Goal: Information Seeking & Learning: Learn about a topic

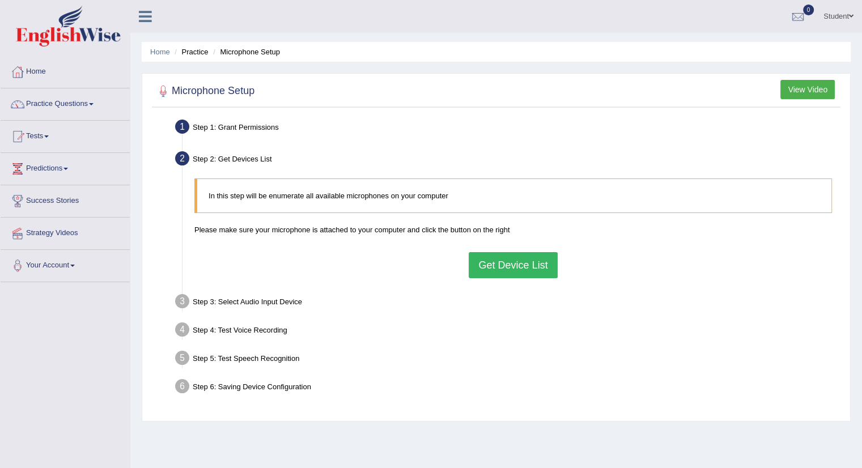
click at [497, 264] on button "Get Device List" at bounding box center [513, 265] width 88 height 26
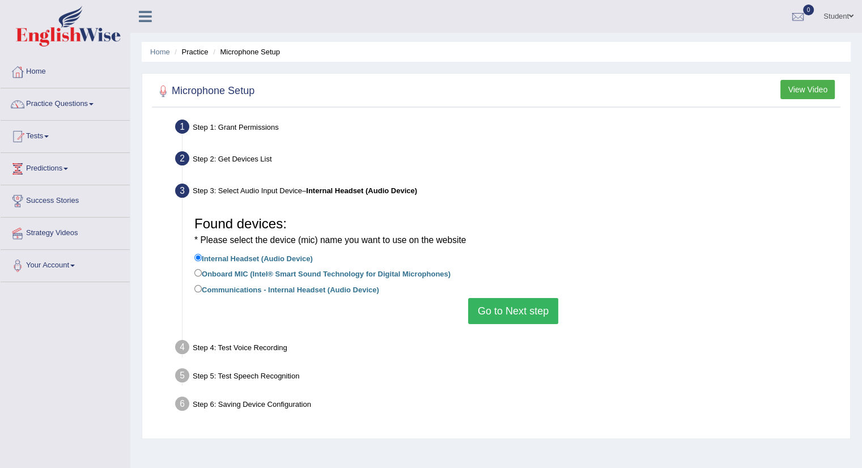
click at [515, 309] on button "Go to Next step" at bounding box center [513, 311] width 90 height 26
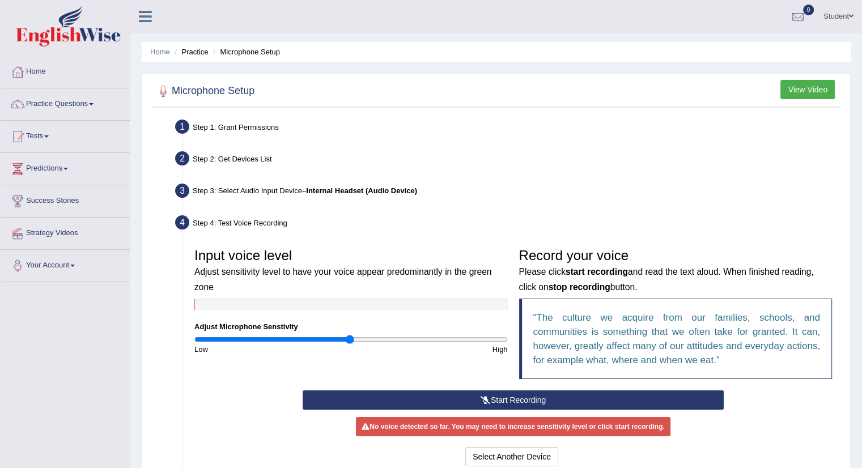
click at [506, 399] on button "Start Recording" at bounding box center [513, 399] width 421 height 19
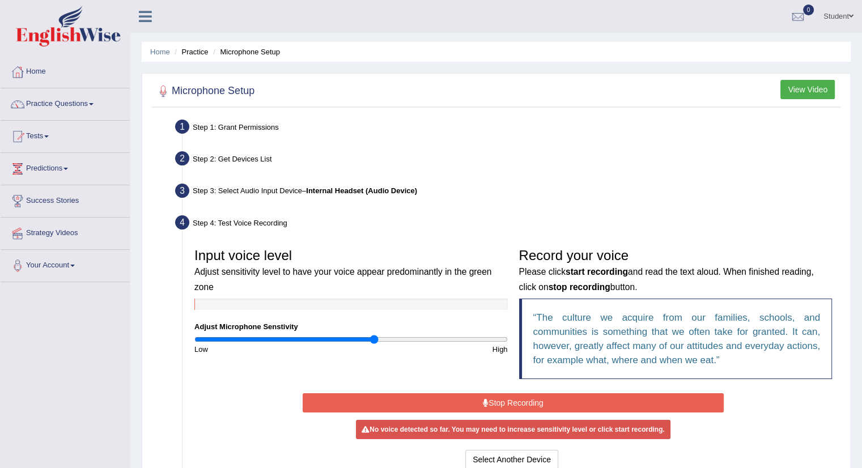
drag, startPoint x: 353, startPoint y: 338, endPoint x: 374, endPoint y: 335, distance: 21.2
click at [374, 335] on input "range" at bounding box center [350, 339] width 313 height 9
click at [408, 338] on input "range" at bounding box center [350, 339] width 313 height 9
click at [516, 399] on button "Stop Recording" at bounding box center [513, 402] width 421 height 19
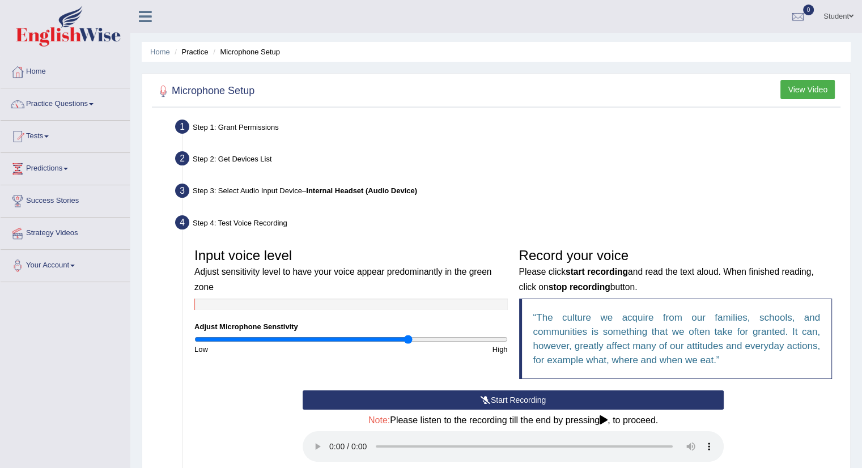
click at [516, 399] on button "Start Recording" at bounding box center [513, 399] width 421 height 19
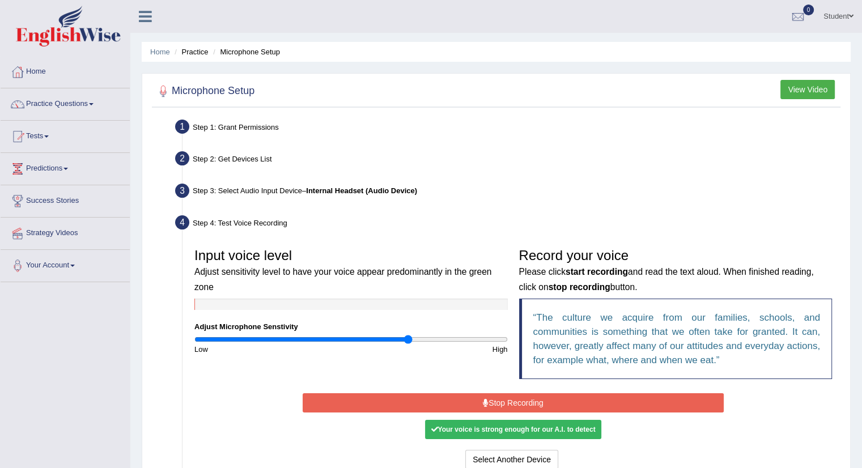
click at [514, 403] on button "Stop Recording" at bounding box center [513, 402] width 421 height 19
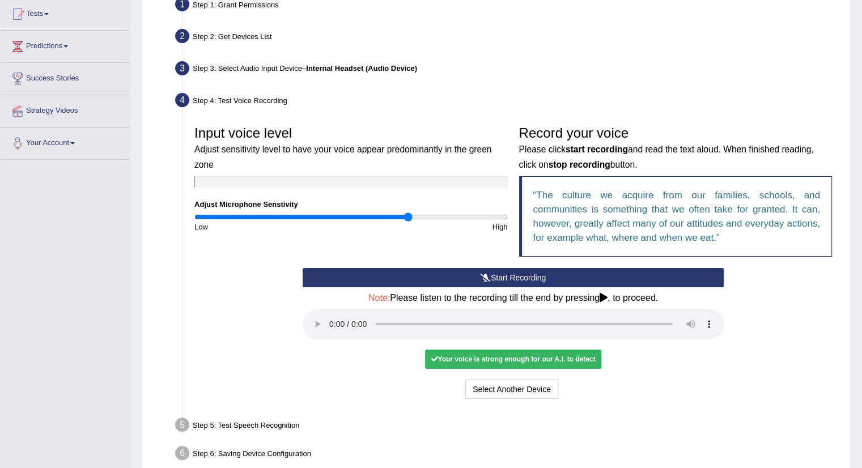
scroll to position [170, 0]
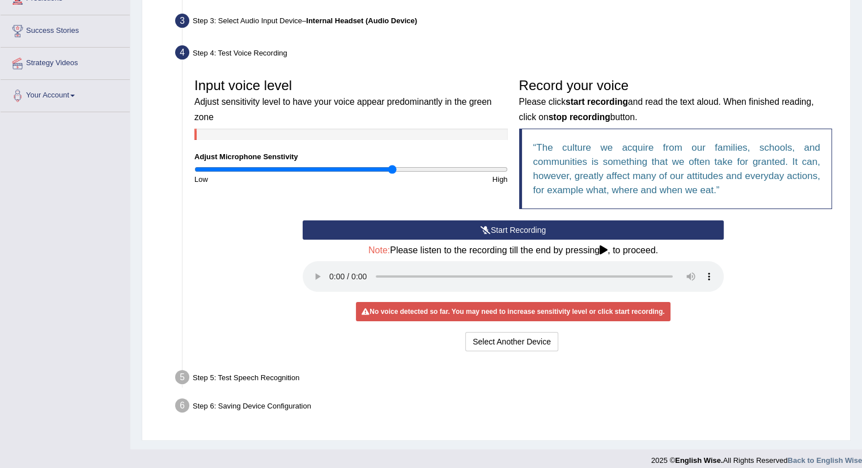
drag, startPoint x: 408, startPoint y: 168, endPoint x: 393, endPoint y: 172, distance: 15.7
type input "1.28"
click at [393, 172] on input "range" at bounding box center [350, 169] width 313 height 9
click at [503, 230] on button "Start Recording" at bounding box center [513, 229] width 421 height 19
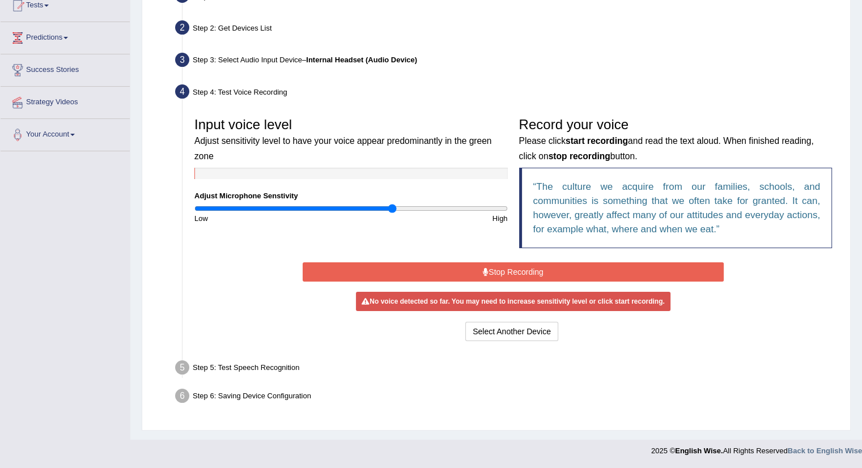
scroll to position [127, 0]
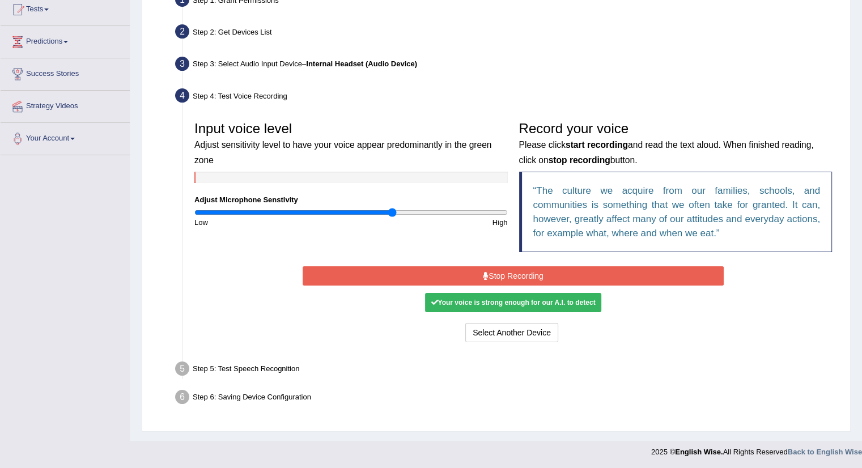
click at [508, 275] on button "Stop Recording" at bounding box center [513, 275] width 421 height 19
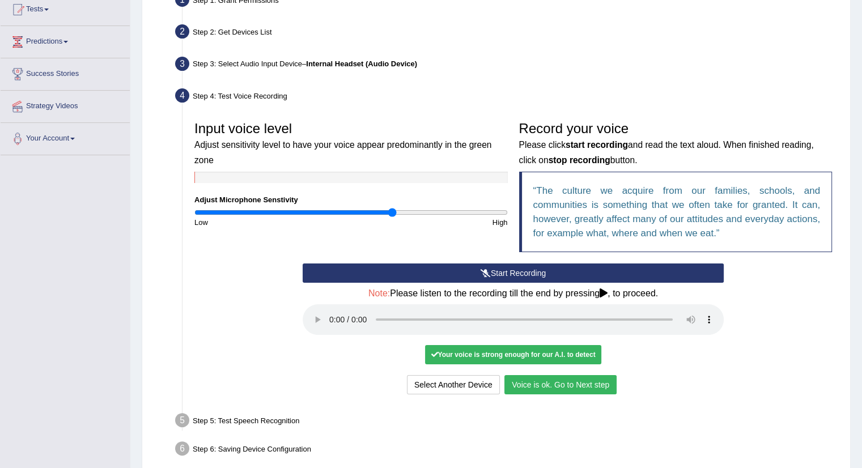
click at [564, 380] on button "Voice is ok. Go to Next step" at bounding box center [560, 384] width 112 height 19
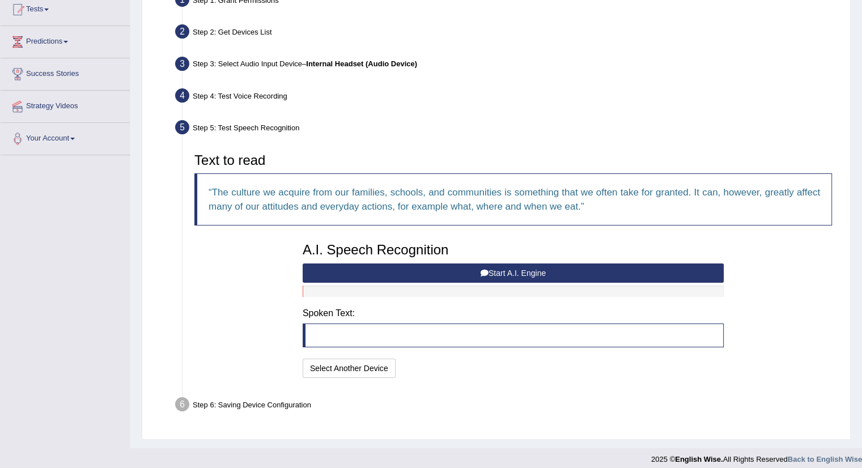
click at [488, 269] on button "Start A.I. Engine" at bounding box center [513, 272] width 421 height 19
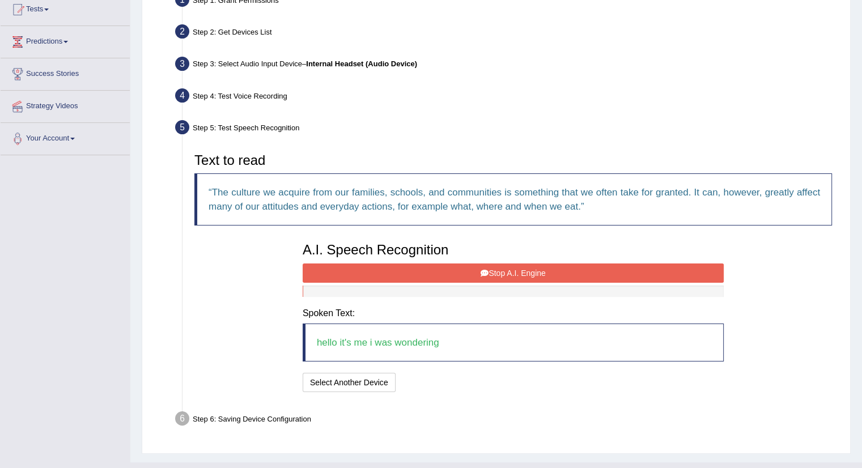
click at [488, 269] on button "Stop A.I. Engine" at bounding box center [513, 272] width 421 height 19
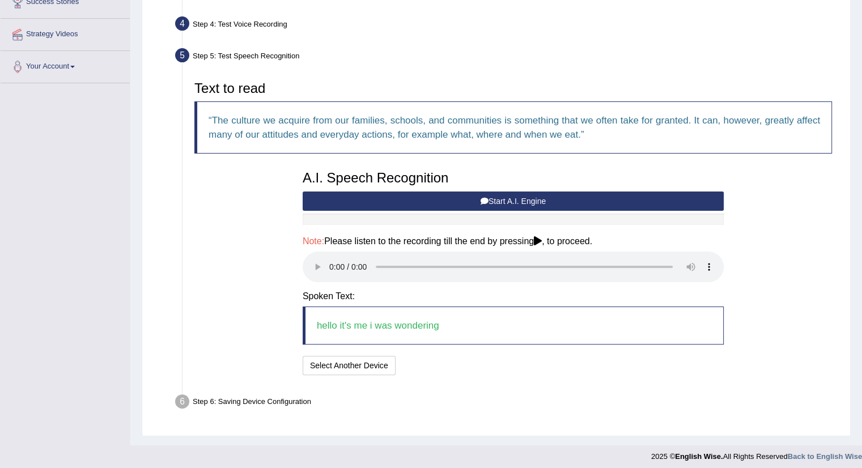
scroll to position [203, 0]
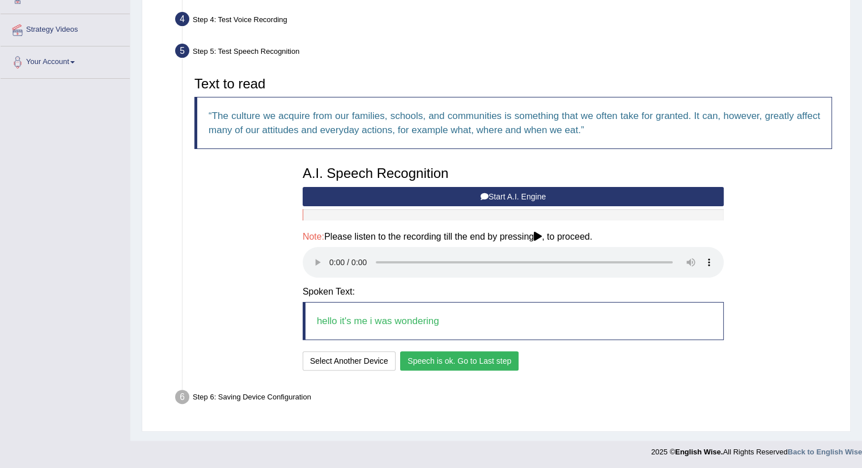
click at [440, 359] on button "Speech is ok. Go to Last step" at bounding box center [459, 360] width 118 height 19
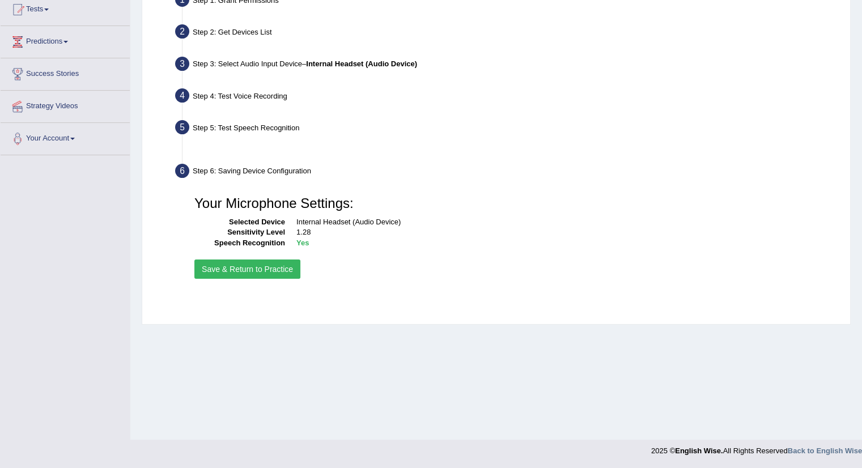
scroll to position [127, 0]
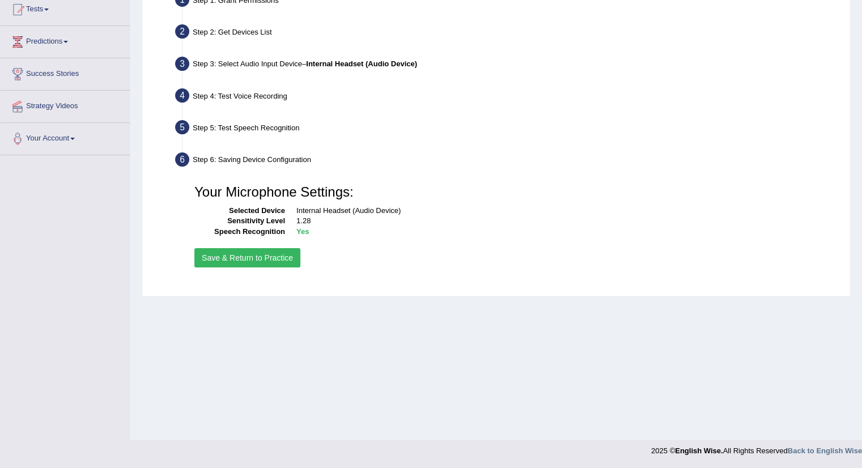
click at [253, 252] on button "Save & Return to Practice" at bounding box center [247, 257] width 106 height 19
click at [229, 257] on button "Save & Return to Practice" at bounding box center [247, 257] width 106 height 19
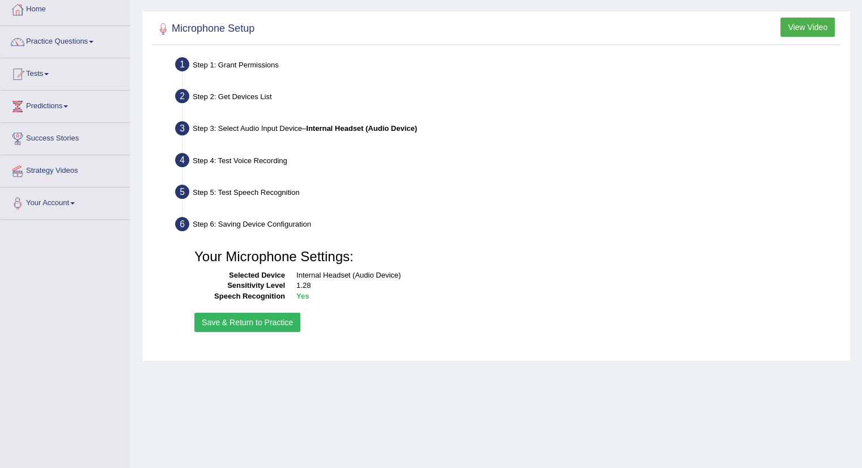
scroll to position [0, 0]
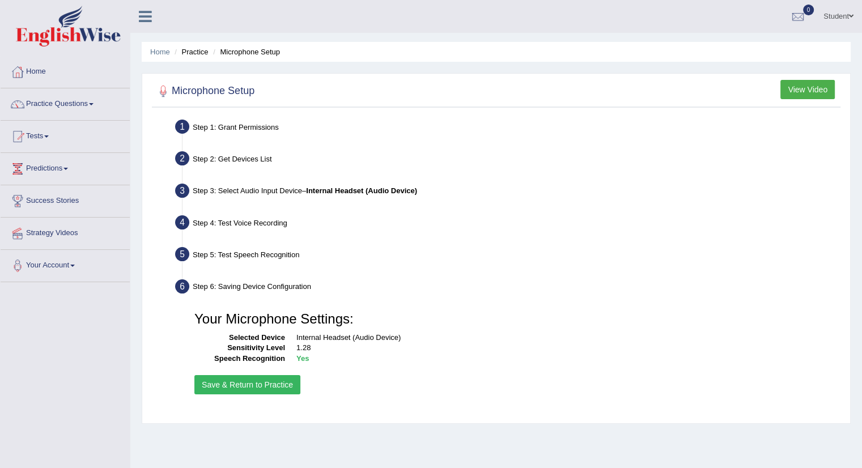
click at [235, 384] on button "Save & Return to Practice" at bounding box center [247, 384] width 106 height 19
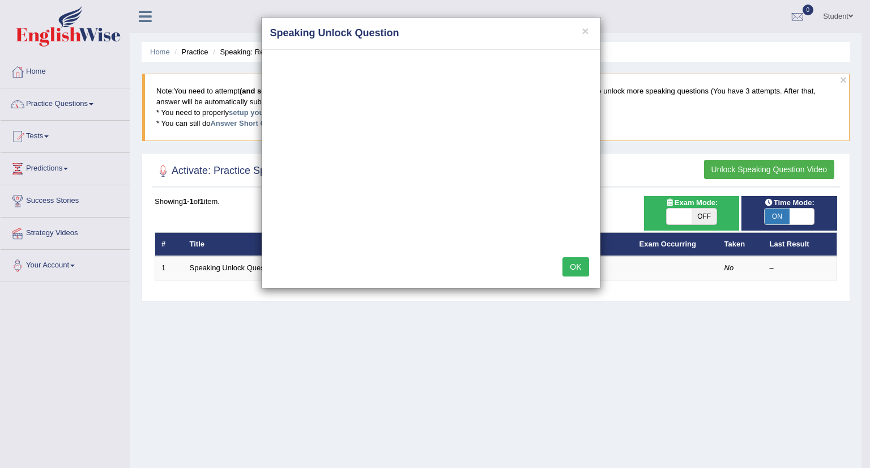
click at [575, 264] on button "OK" at bounding box center [576, 266] width 26 height 19
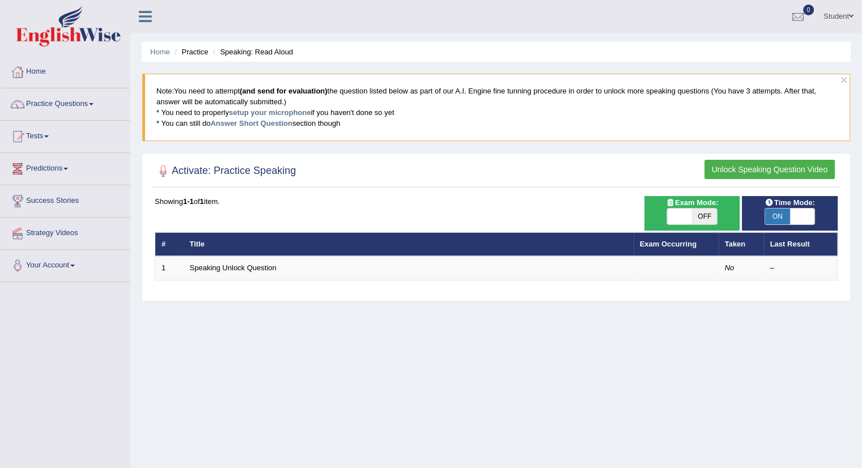
click at [253, 167] on h2 "Activate: Practice Speaking" at bounding box center [225, 171] width 141 height 17
drag, startPoint x: 177, startPoint y: 169, endPoint x: 238, endPoint y: 168, distance: 60.6
click at [178, 169] on h2 "Activate: Practice Speaking" at bounding box center [225, 171] width 141 height 17
click at [260, 160] on div at bounding box center [496, 171] width 683 height 23
click at [758, 166] on button "Unlock Speaking Question Video" at bounding box center [769, 169] width 130 height 19
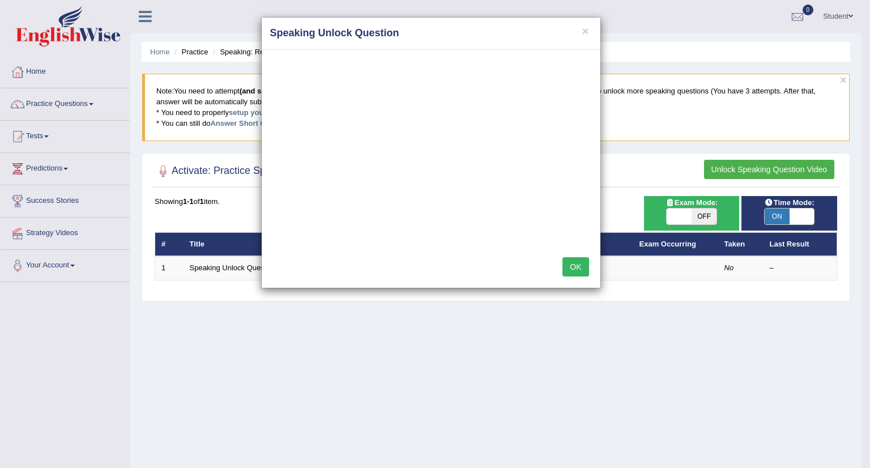
click at [577, 264] on button "OK" at bounding box center [576, 266] width 26 height 19
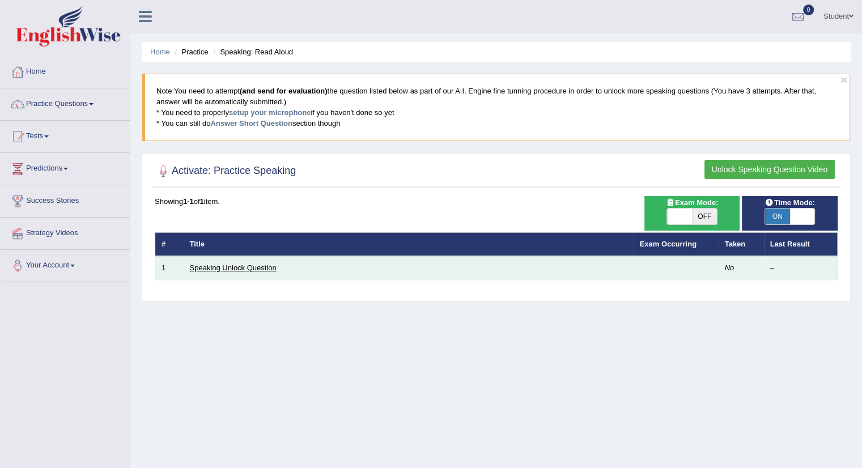
click at [240, 265] on link "Speaking Unlock Question" at bounding box center [233, 267] width 87 height 8
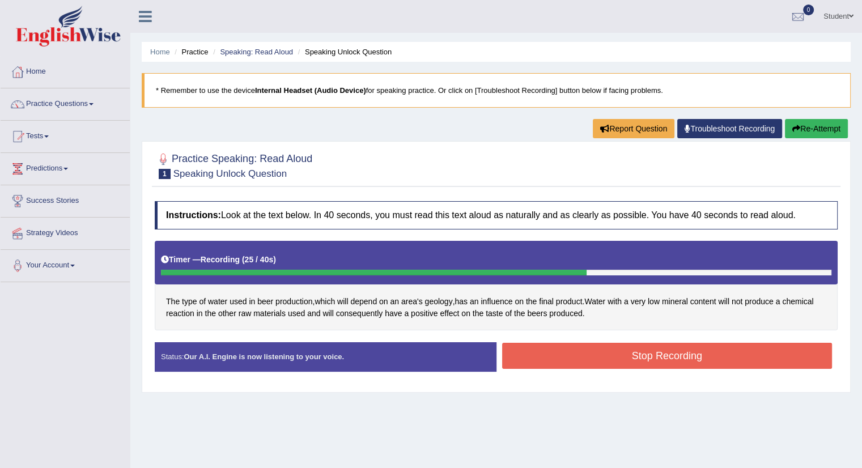
click at [663, 358] on button "Stop Recording" at bounding box center [667, 356] width 330 height 26
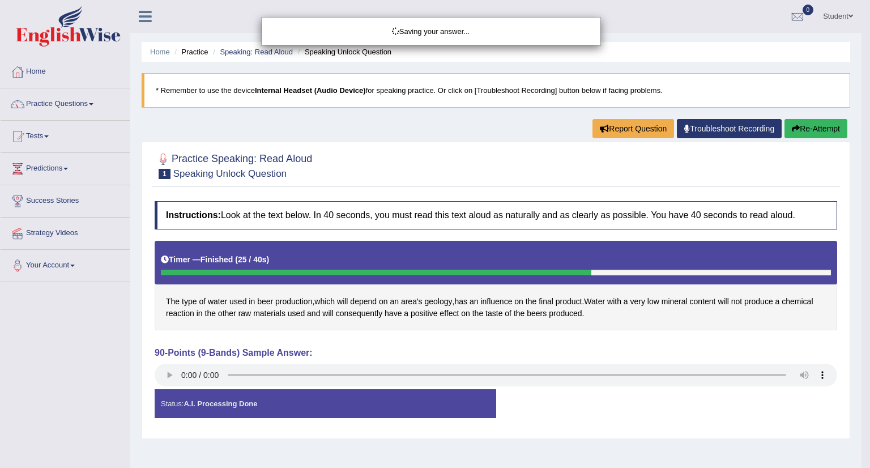
click at [169, 375] on div "Saving your answer..." at bounding box center [435, 234] width 870 height 468
click at [169, 372] on div "Saving your answer..." at bounding box center [435, 234] width 870 height 468
click at [233, 399] on div "Saving your answer..." at bounding box center [435, 234] width 870 height 468
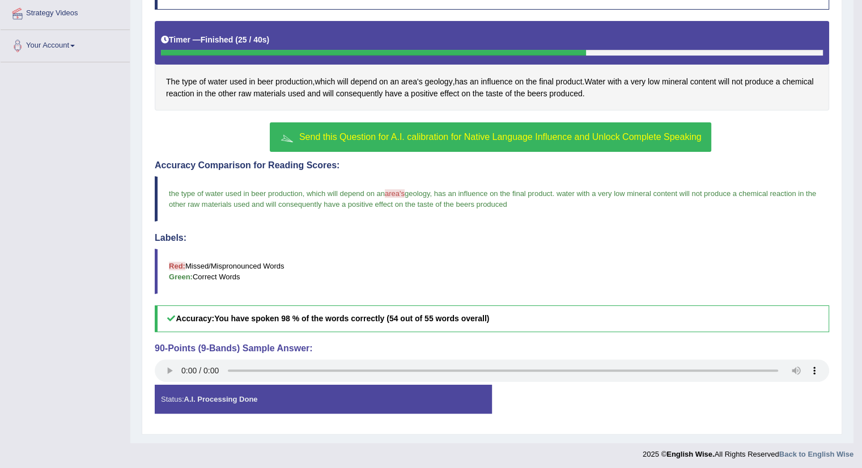
scroll to position [221, 0]
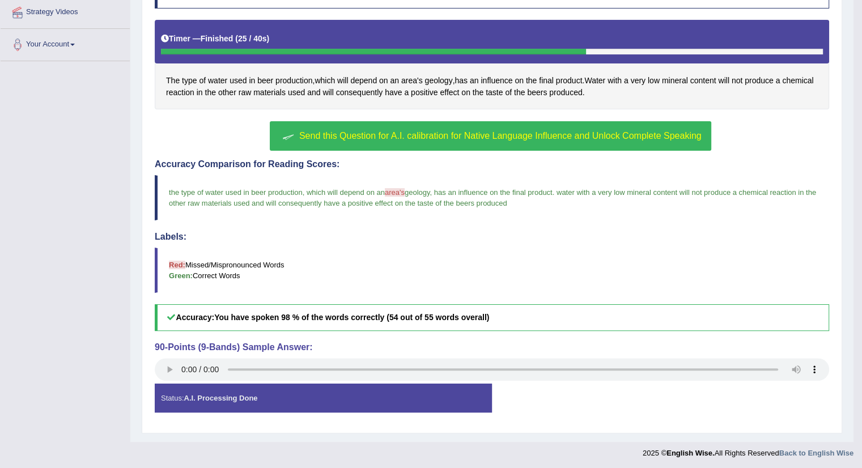
click at [245, 395] on strong "A.I. Processing Done" at bounding box center [221, 398] width 74 height 8
click at [356, 405] on div "Status: A.I. Processing Done" at bounding box center [323, 398] width 337 height 29
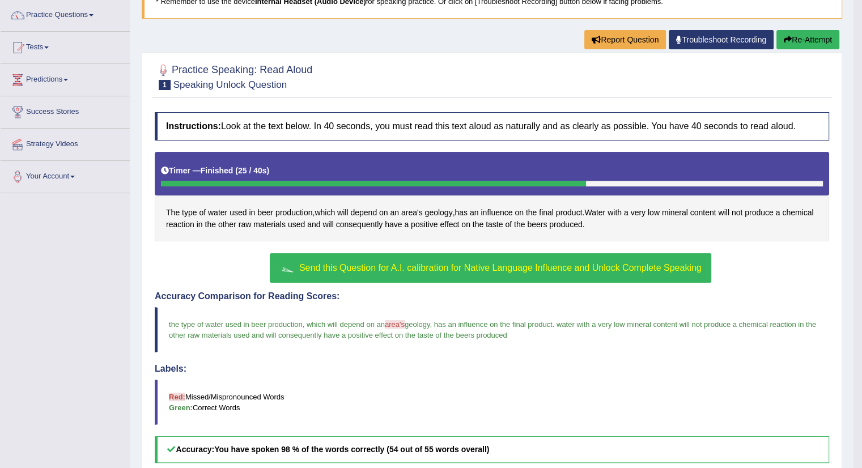
scroll to position [0, 0]
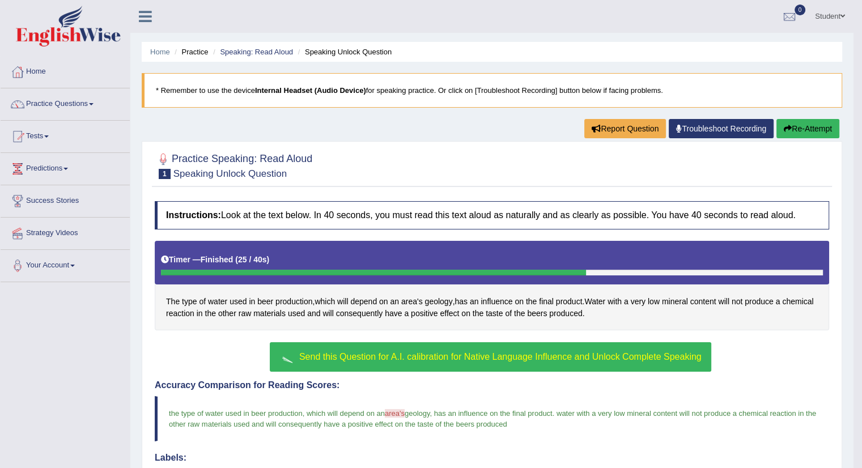
click at [469, 267] on div "Timer — Finished ( 25 / 40s )" at bounding box center [492, 260] width 662 height 20
click at [447, 227] on h4 "Instructions: Look at the text below. In 40 seconds, you must read this text al…" at bounding box center [492, 215] width 674 height 28
click at [237, 173] on small "Speaking Unlock Question" at bounding box center [229, 173] width 113 height 11
click at [805, 130] on button "Re-Attempt" at bounding box center [807, 128] width 63 height 19
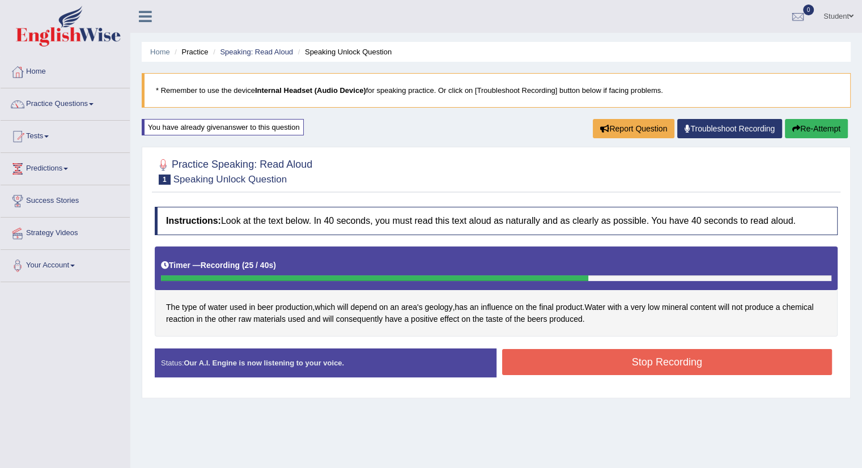
click at [655, 359] on button "Stop Recording" at bounding box center [667, 362] width 330 height 26
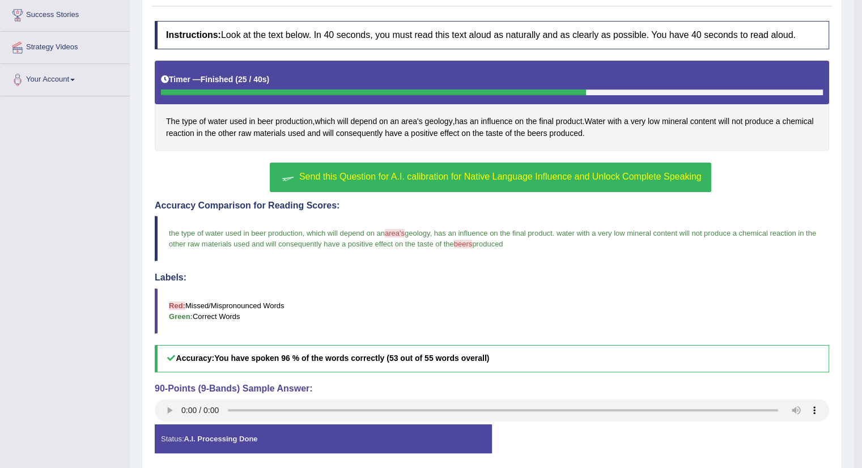
scroll to position [227, 0]
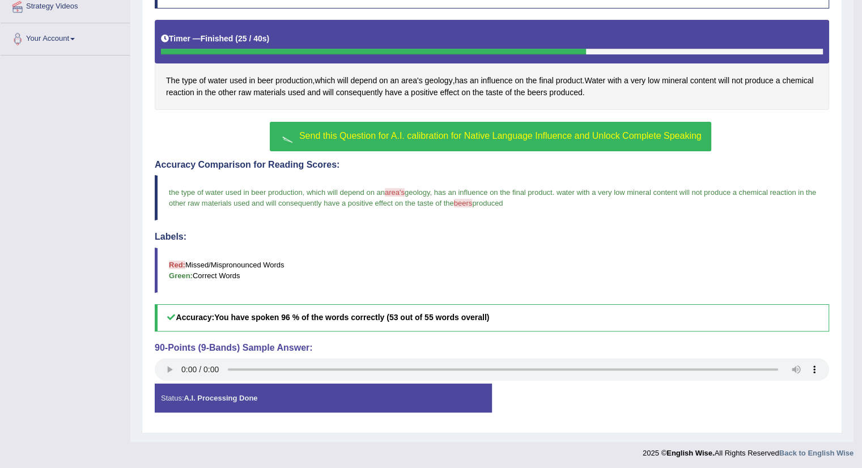
click at [433, 132] on span "Send this Question for A.I. calibration for Native Language Influence and Unloc…" at bounding box center [500, 136] width 402 height 10
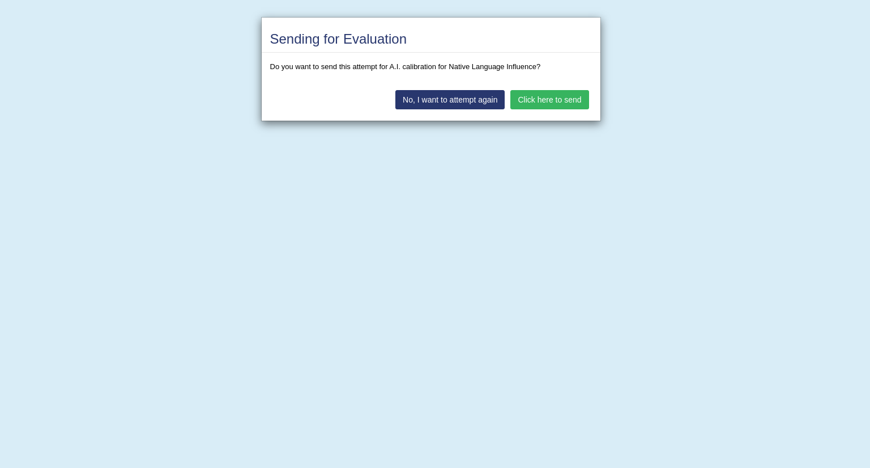
click at [542, 100] on button "Click here to send" at bounding box center [549, 99] width 78 height 19
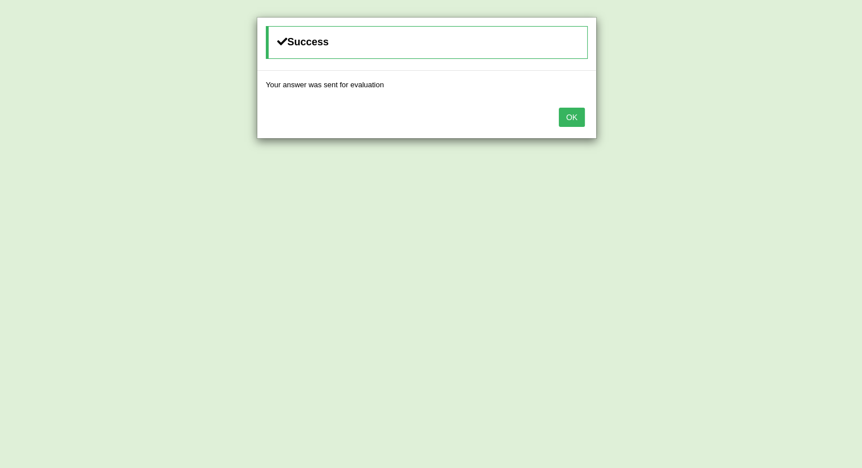
click at [572, 116] on button "OK" at bounding box center [572, 117] width 26 height 19
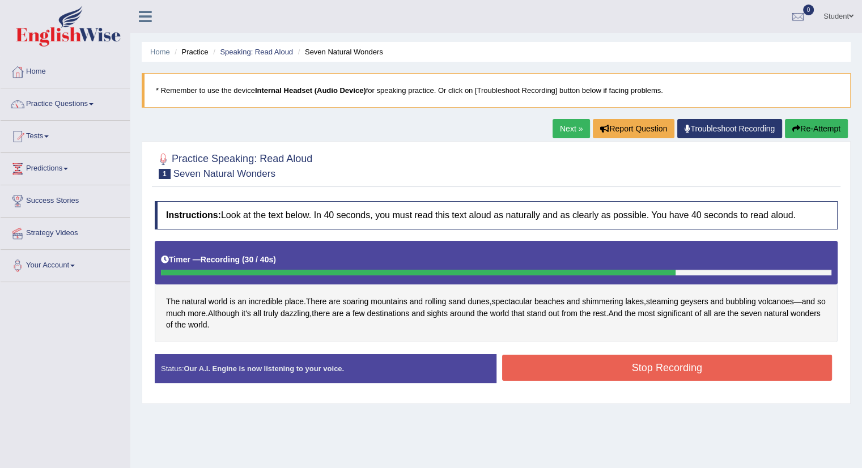
click at [684, 364] on button "Stop Recording" at bounding box center [667, 368] width 330 height 26
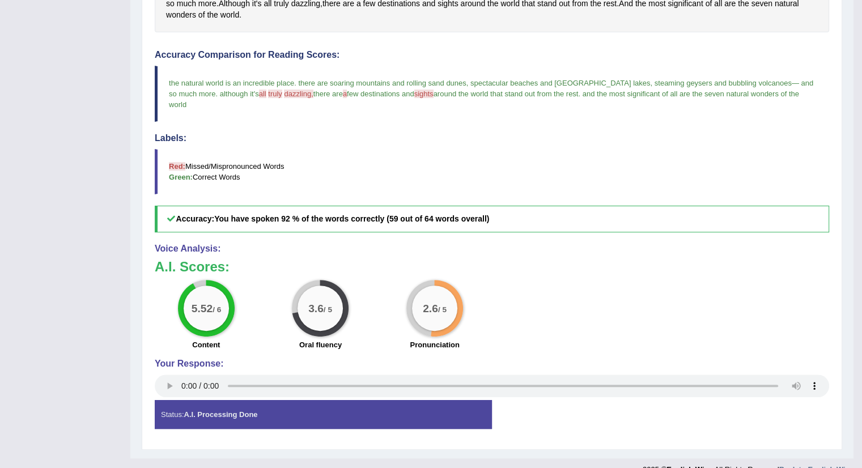
scroll to position [316, 0]
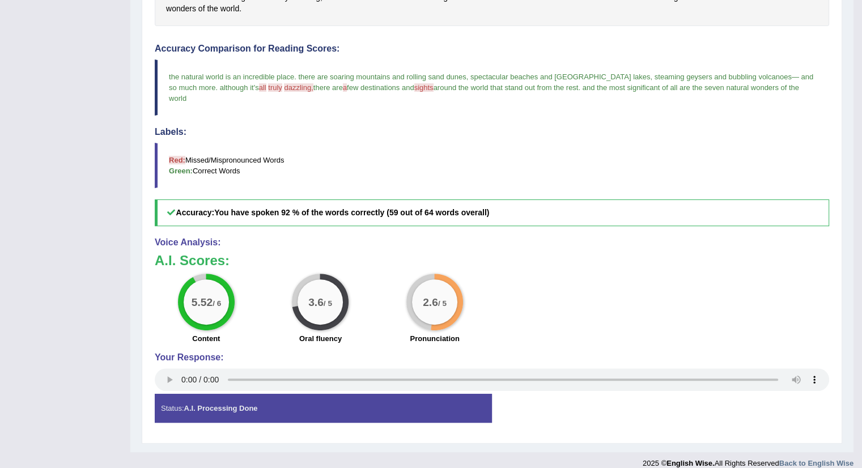
click at [307, 394] on div "Status: A.I. Processing Done" at bounding box center [323, 408] width 337 height 29
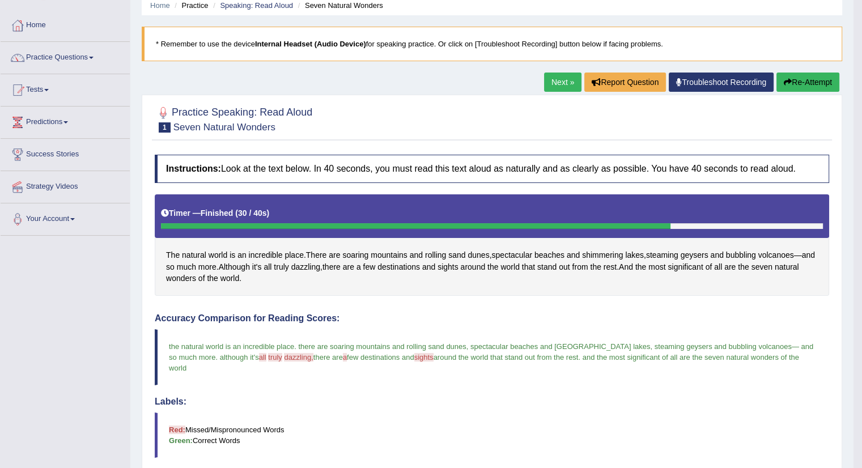
scroll to position [33, 0]
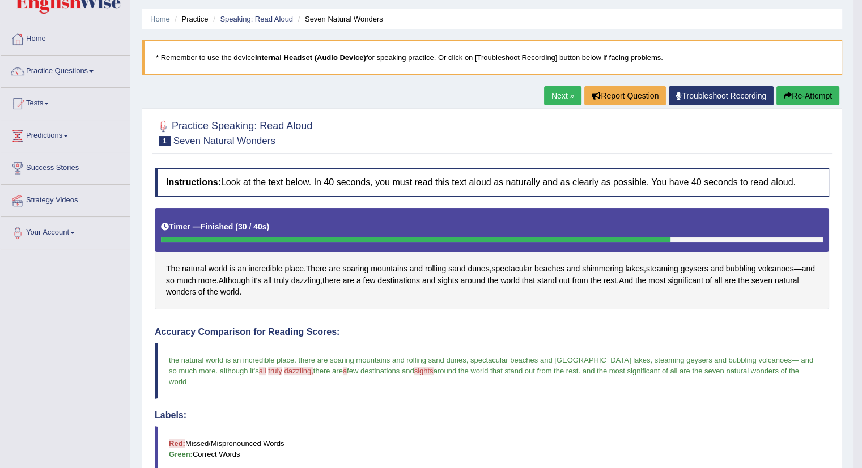
click at [268, 370] on span "truly" at bounding box center [275, 371] width 14 height 8
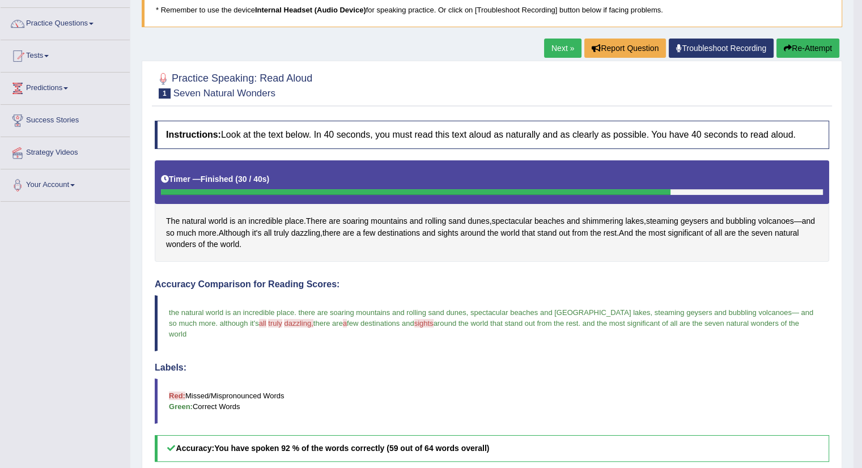
scroll to position [0, 0]
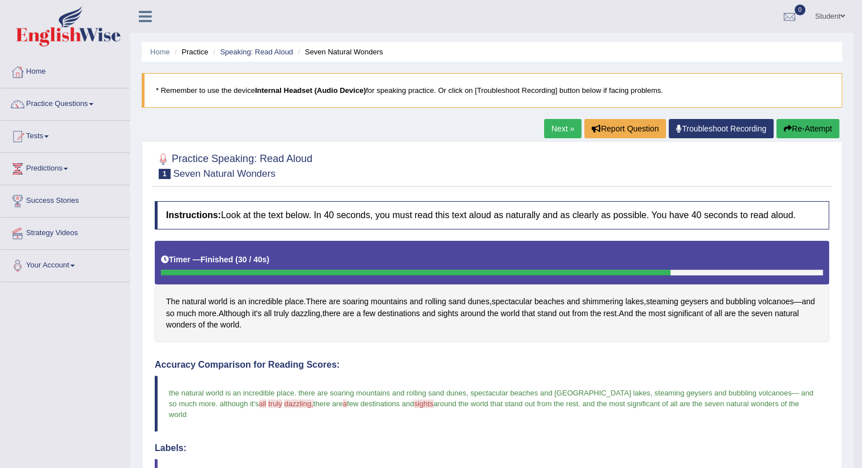
click at [549, 131] on link "Next »" at bounding box center [562, 128] width 37 height 19
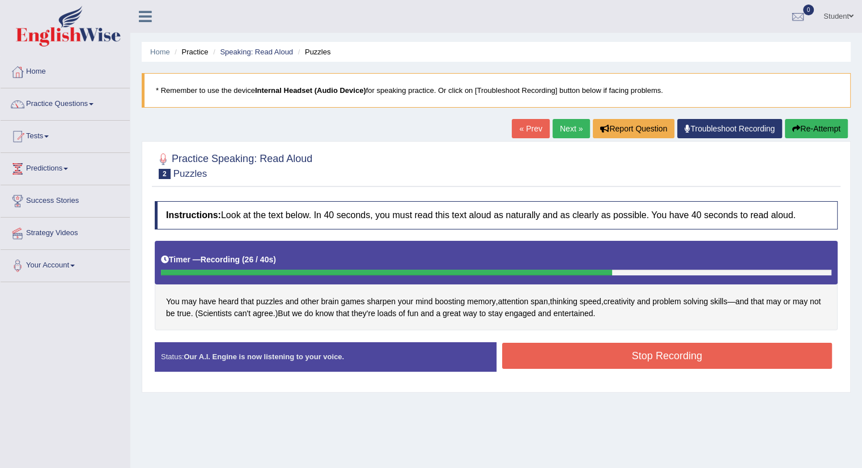
click at [678, 352] on button "Stop Recording" at bounding box center [667, 356] width 330 height 26
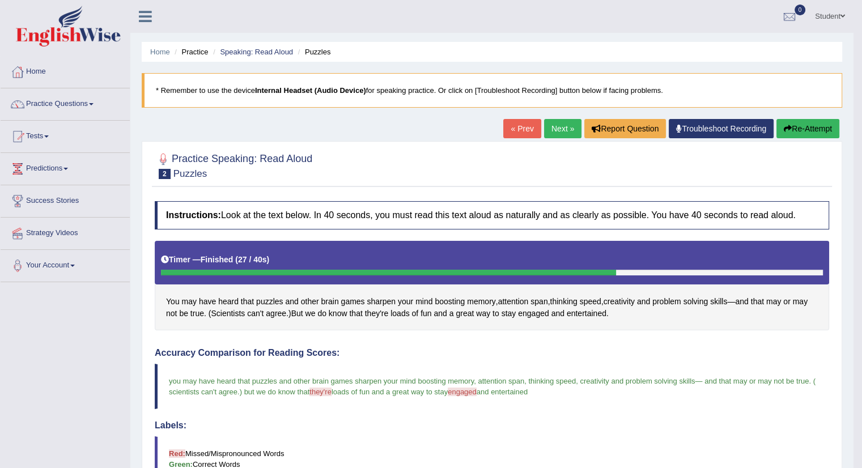
click at [551, 127] on link "Next »" at bounding box center [562, 128] width 37 height 19
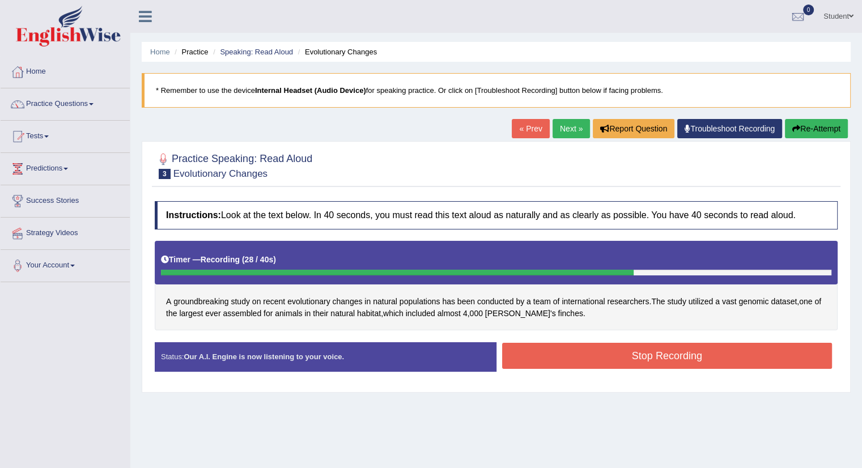
click at [591, 355] on button "Stop Recording" at bounding box center [667, 356] width 330 height 26
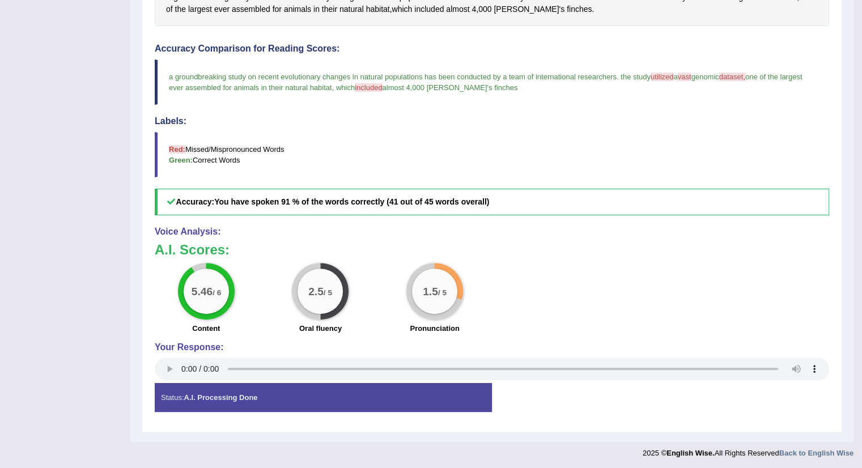
scroll to position [21, 0]
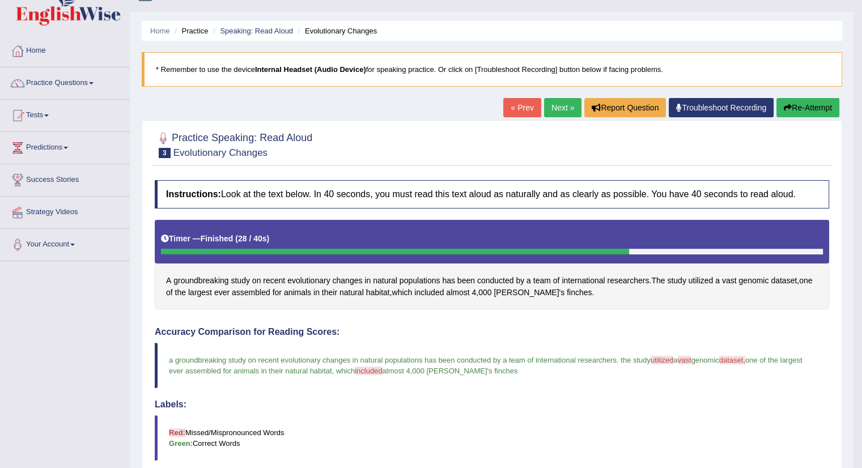
click at [560, 108] on link "Next »" at bounding box center [562, 107] width 37 height 19
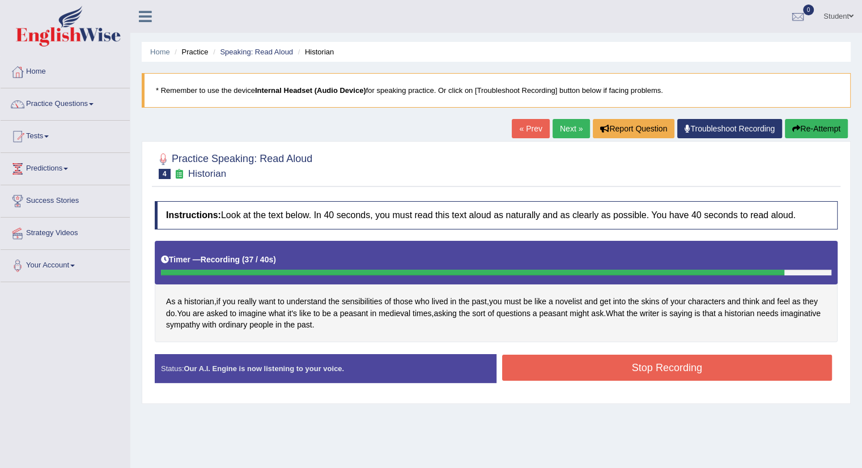
click at [696, 366] on button "Stop Recording" at bounding box center [667, 368] width 330 height 26
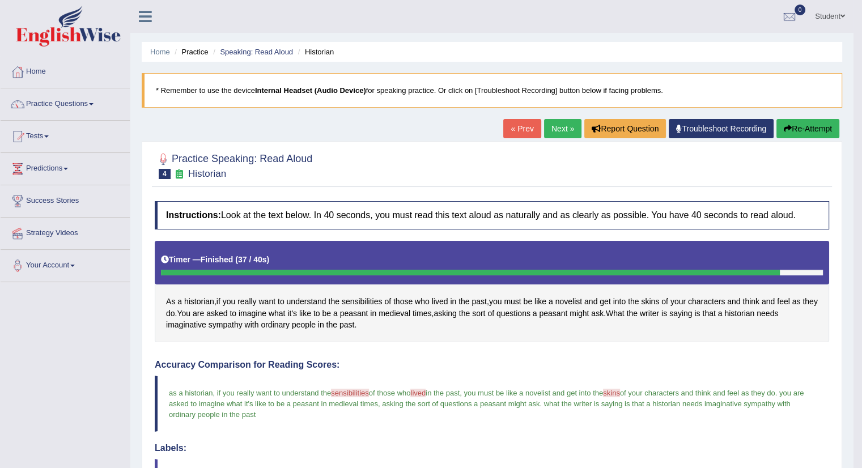
click at [480, 368] on h4 "Accuracy Comparison for Reading Scores:" at bounding box center [492, 365] width 674 height 10
click at [559, 130] on link "Next »" at bounding box center [562, 128] width 37 height 19
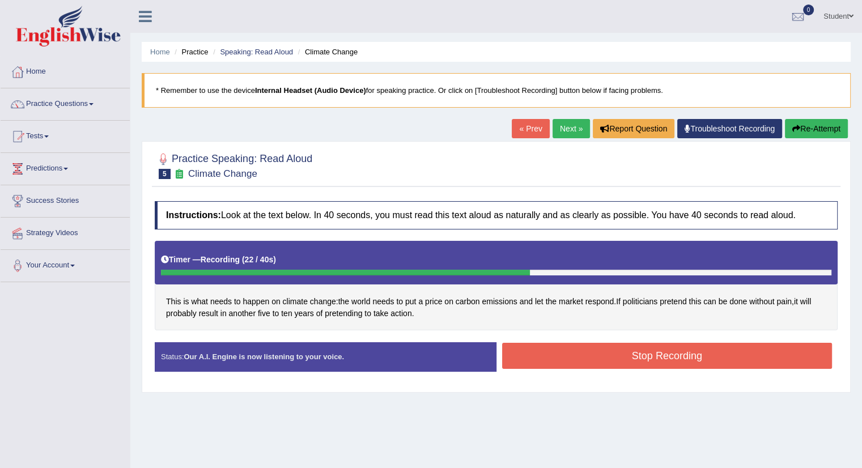
click at [644, 352] on button "Stop Recording" at bounding box center [667, 356] width 330 height 26
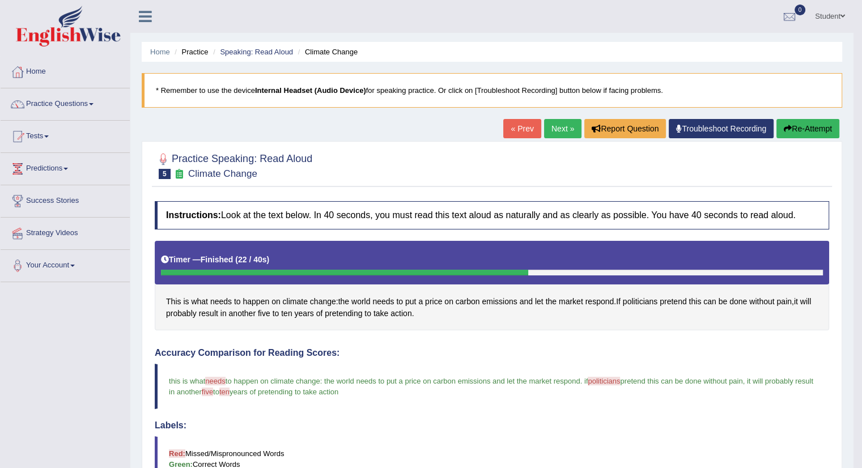
click at [555, 125] on link "Next »" at bounding box center [562, 128] width 37 height 19
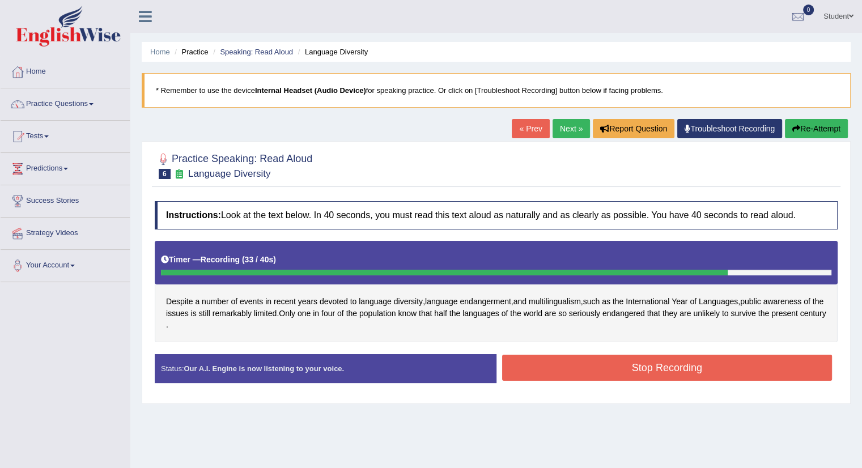
click at [599, 376] on button "Stop Recording" at bounding box center [667, 368] width 330 height 26
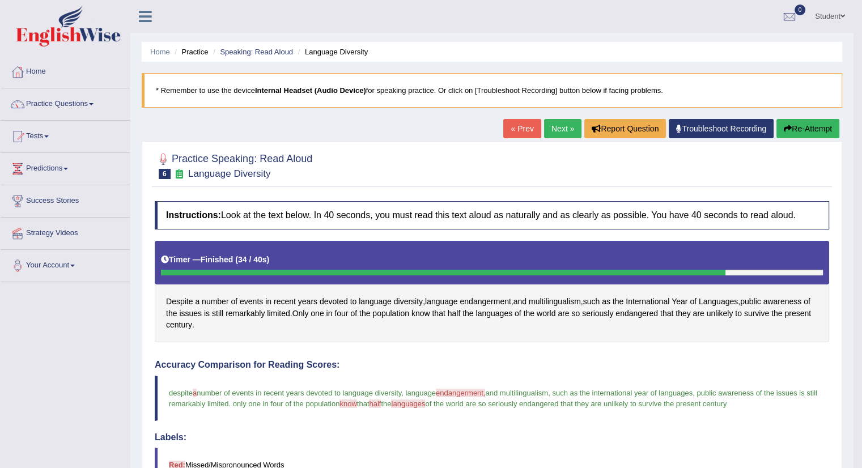
click at [563, 131] on link "Next »" at bounding box center [562, 128] width 37 height 19
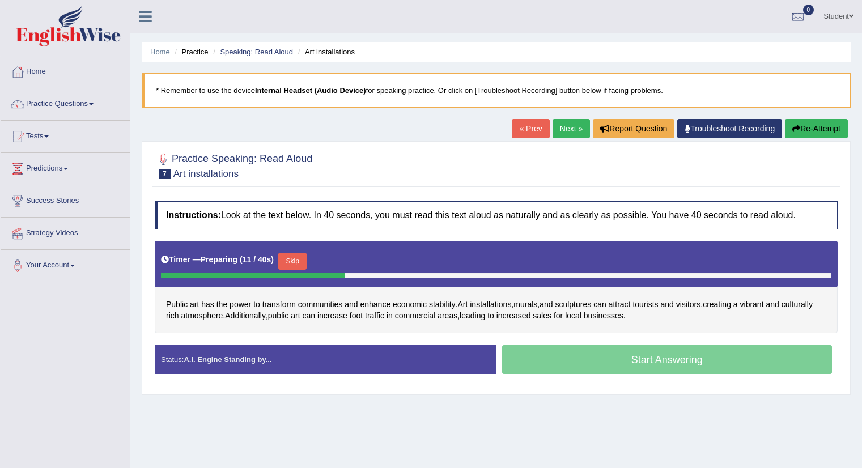
click at [299, 259] on button "Skip" at bounding box center [292, 261] width 28 height 17
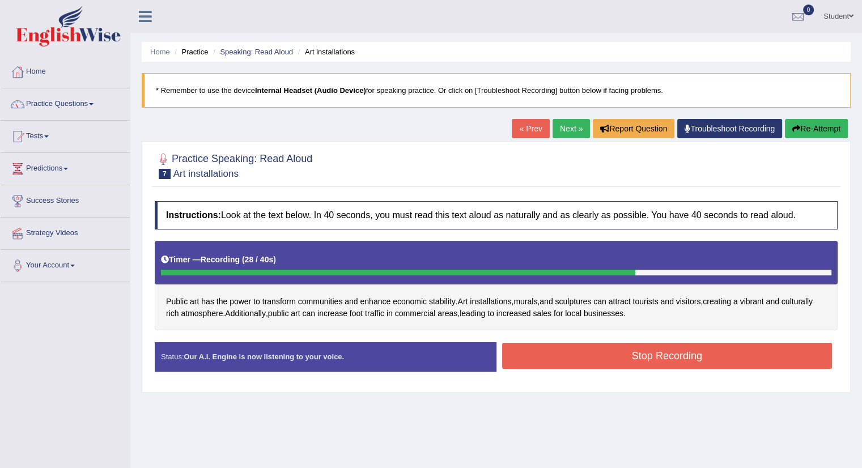
click at [632, 356] on button "Stop Recording" at bounding box center [667, 356] width 330 height 26
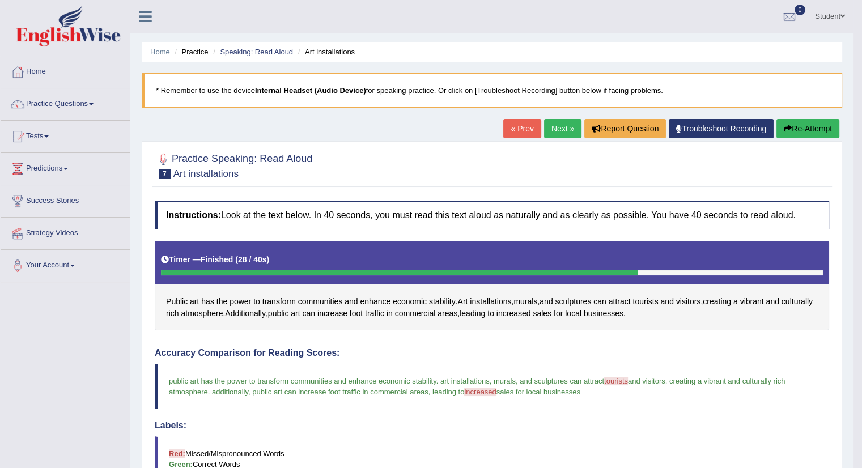
click at [555, 126] on link "Next »" at bounding box center [562, 128] width 37 height 19
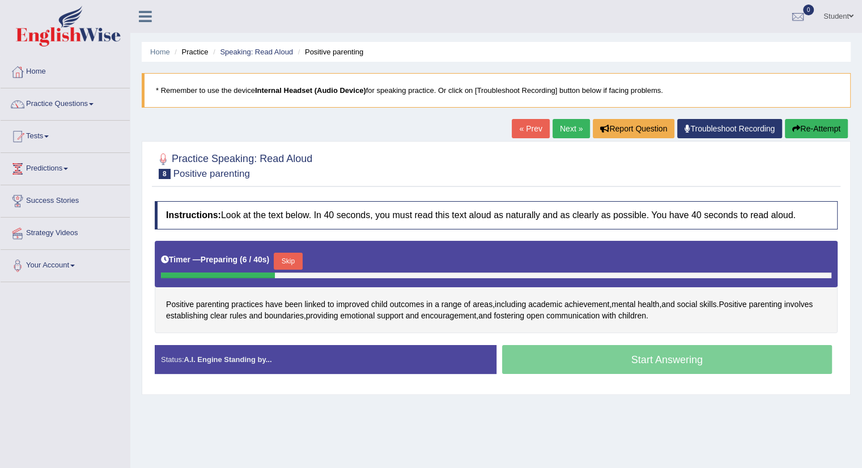
click at [290, 255] on button "Skip" at bounding box center [288, 261] width 28 height 17
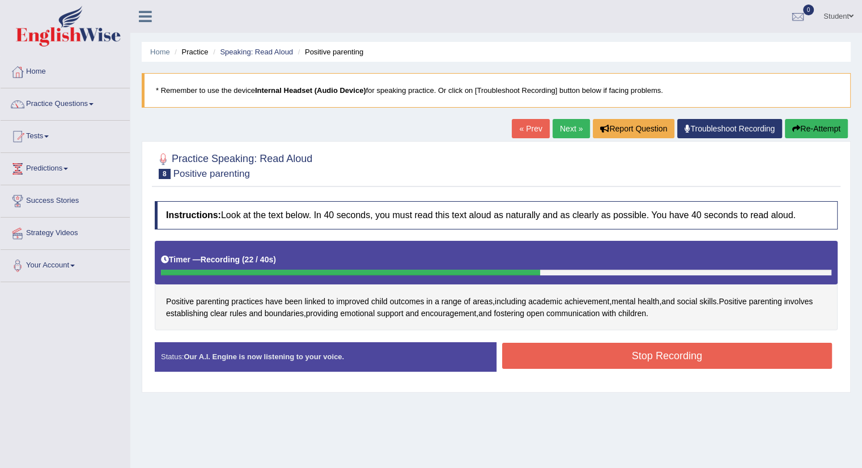
click at [663, 347] on button "Stop Recording" at bounding box center [667, 356] width 330 height 26
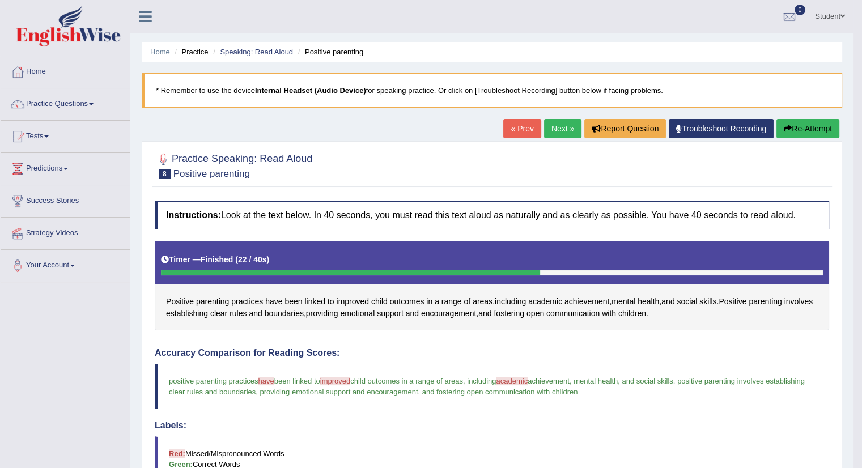
click at [558, 125] on link "Next »" at bounding box center [562, 128] width 37 height 19
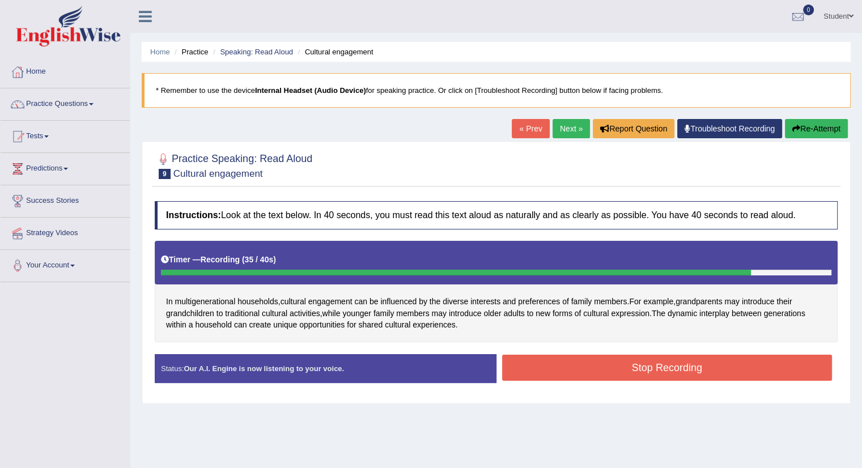
click at [669, 358] on button "Stop Recording" at bounding box center [667, 368] width 330 height 26
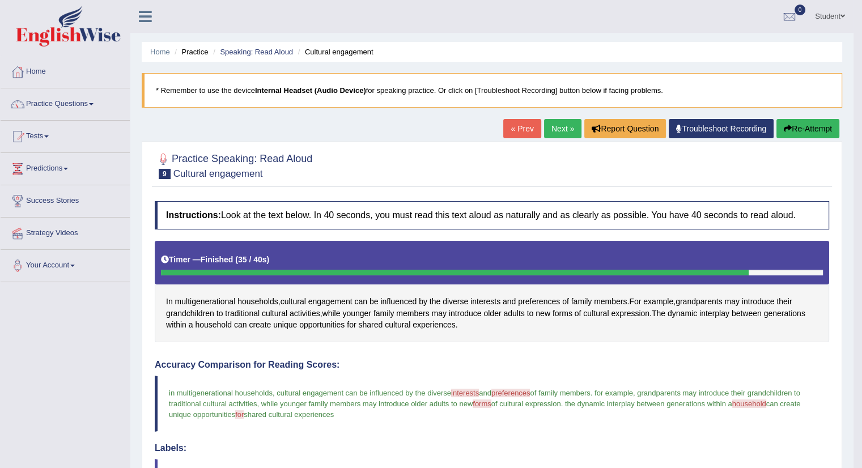
click at [558, 129] on link "Next »" at bounding box center [562, 128] width 37 height 19
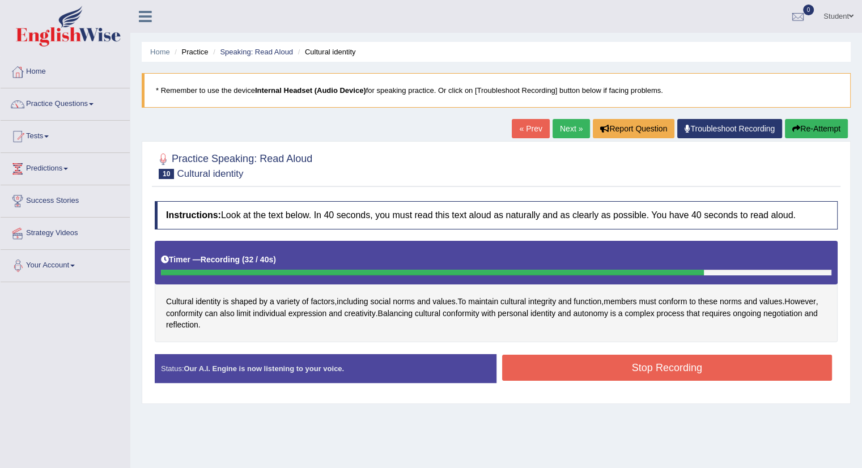
click at [556, 366] on button "Stop Recording" at bounding box center [667, 368] width 330 height 26
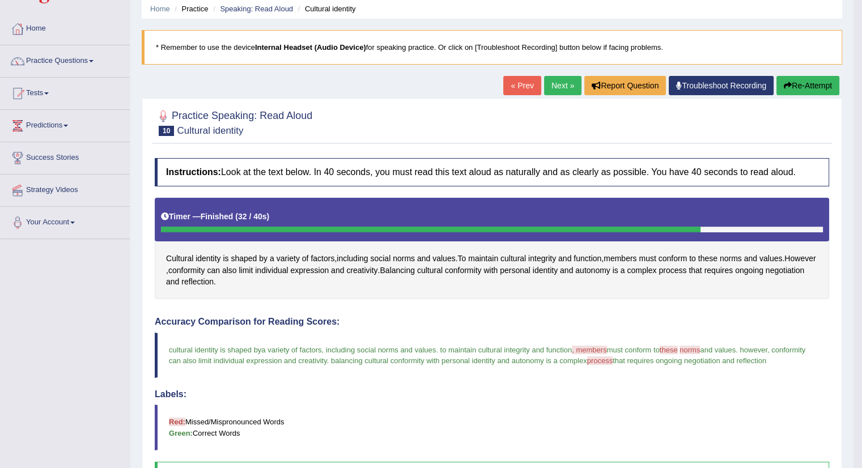
scroll to position [33, 0]
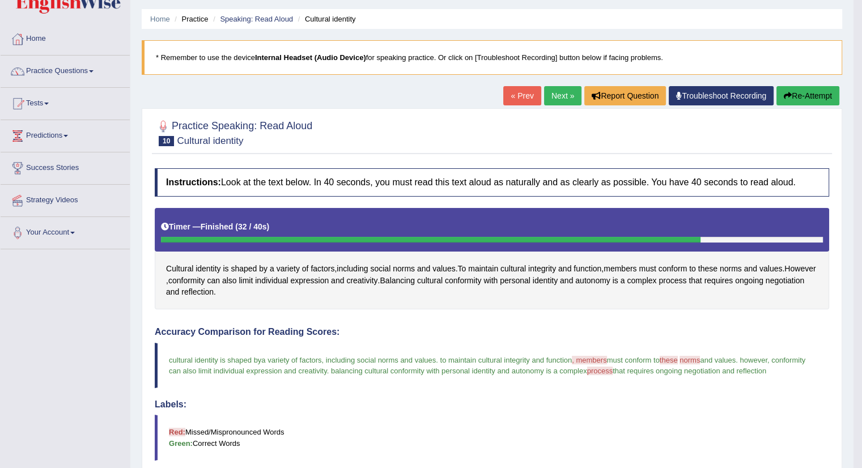
click at [553, 93] on link "Next »" at bounding box center [562, 95] width 37 height 19
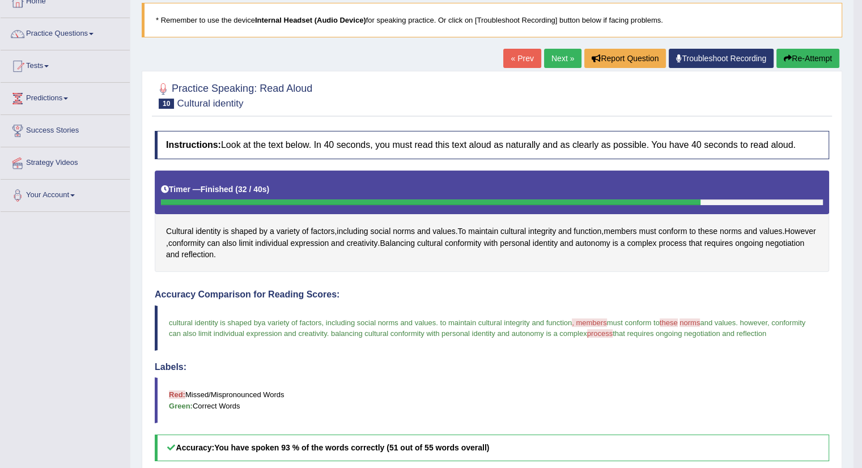
scroll to position [90, 0]
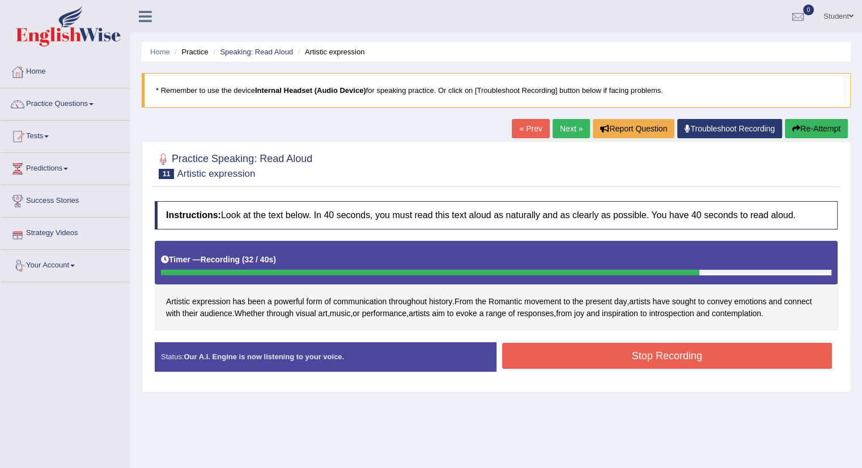
click at [638, 359] on button "Stop Recording" at bounding box center [667, 356] width 330 height 26
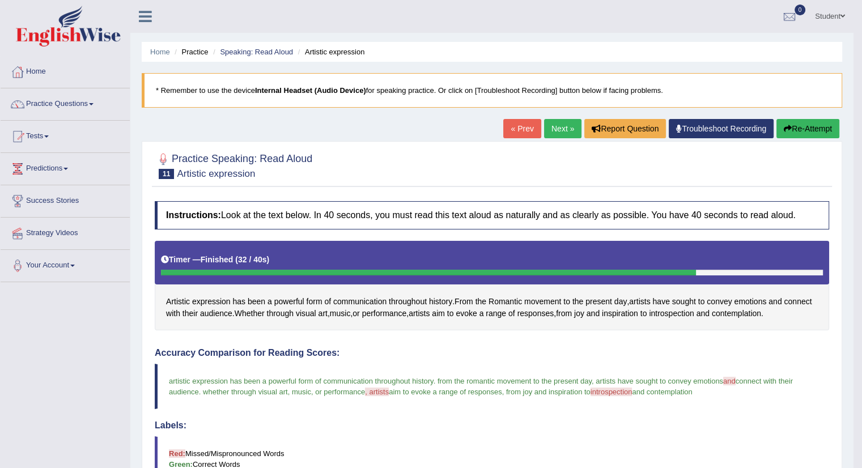
click at [556, 126] on link "Next »" at bounding box center [562, 128] width 37 height 19
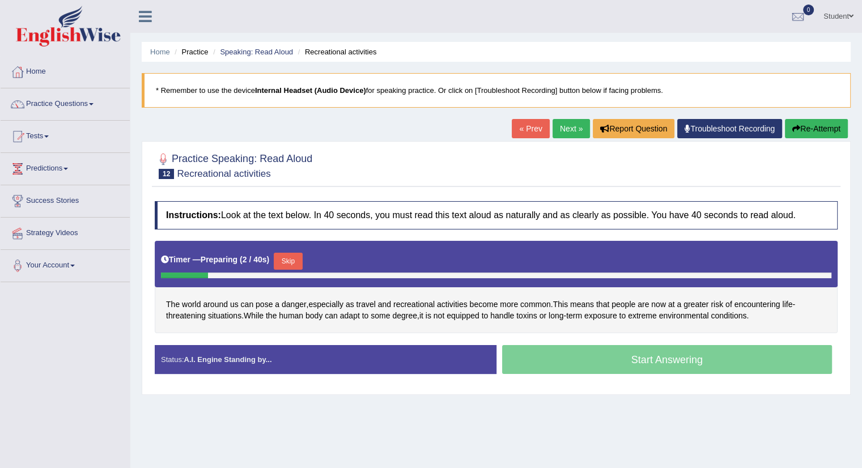
click at [295, 259] on button "Skip" at bounding box center [288, 261] width 28 height 17
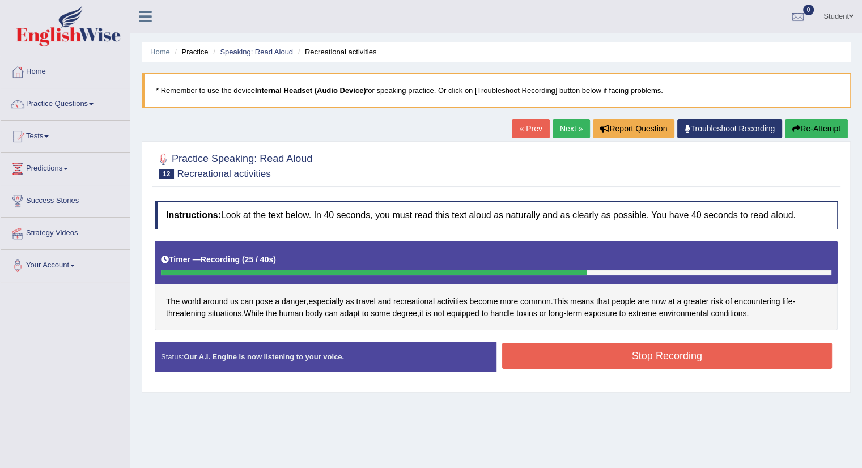
click at [673, 356] on button "Stop Recording" at bounding box center [667, 356] width 330 height 26
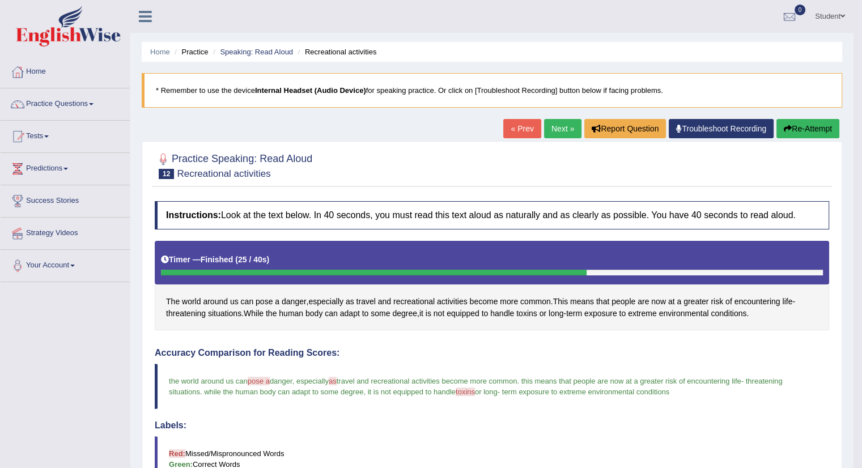
click at [552, 127] on link "Next »" at bounding box center [562, 128] width 37 height 19
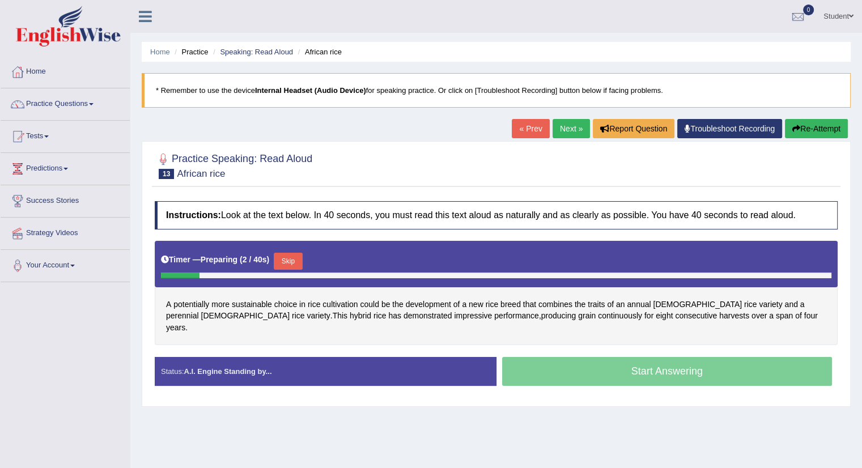
click at [292, 256] on button "Skip" at bounding box center [288, 261] width 28 height 17
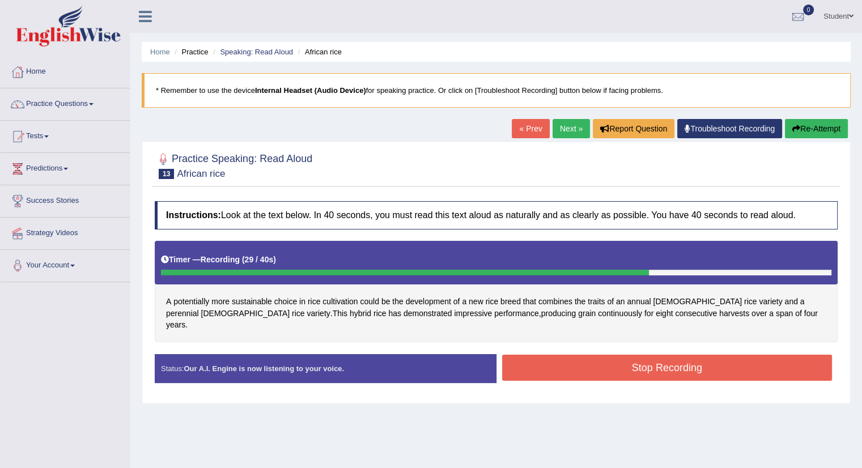
click at [662, 355] on button "Stop Recording" at bounding box center [667, 368] width 330 height 26
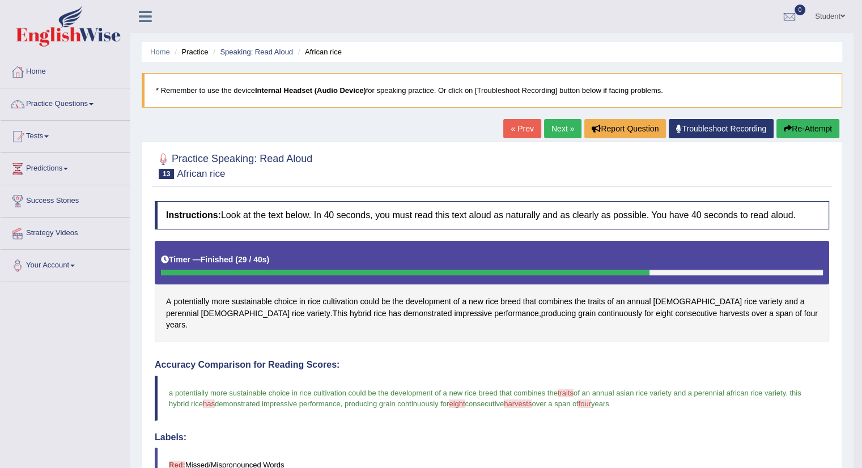
click at [559, 127] on link "Next »" at bounding box center [562, 128] width 37 height 19
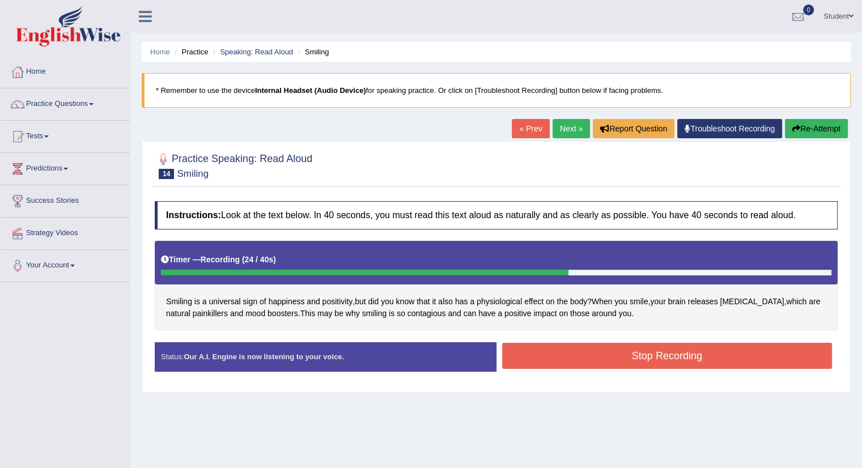
click at [616, 351] on button "Stop Recording" at bounding box center [667, 356] width 330 height 26
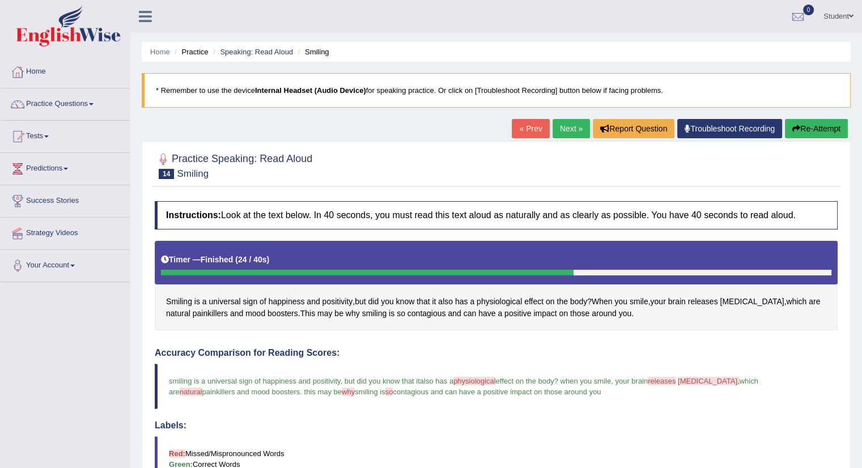
click at [571, 127] on link "Next »" at bounding box center [570, 128] width 37 height 19
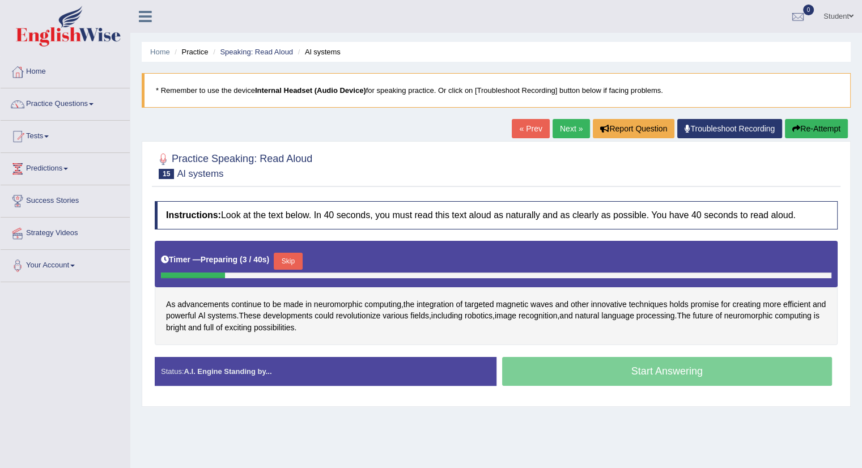
click at [295, 254] on button "Skip" at bounding box center [288, 261] width 28 height 17
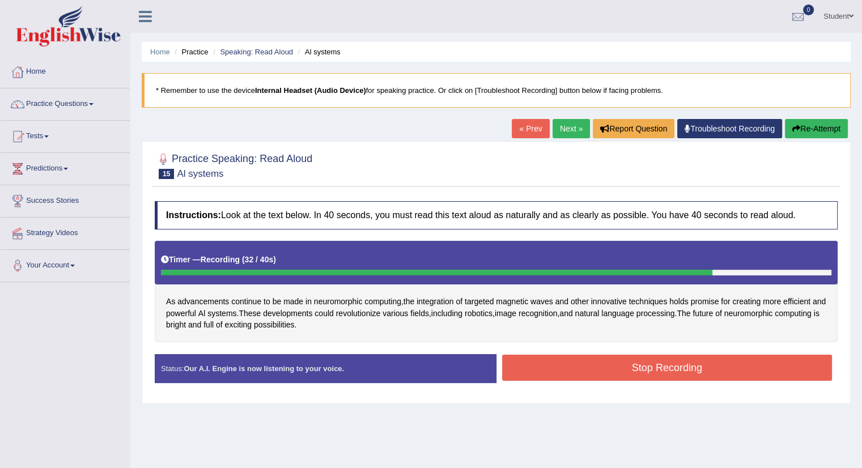
click at [583, 364] on button "Stop Recording" at bounding box center [667, 368] width 330 height 26
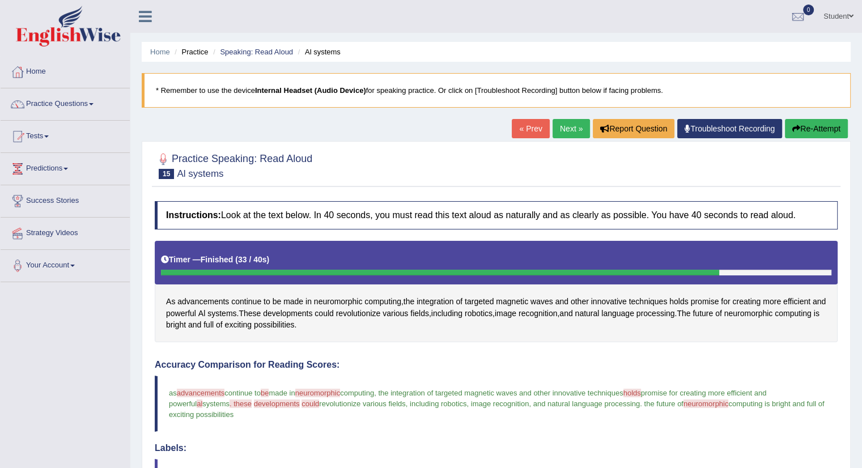
click at [818, 123] on button "Re-Attempt" at bounding box center [816, 128] width 63 height 19
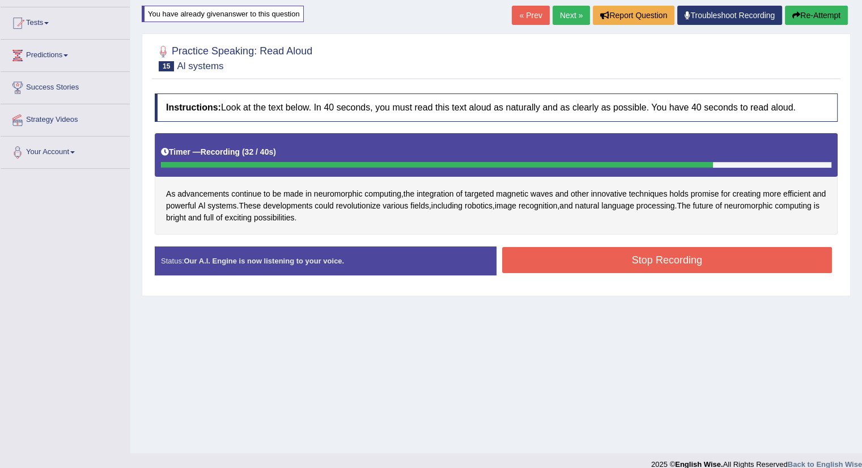
click at [570, 261] on button "Stop Recording" at bounding box center [667, 260] width 330 height 26
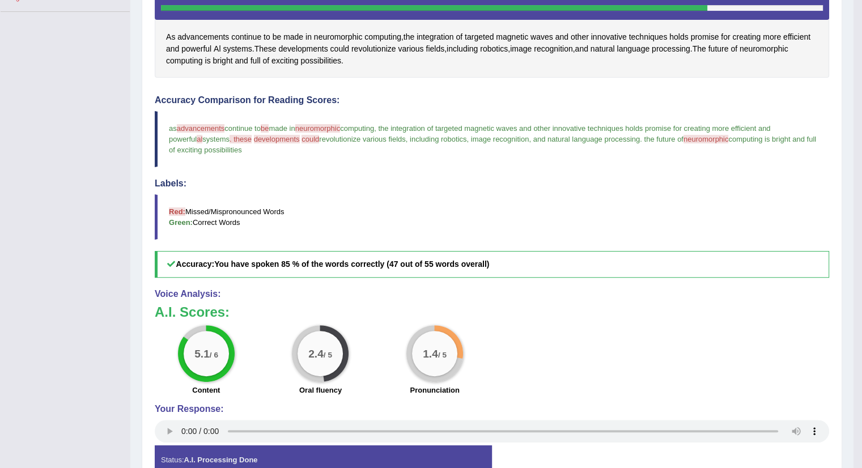
scroll to position [333, 0]
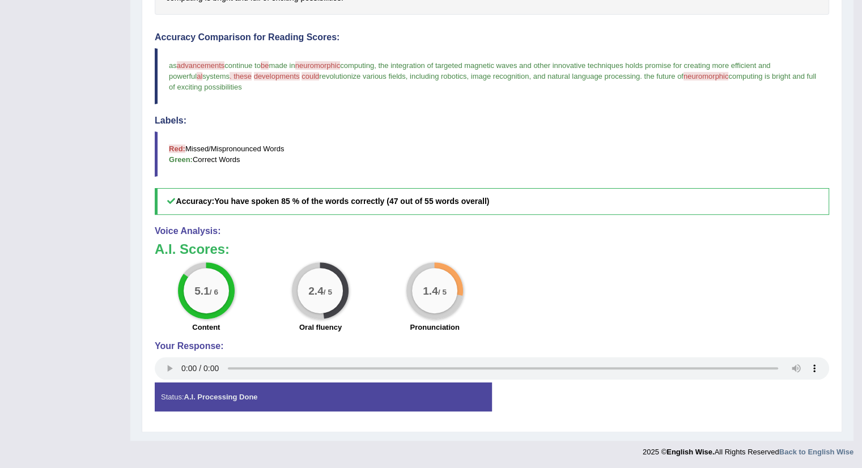
click at [272, 202] on b "You have spoken 85 % of the words correctly (47 out of 55 words overall)" at bounding box center [351, 201] width 275 height 9
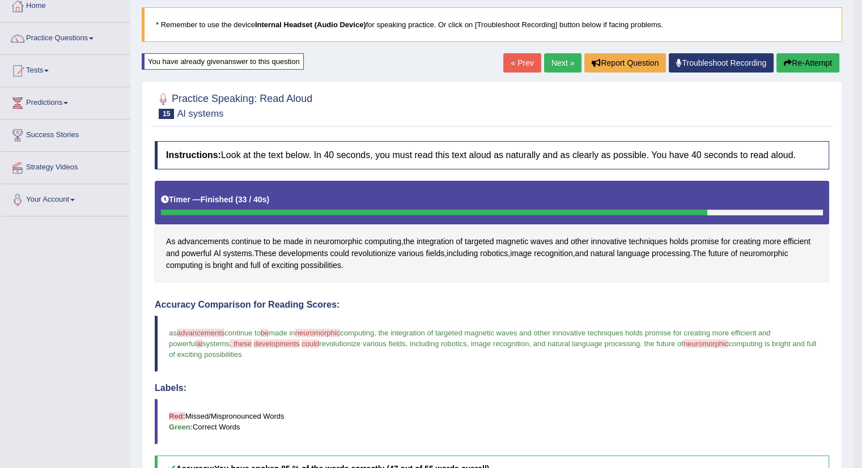
scroll to position [0, 0]
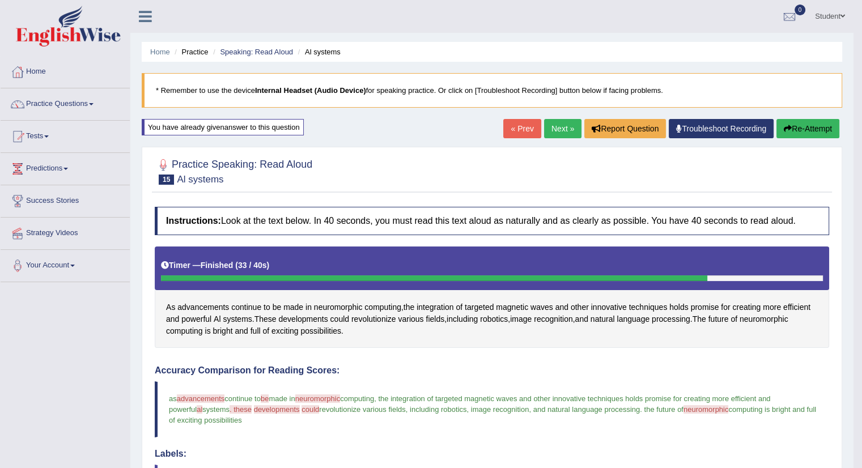
click at [802, 119] on button "Re-Attempt" at bounding box center [807, 128] width 63 height 19
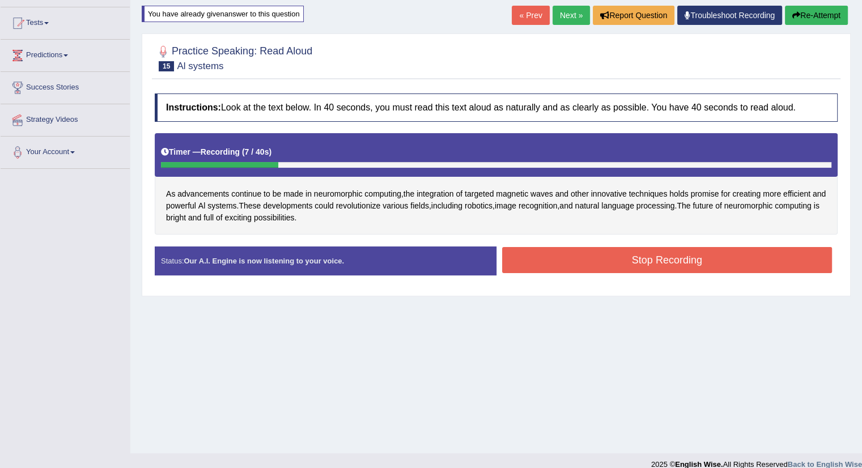
scroll to position [113, 0]
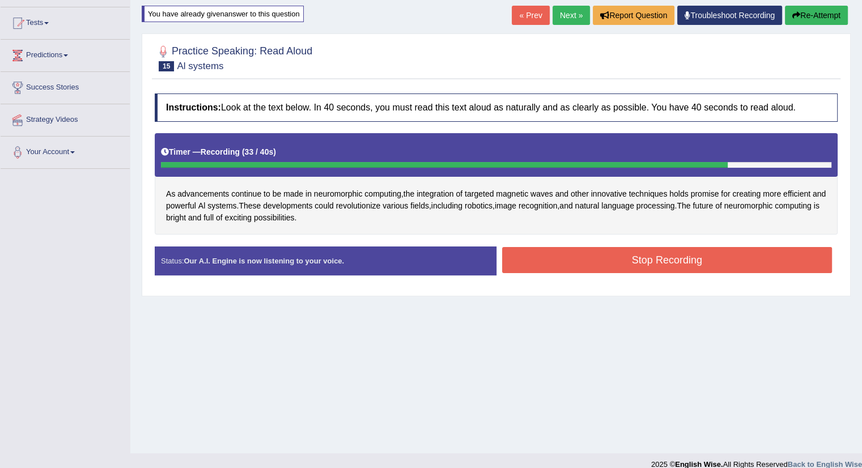
click at [543, 263] on button "Stop Recording" at bounding box center [667, 260] width 330 height 26
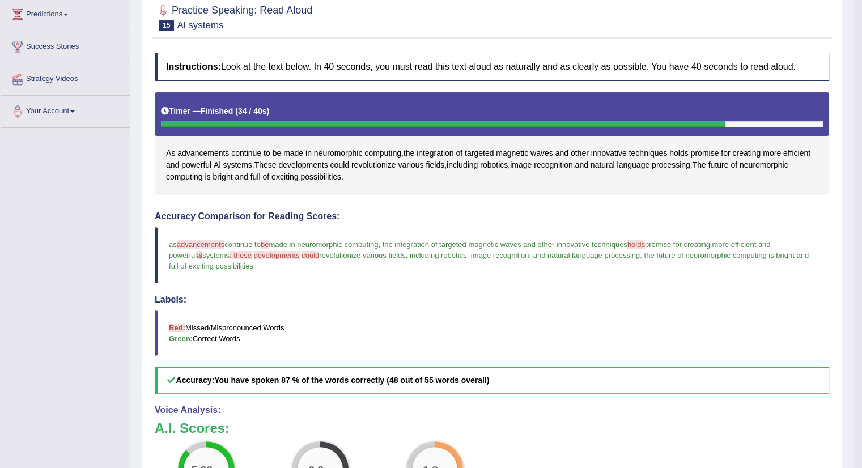
scroll to position [283, 0]
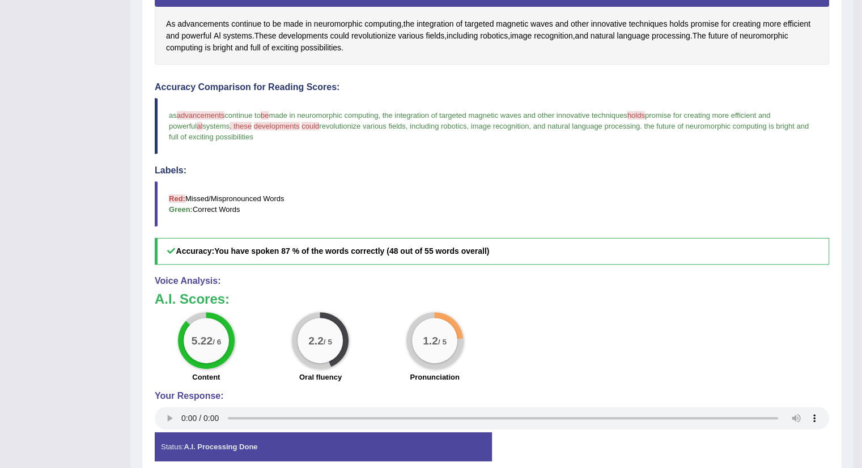
click at [412, 246] on b "You have spoken 87 % of the words correctly (48 out of 55 words overall)" at bounding box center [351, 250] width 275 height 9
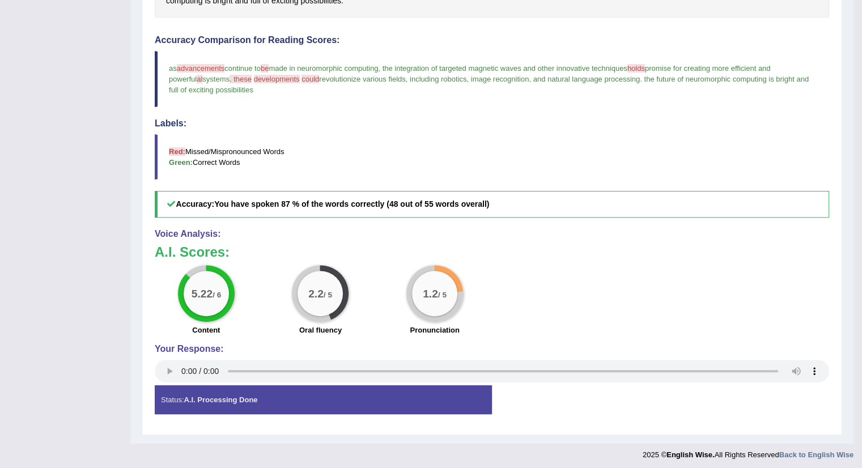
scroll to position [333, 0]
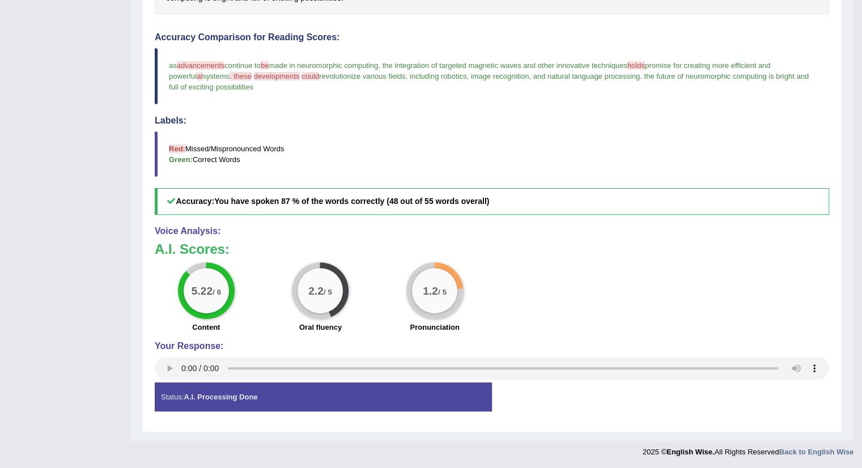
click at [179, 396] on div "Status: A.I. Processing Done" at bounding box center [323, 396] width 337 height 29
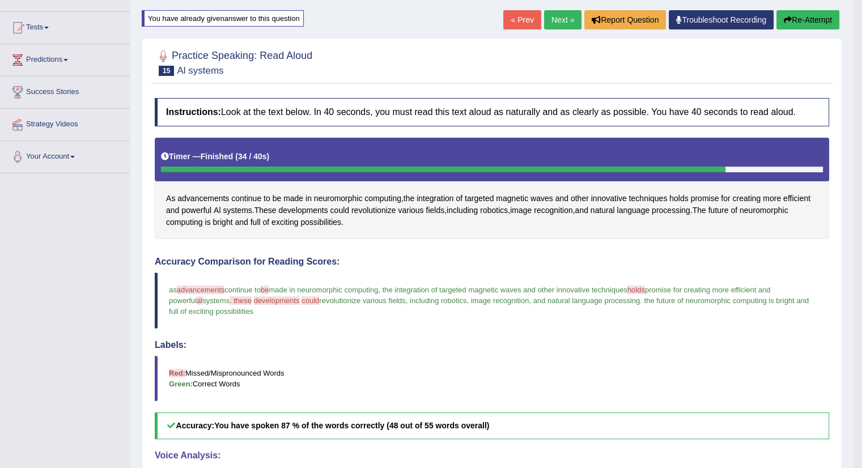
scroll to position [107, 0]
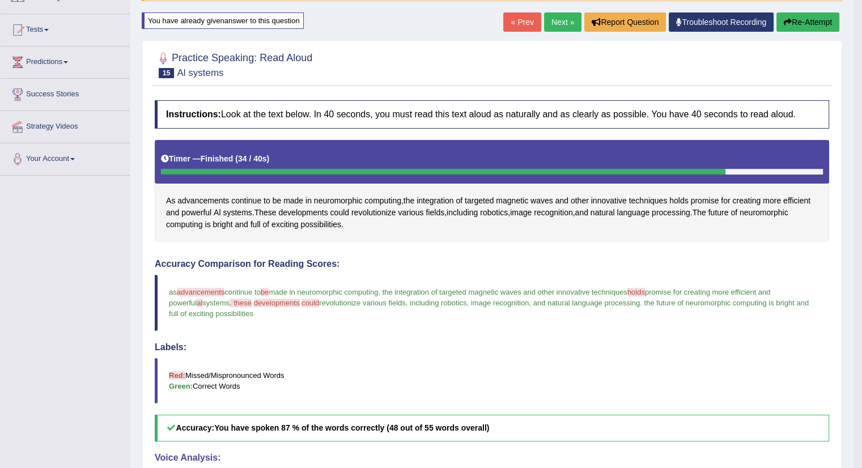
click at [814, 19] on button "Re-Attempt" at bounding box center [807, 21] width 63 height 19
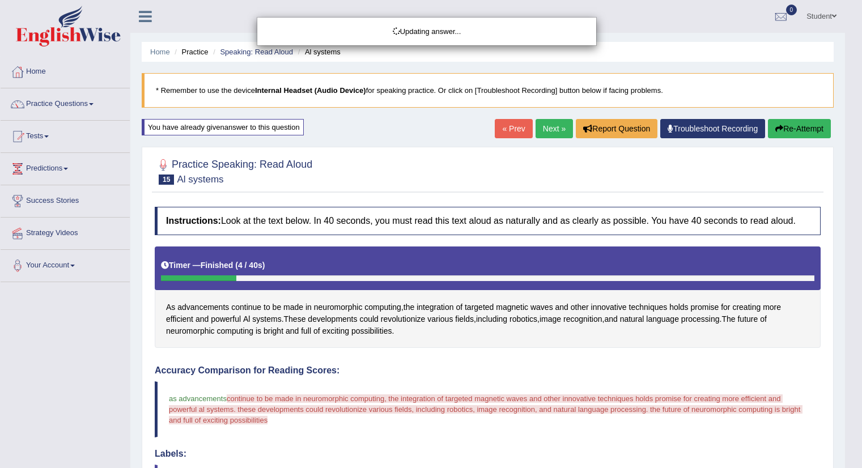
scroll to position [107, 0]
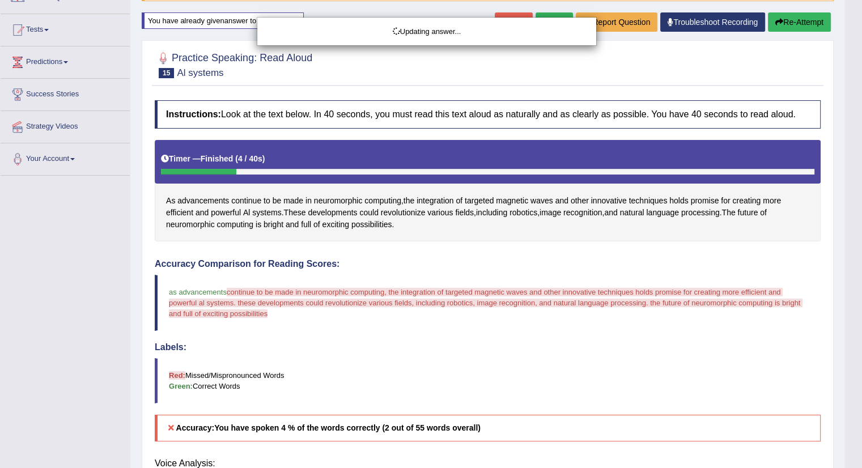
click at [816, 22] on body "Toggle navigation Home Practice Questions Speaking Practice Read Aloud Repeat S…" at bounding box center [431, 127] width 862 height 468
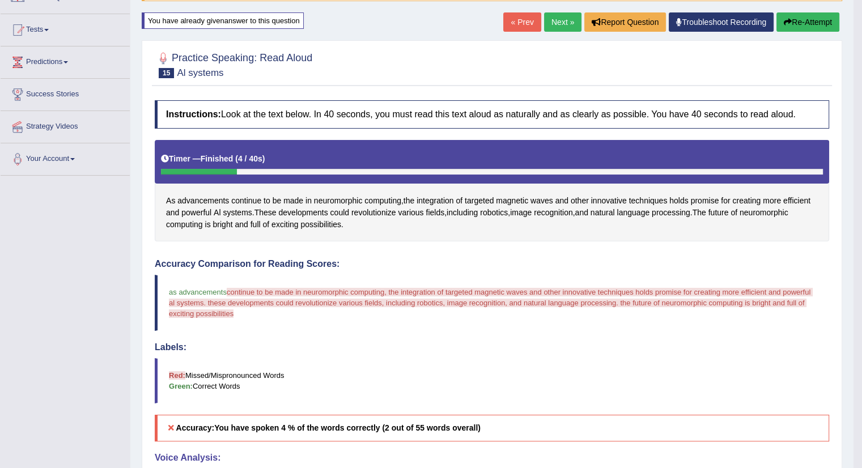
click at [811, 23] on button "Re-Attempt" at bounding box center [807, 21] width 63 height 19
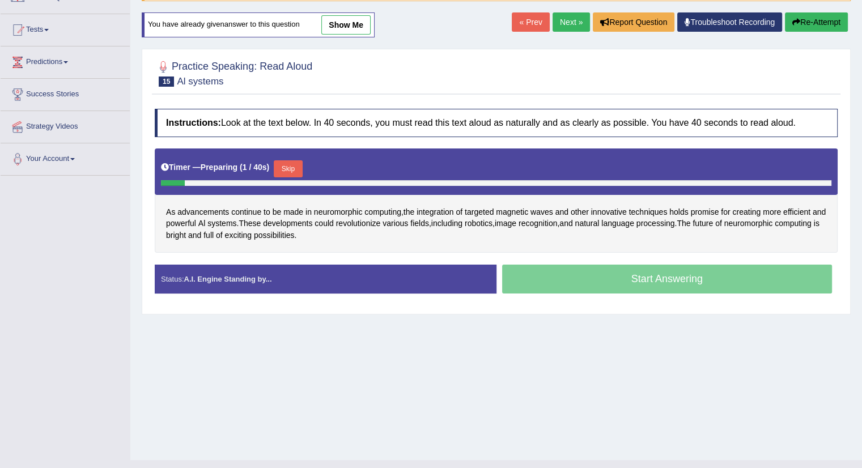
click at [291, 161] on button "Skip" at bounding box center [288, 168] width 28 height 17
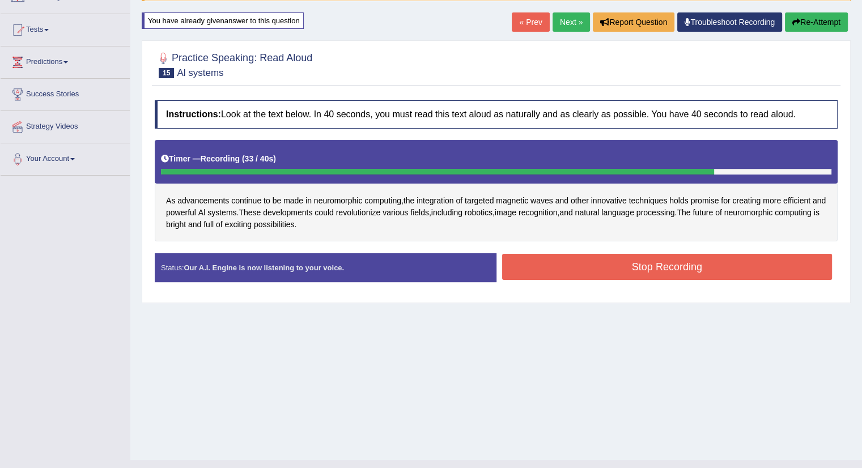
click at [650, 265] on button "Stop Recording" at bounding box center [667, 267] width 330 height 26
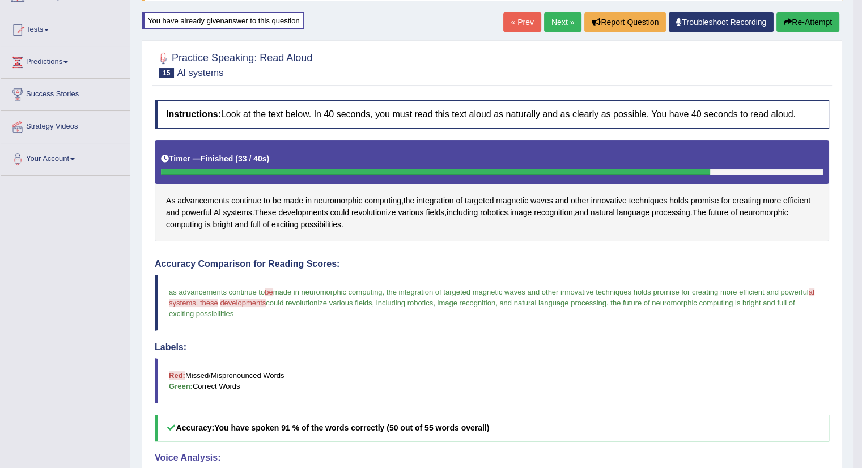
scroll to position [107, 0]
click at [811, 20] on button "Re-Attempt" at bounding box center [807, 21] width 63 height 19
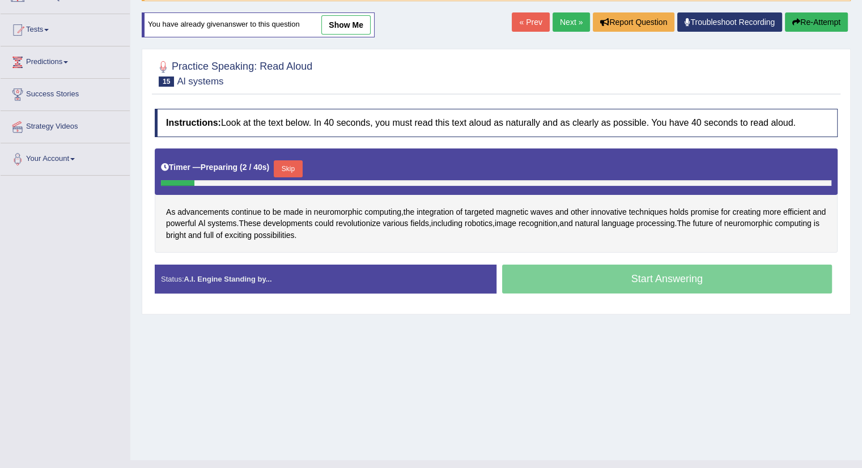
click at [293, 160] on button "Skip" at bounding box center [288, 168] width 28 height 17
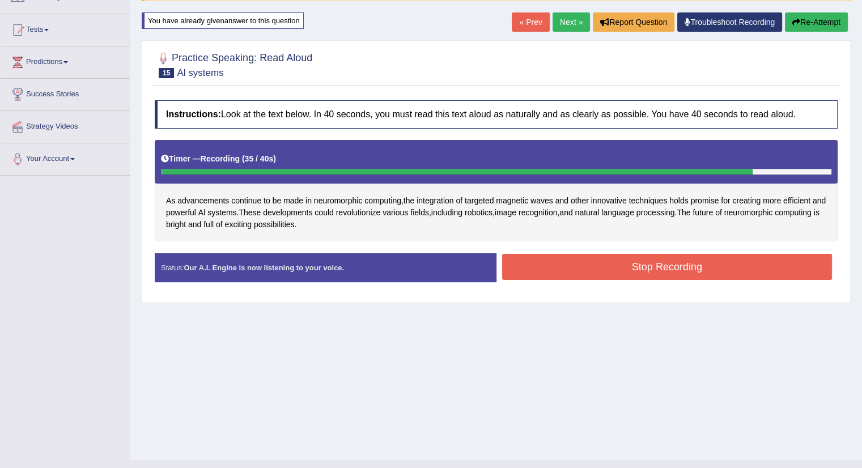
click at [650, 261] on button "Stop Recording" at bounding box center [667, 267] width 330 height 26
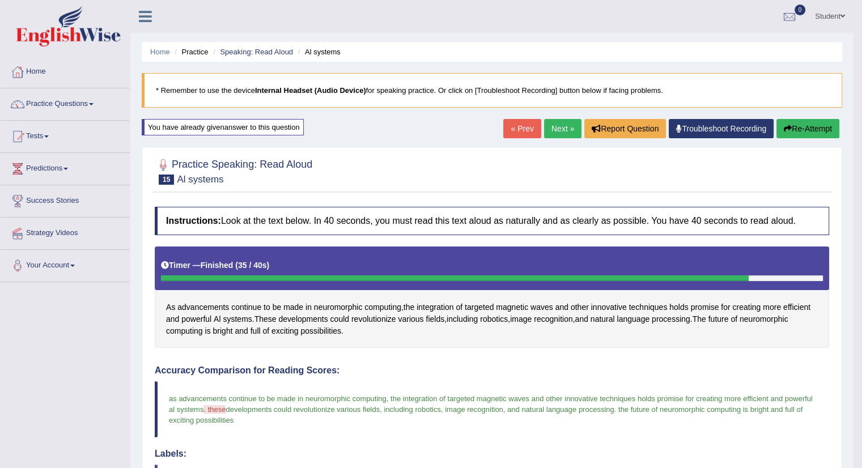
click at [559, 127] on link "Next »" at bounding box center [562, 128] width 37 height 19
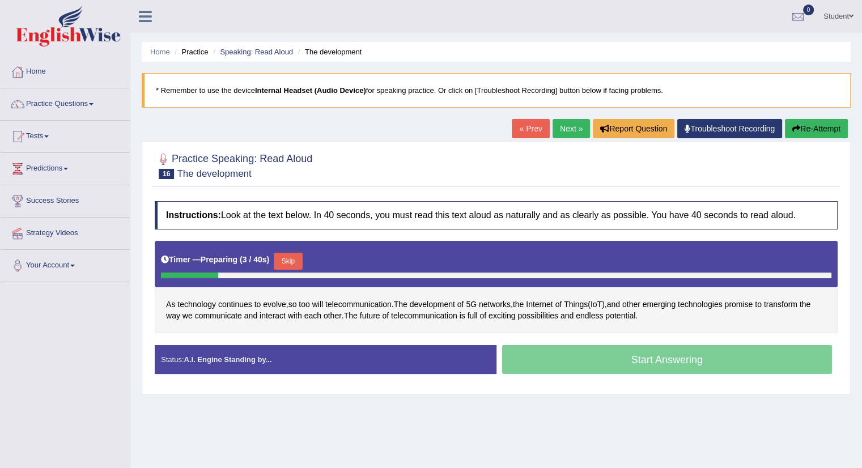
click at [294, 259] on button "Skip" at bounding box center [288, 261] width 28 height 17
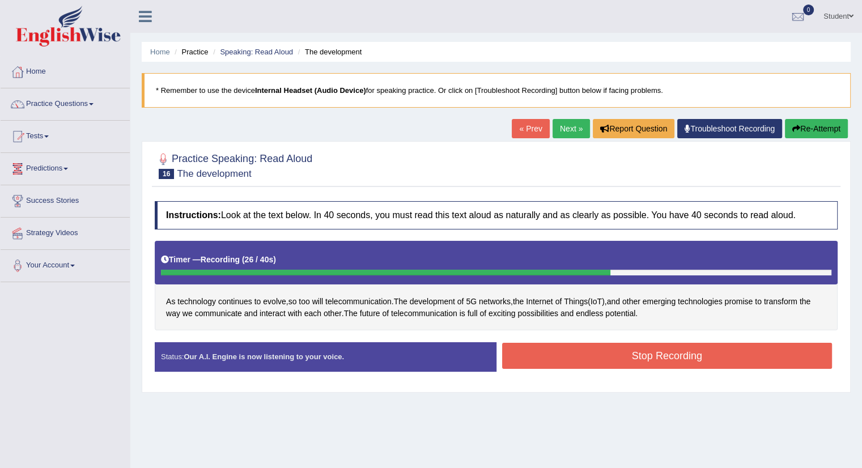
click at [675, 356] on button "Stop Recording" at bounding box center [667, 356] width 330 height 26
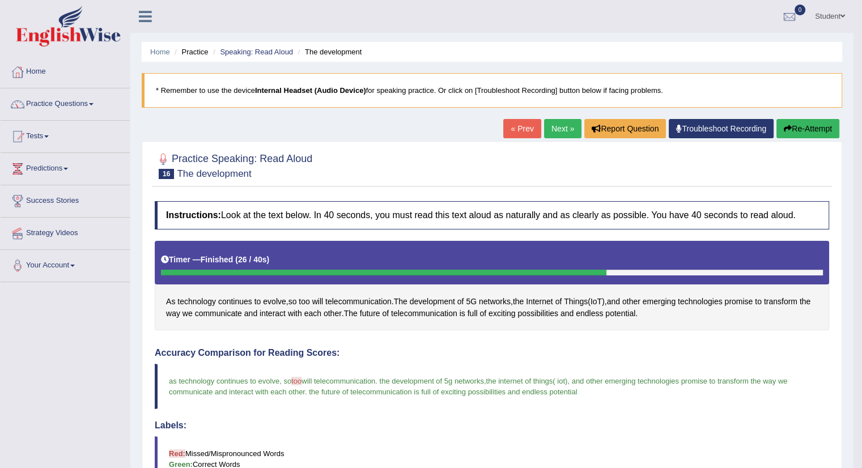
click at [560, 125] on link "Next »" at bounding box center [562, 128] width 37 height 19
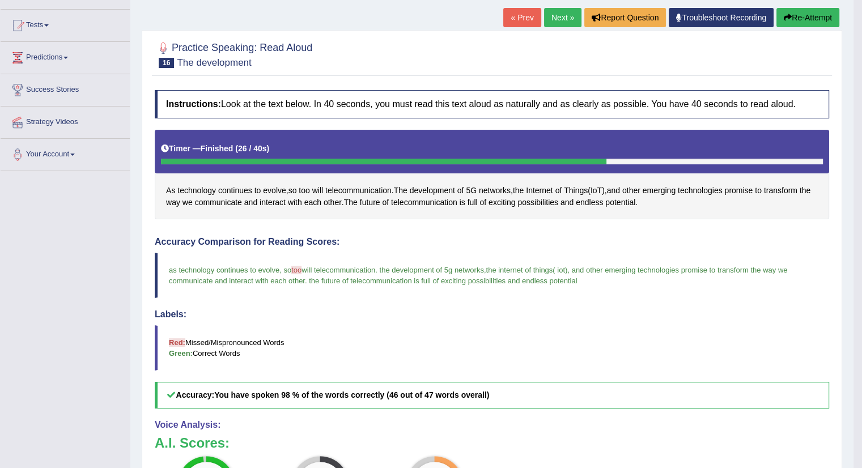
scroll to position [113, 0]
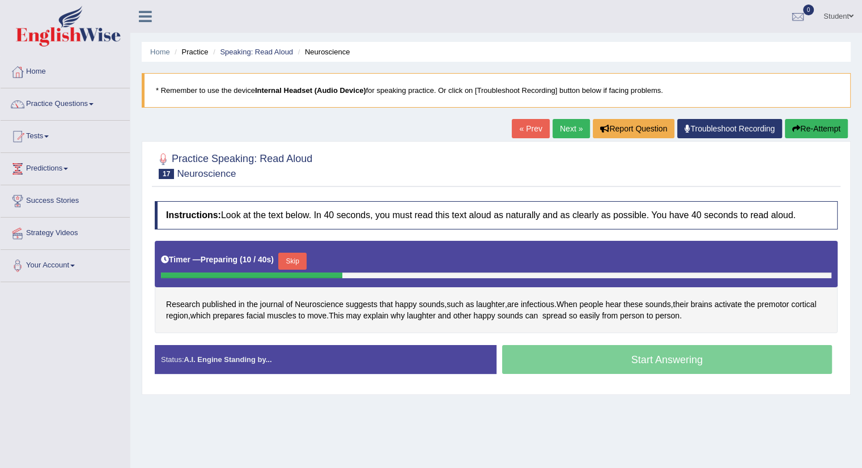
drag, startPoint x: 0, startPoint y: 0, endPoint x: 303, endPoint y: 256, distance: 396.8
click at [303, 256] on button "Skip" at bounding box center [292, 261] width 28 height 17
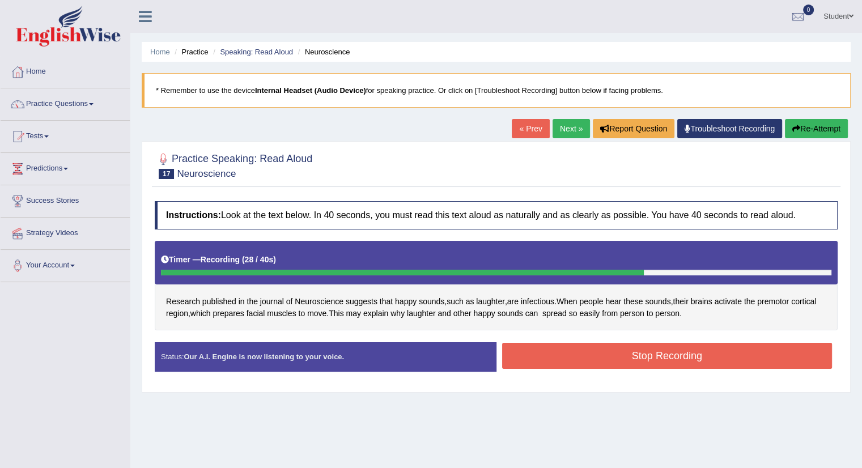
click at [639, 350] on button "Stop Recording" at bounding box center [667, 356] width 330 height 26
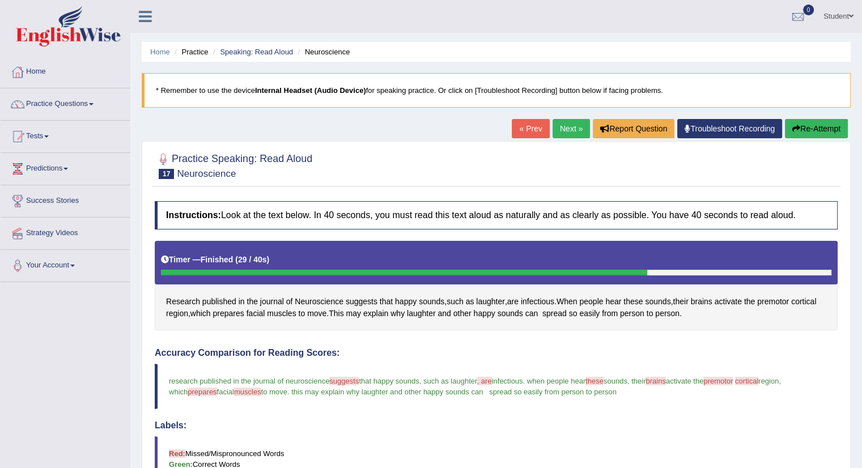
click at [829, 131] on button "Re-Attempt" at bounding box center [816, 128] width 63 height 19
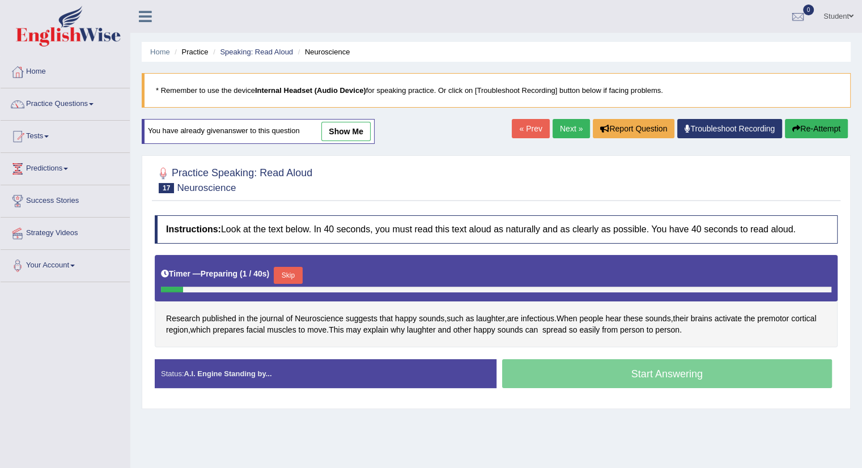
click at [287, 270] on button "Skip" at bounding box center [288, 275] width 28 height 17
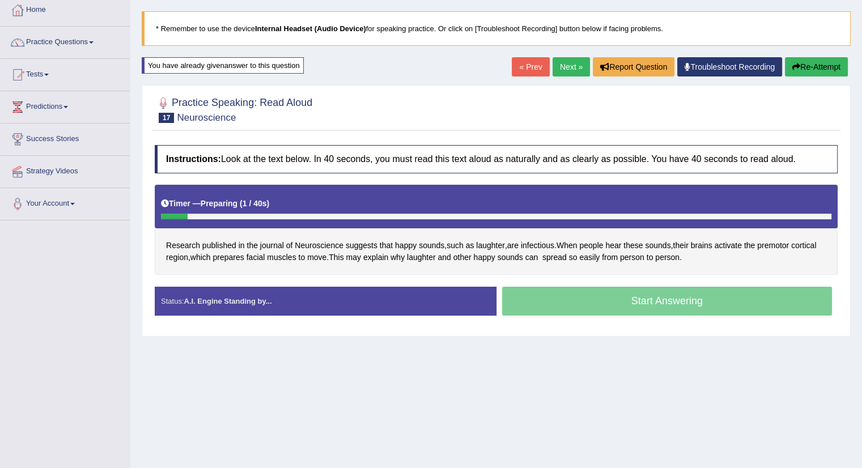
scroll to position [113, 0]
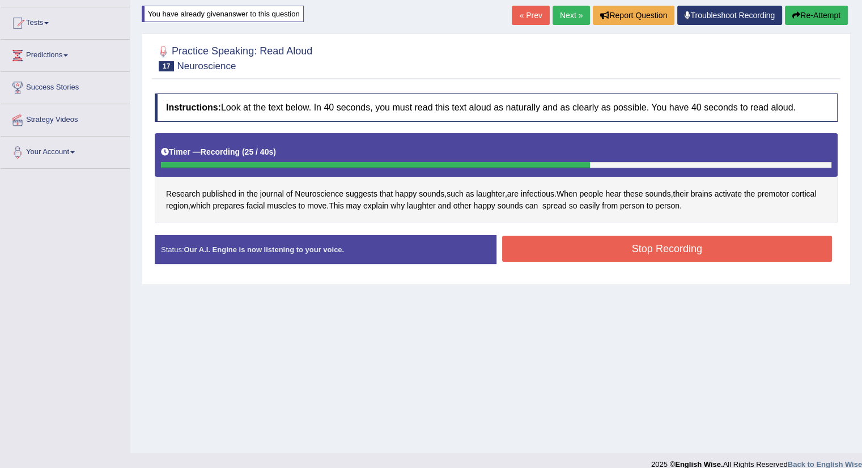
click at [634, 248] on button "Stop Recording" at bounding box center [667, 249] width 330 height 26
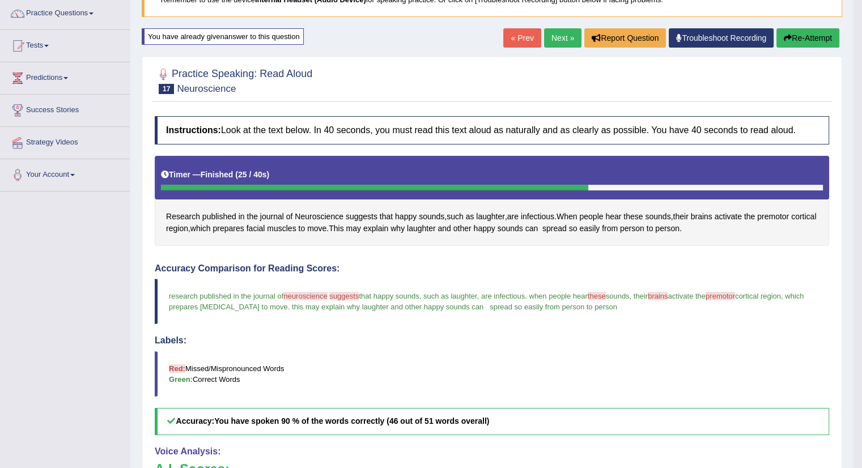
scroll to position [90, 0]
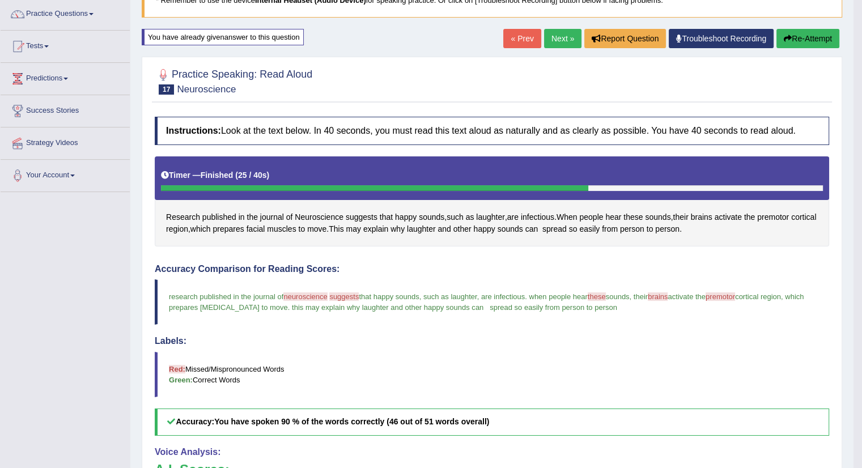
click at [818, 35] on button "Re-Attempt" at bounding box center [807, 38] width 63 height 19
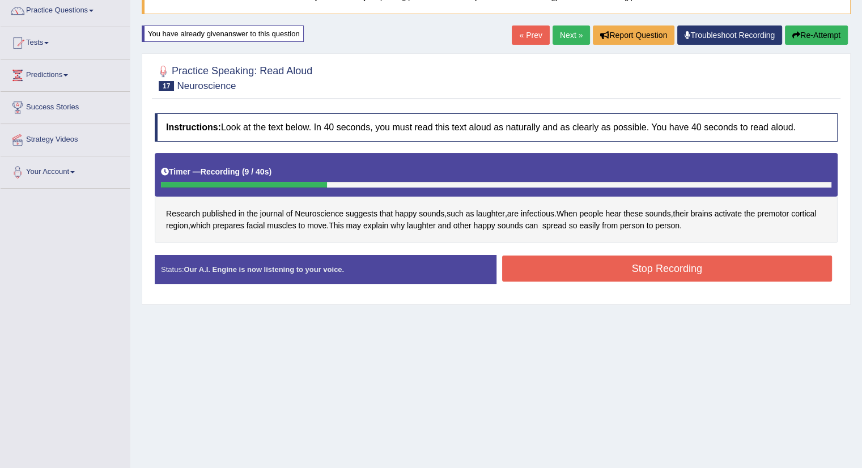
click at [684, 265] on button "Stop Recording" at bounding box center [667, 269] width 330 height 26
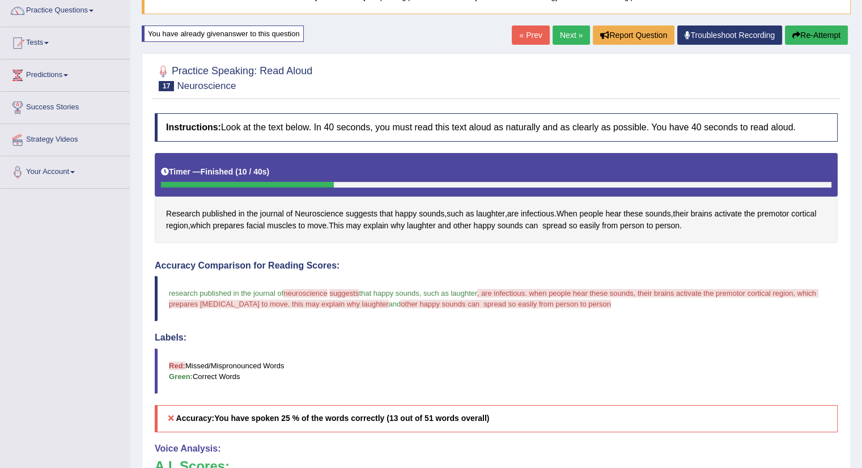
click at [834, 35] on button "Re-Attempt" at bounding box center [816, 34] width 63 height 19
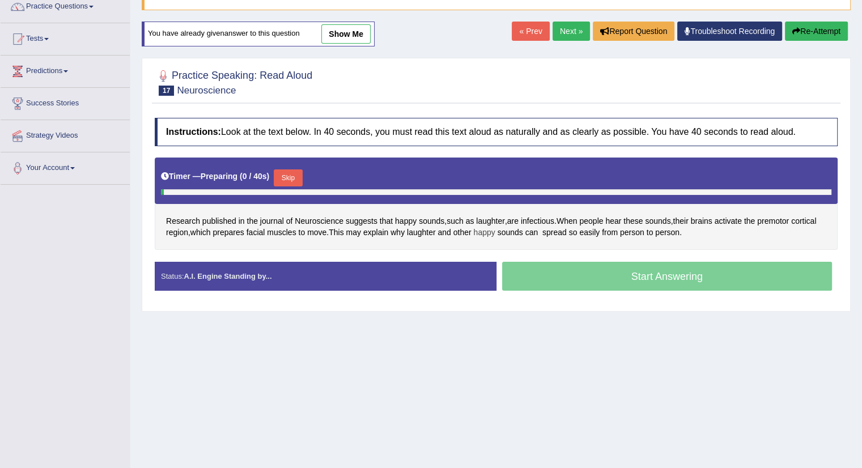
scroll to position [97, 0]
click at [295, 177] on button "Skip" at bounding box center [288, 177] width 28 height 17
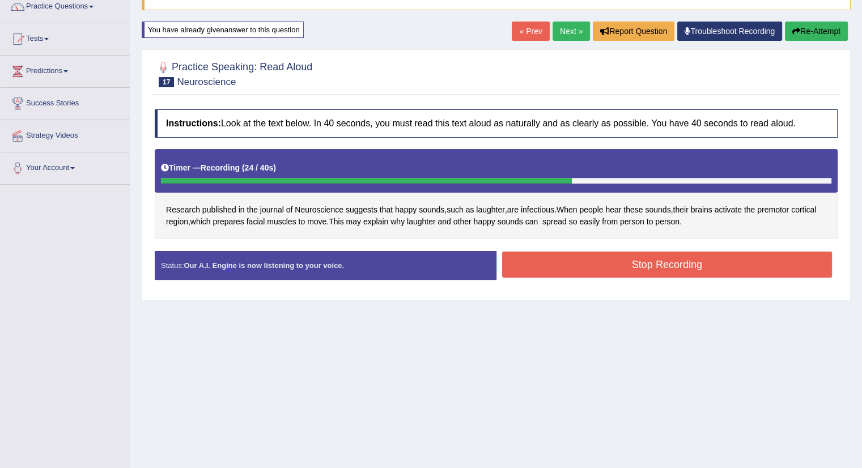
click at [675, 259] on button "Stop Recording" at bounding box center [667, 265] width 330 height 26
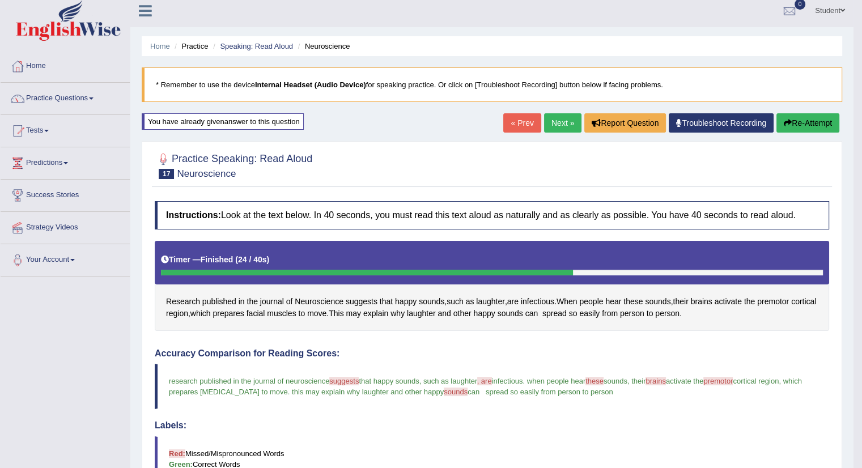
scroll to position [0, 0]
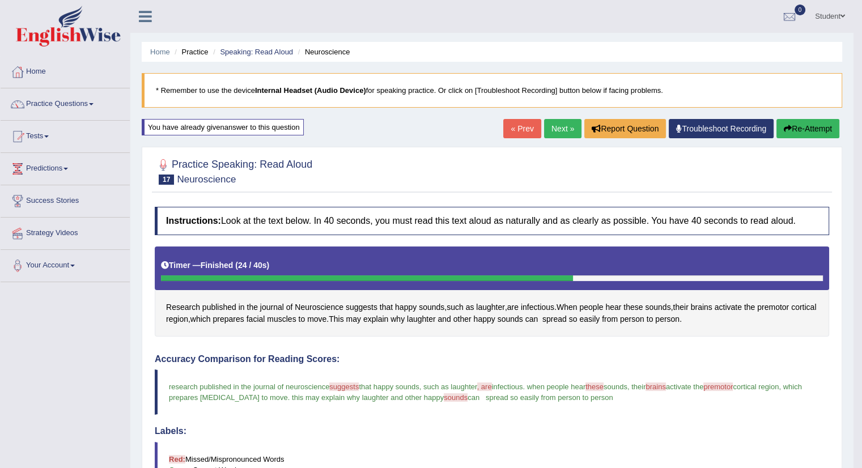
click at [558, 129] on link "Next »" at bounding box center [562, 128] width 37 height 19
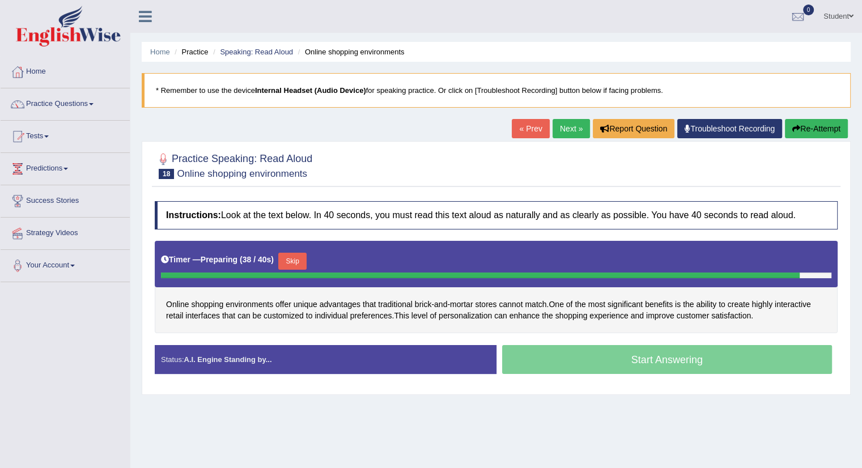
click at [300, 257] on button "Skip" at bounding box center [292, 261] width 28 height 17
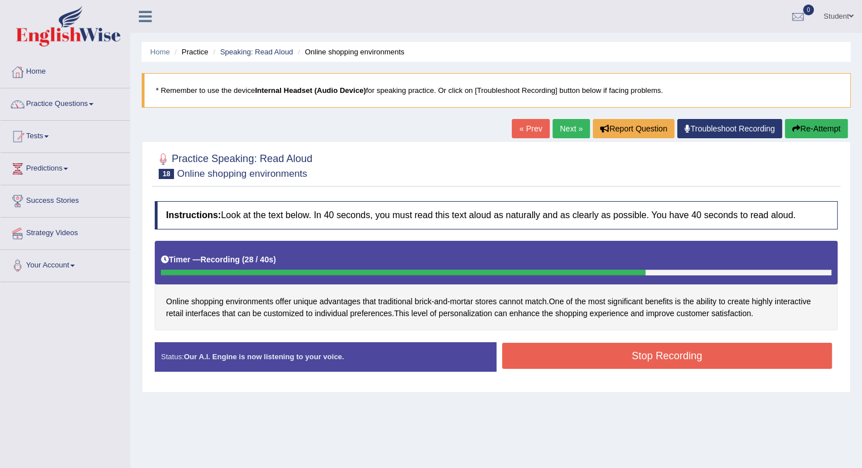
click at [682, 359] on button "Stop Recording" at bounding box center [667, 356] width 330 height 26
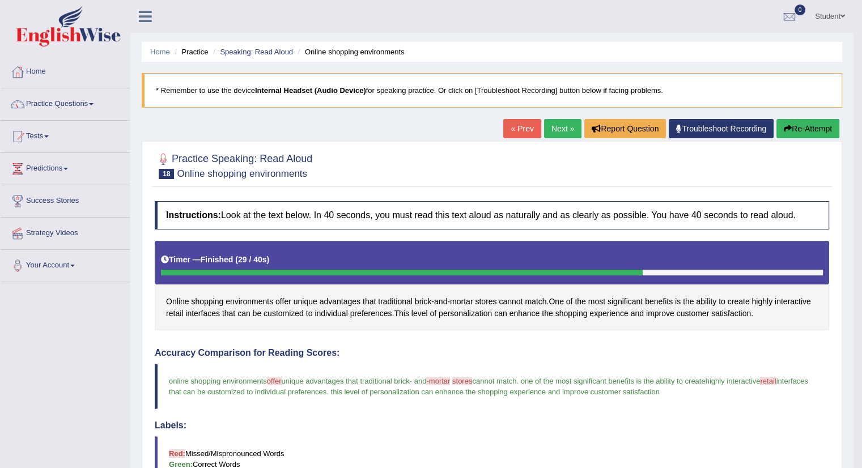
click at [552, 125] on link "Next »" at bounding box center [562, 128] width 37 height 19
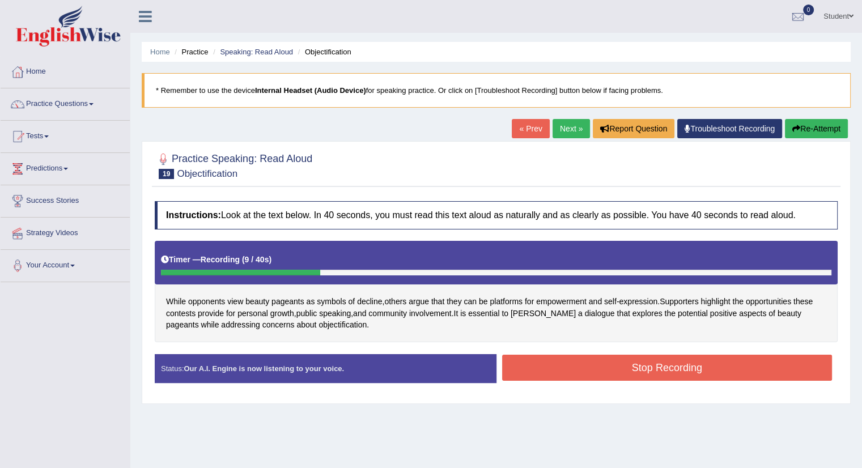
click at [688, 369] on button "Stop Recording" at bounding box center [667, 368] width 330 height 26
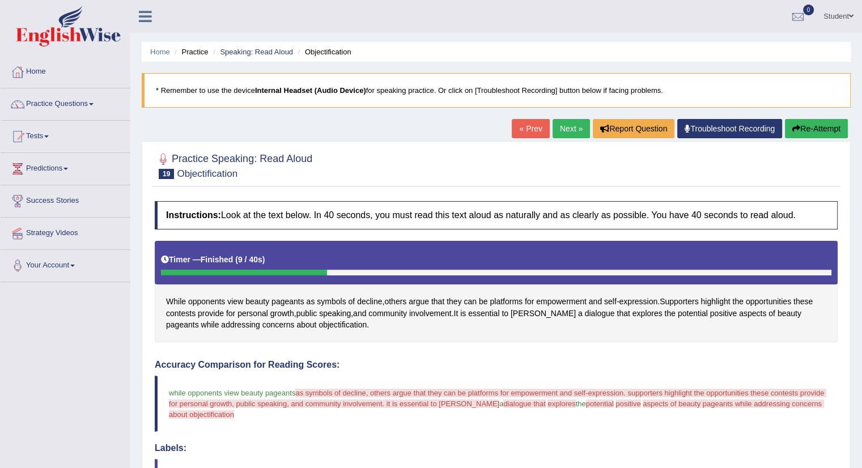
click at [824, 128] on button "Re-Attempt" at bounding box center [816, 128] width 63 height 19
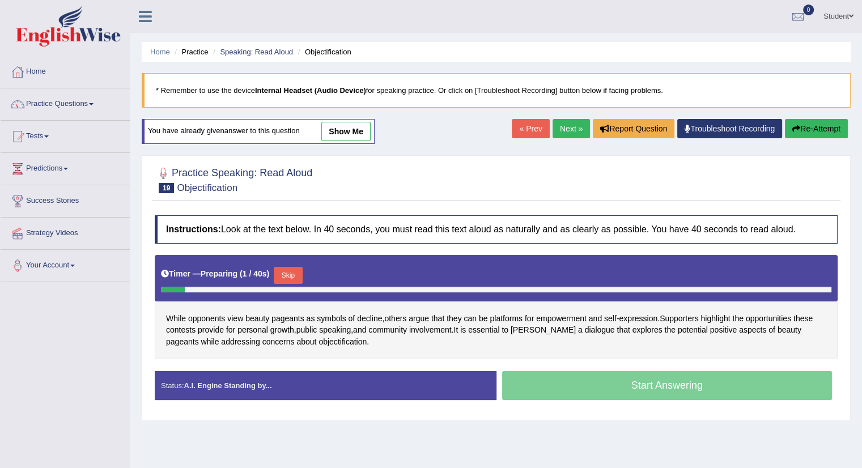
click at [290, 271] on button "Skip" at bounding box center [288, 275] width 28 height 17
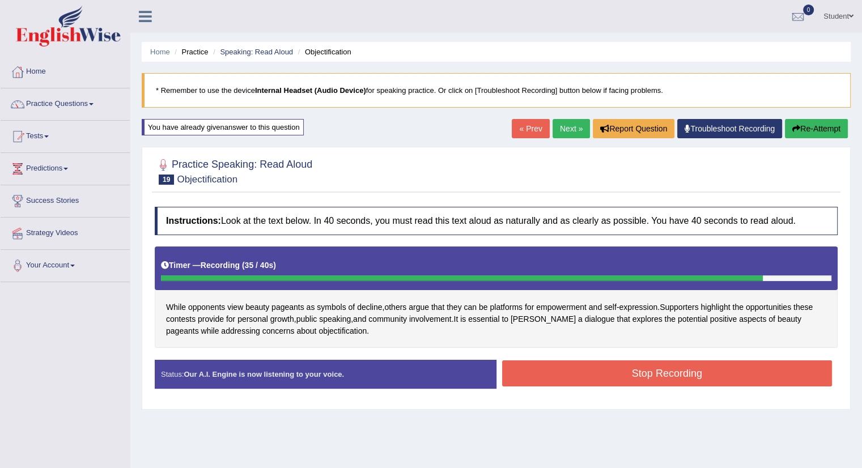
click at [603, 373] on button "Stop Recording" at bounding box center [667, 373] width 330 height 26
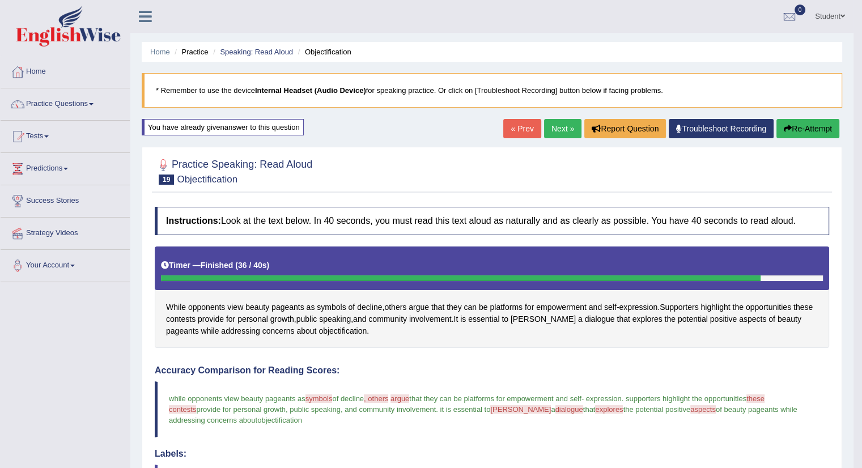
click at [805, 131] on button "Re-Attempt" at bounding box center [807, 128] width 63 height 19
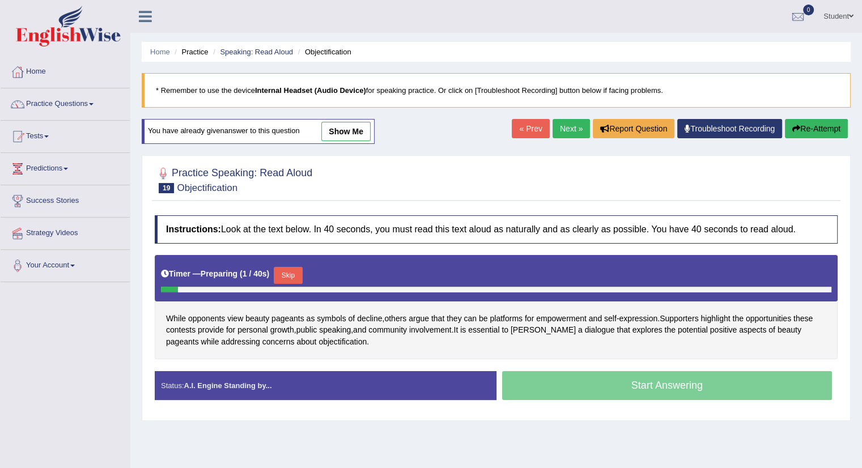
click at [292, 270] on button "Skip" at bounding box center [288, 275] width 28 height 17
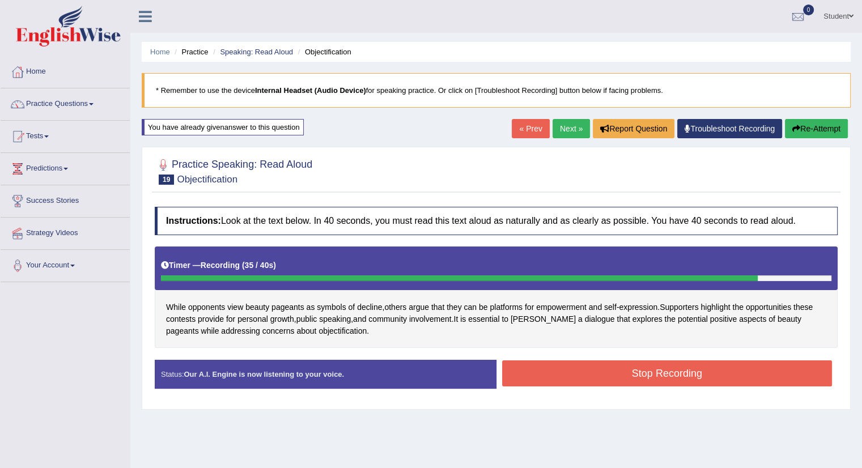
click at [638, 372] on button "Stop Recording" at bounding box center [667, 373] width 330 height 26
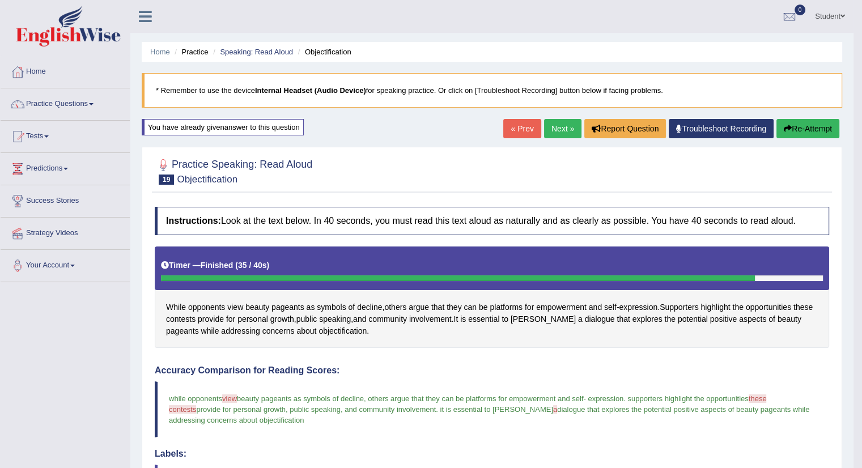
click at [562, 123] on link "Next »" at bounding box center [562, 128] width 37 height 19
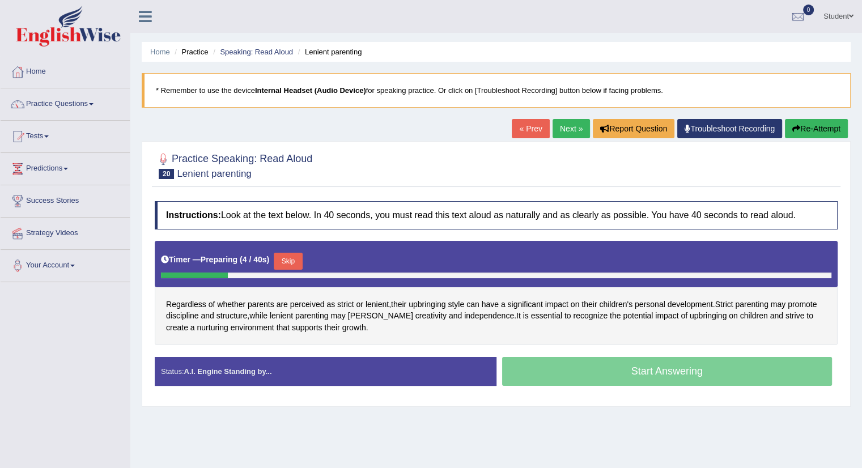
click at [288, 258] on button "Skip" at bounding box center [288, 261] width 28 height 17
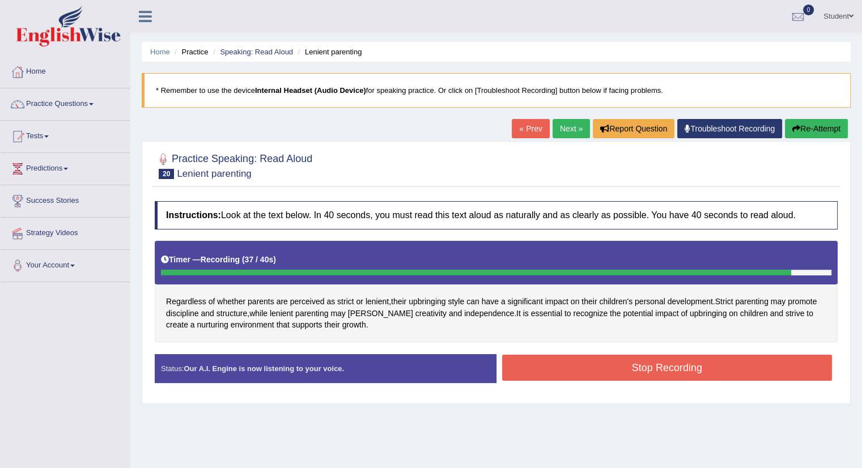
click at [589, 368] on button "Stop Recording" at bounding box center [667, 368] width 330 height 26
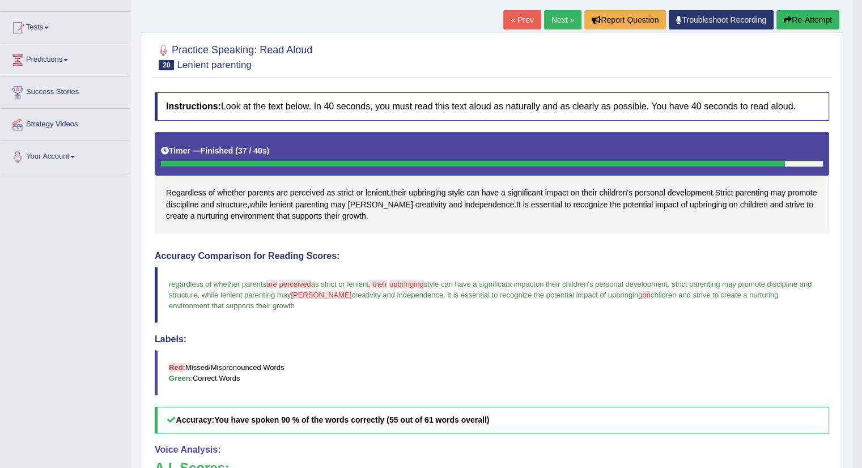
scroll to position [113, 0]
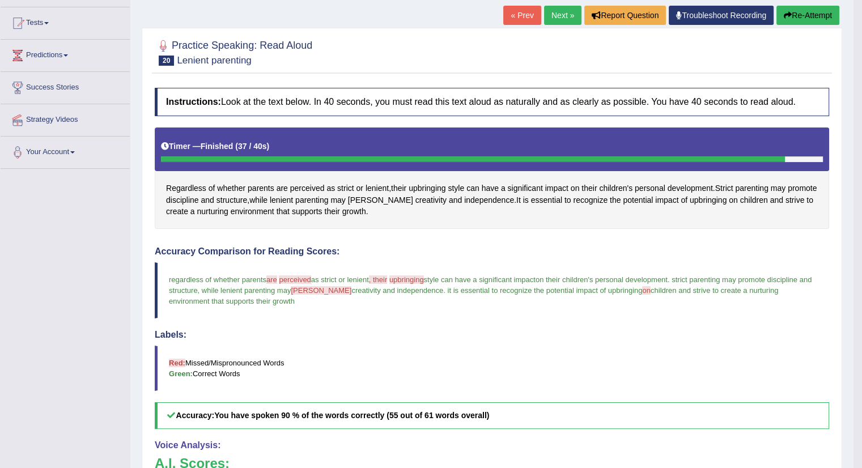
click at [818, 18] on button "Re-Attempt" at bounding box center [807, 15] width 63 height 19
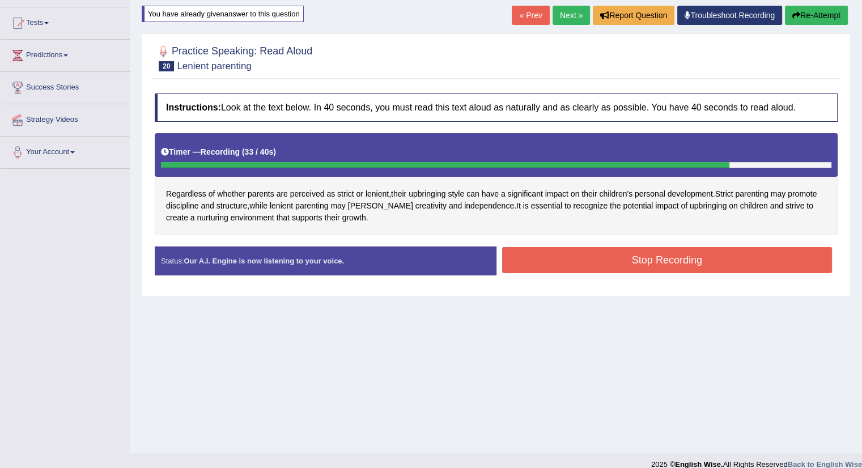
click at [623, 257] on button "Stop Recording" at bounding box center [667, 260] width 330 height 26
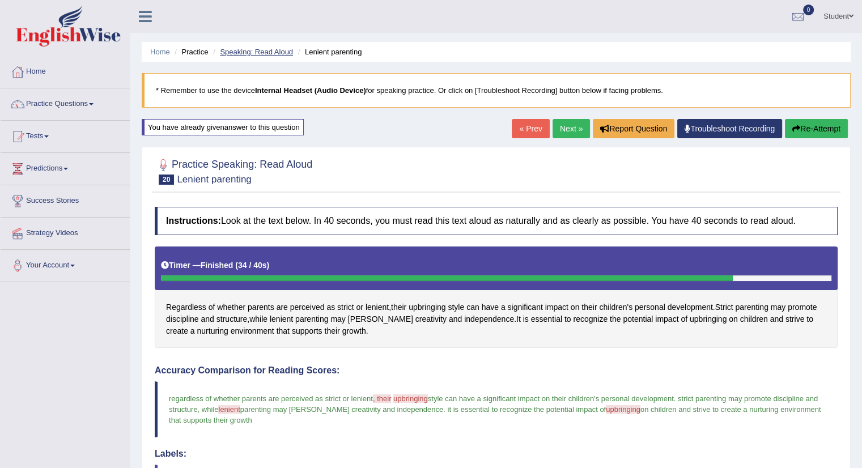
click at [236, 51] on link "Speaking: Read Aloud" at bounding box center [256, 52] width 73 height 8
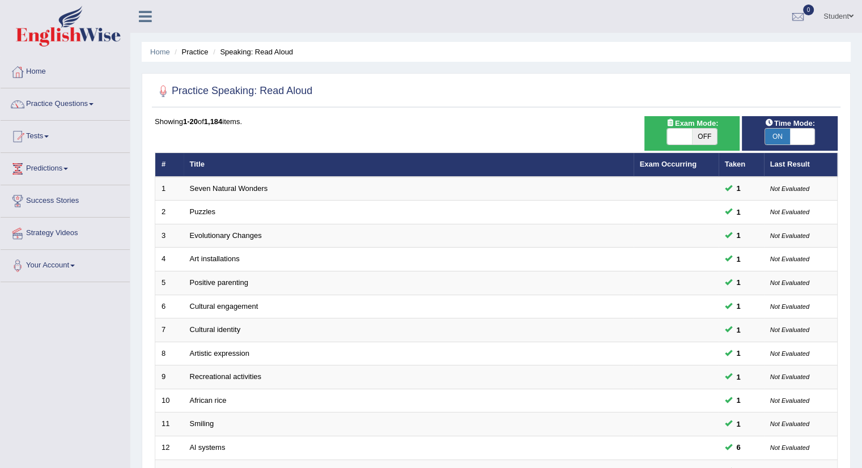
click at [197, 53] on li "Practice" at bounding box center [190, 51] width 36 height 11
click at [93, 105] on link "Practice Questions" at bounding box center [65, 102] width 129 height 28
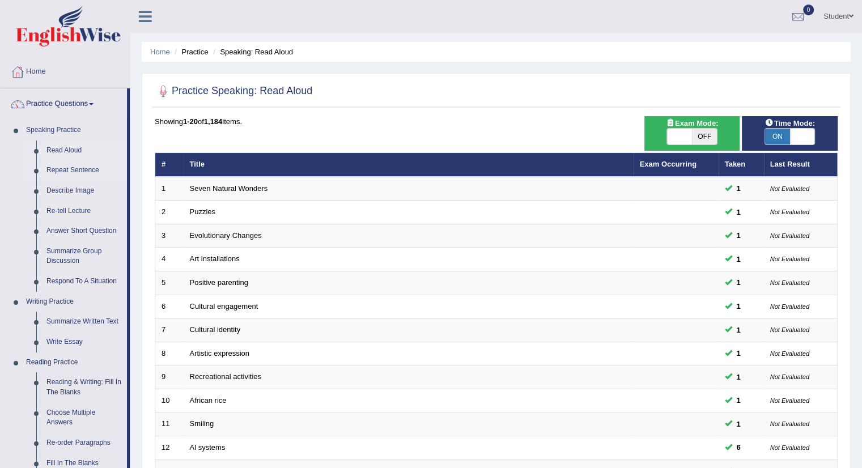
click at [83, 171] on link "Repeat Sentence" at bounding box center [84, 170] width 86 height 20
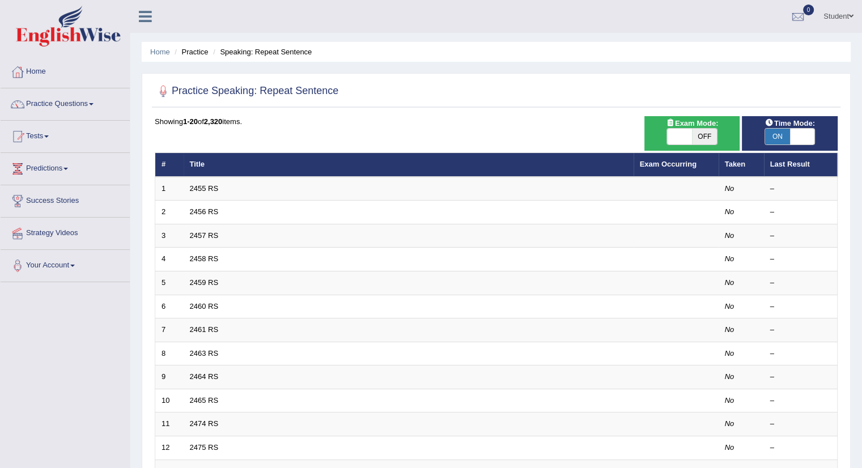
click at [202, 186] on link "2455 RS" at bounding box center [204, 188] width 29 height 8
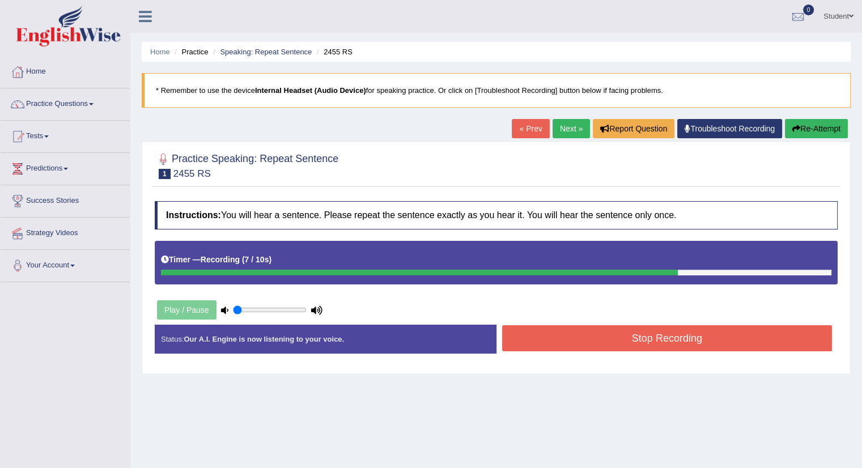
click at [623, 338] on button "Stop Recording" at bounding box center [667, 338] width 330 height 26
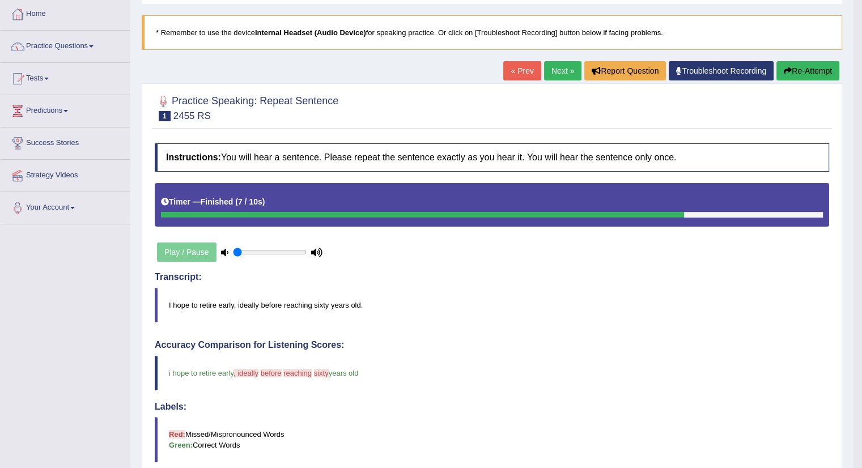
scroll to position [57, 0]
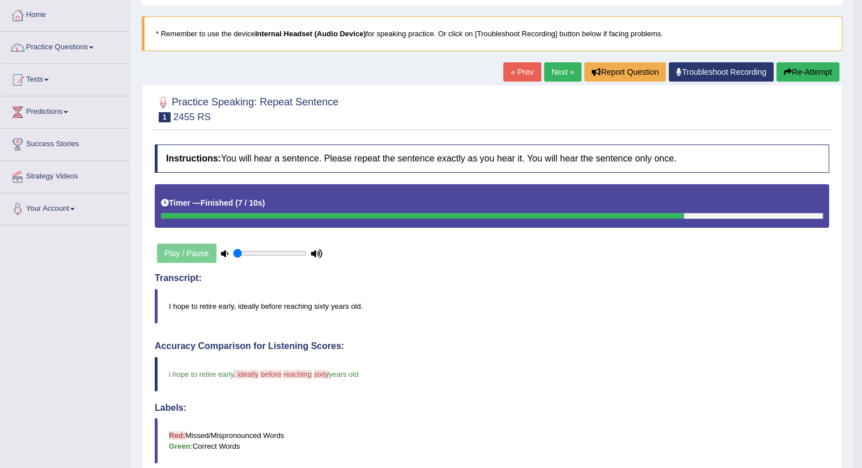
click at [812, 74] on button "Re-Attempt" at bounding box center [807, 71] width 63 height 19
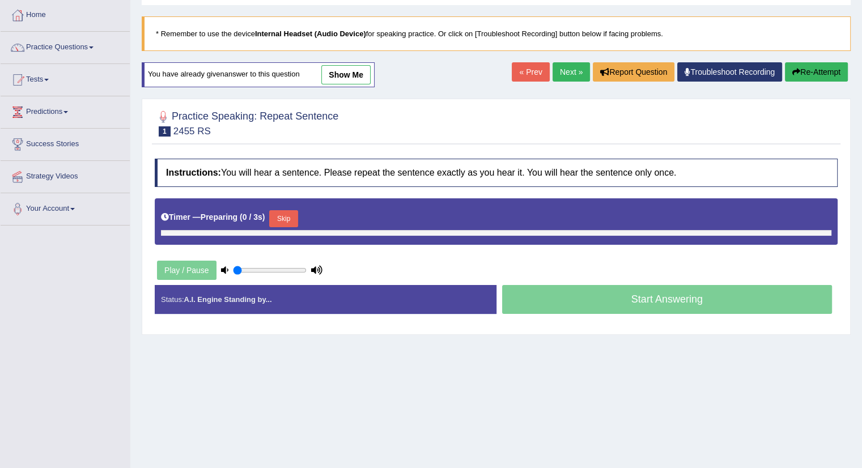
scroll to position [57, 0]
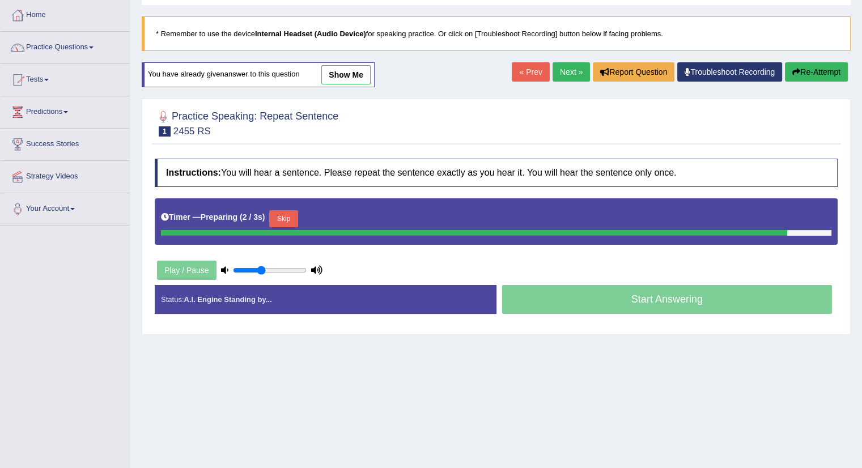
type input "0.4"
click at [261, 267] on input "range" at bounding box center [270, 270] width 74 height 9
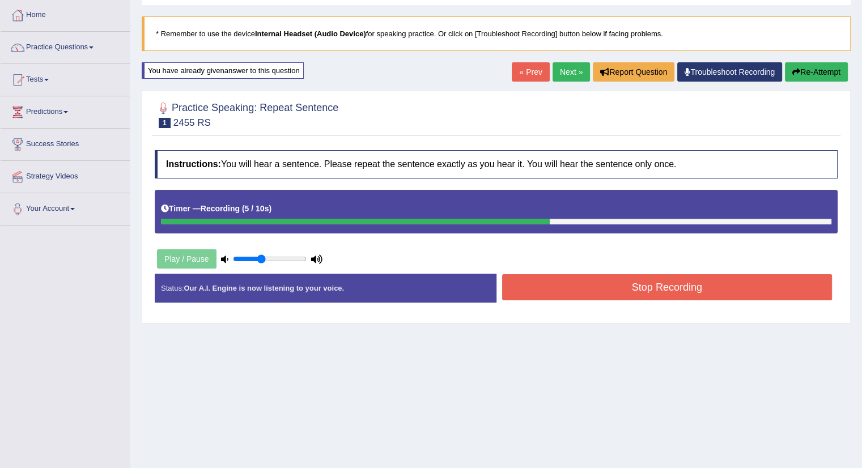
click at [568, 284] on button "Stop Recording" at bounding box center [667, 287] width 330 height 26
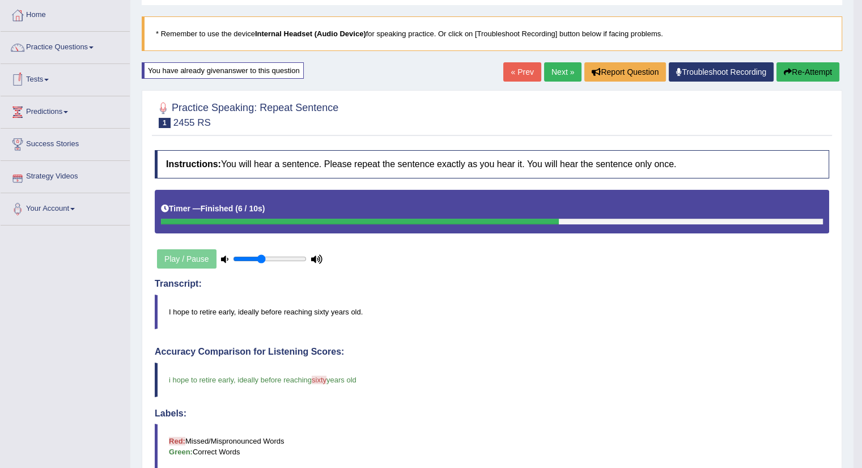
click at [556, 72] on link "Next »" at bounding box center [562, 71] width 37 height 19
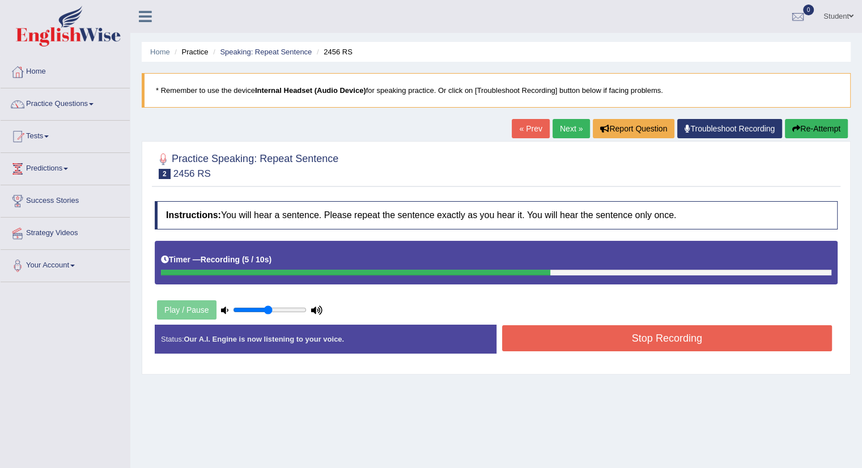
click at [635, 336] on button "Stop Recording" at bounding box center [667, 338] width 330 height 26
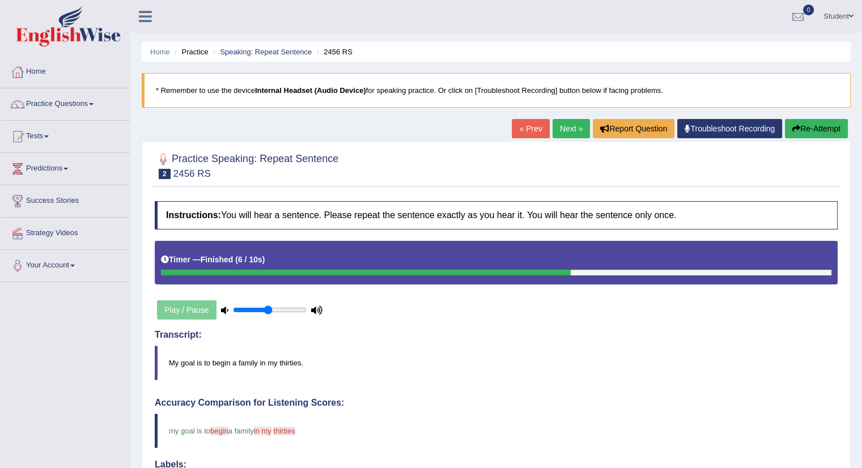
click at [823, 130] on button "Re-Attempt" at bounding box center [816, 128] width 63 height 19
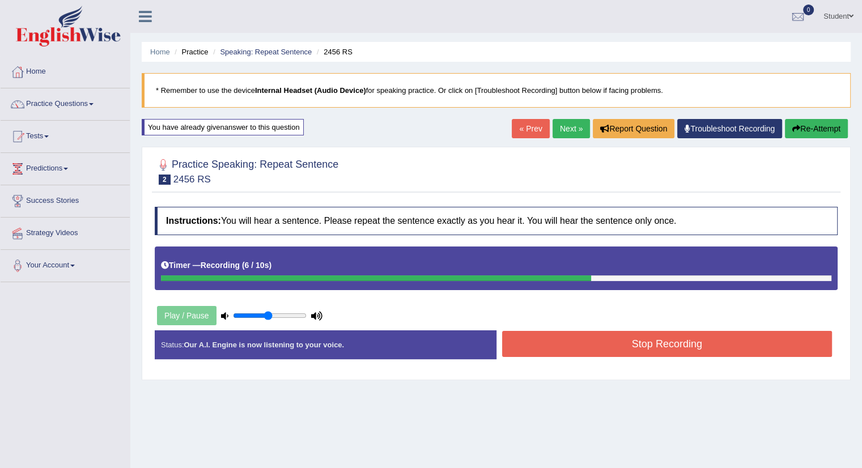
click at [573, 347] on button "Stop Recording" at bounding box center [667, 344] width 330 height 26
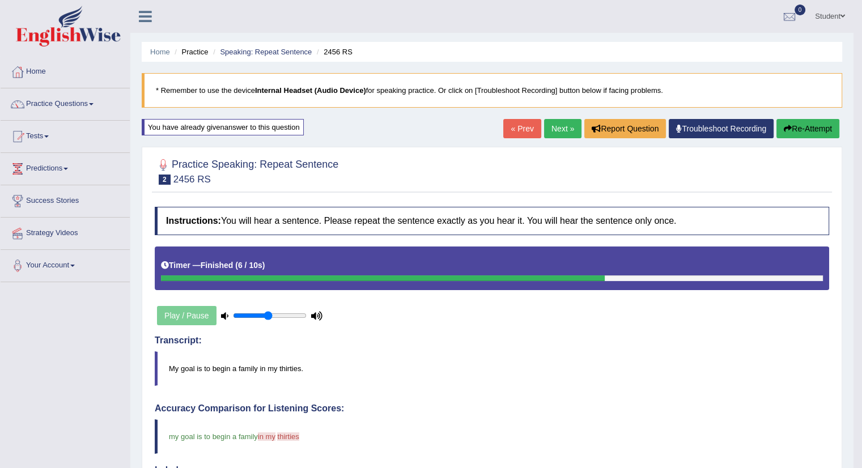
click at [814, 131] on button "Re-Attempt" at bounding box center [807, 128] width 63 height 19
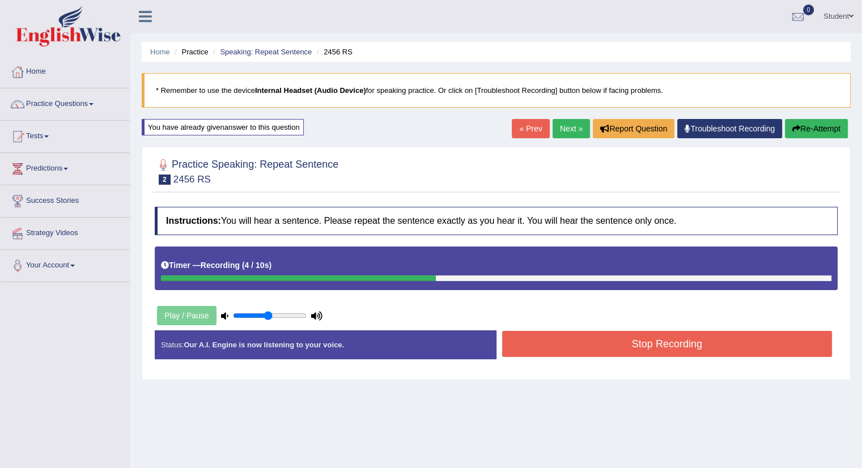
click at [654, 345] on button "Stop Recording" at bounding box center [667, 344] width 330 height 26
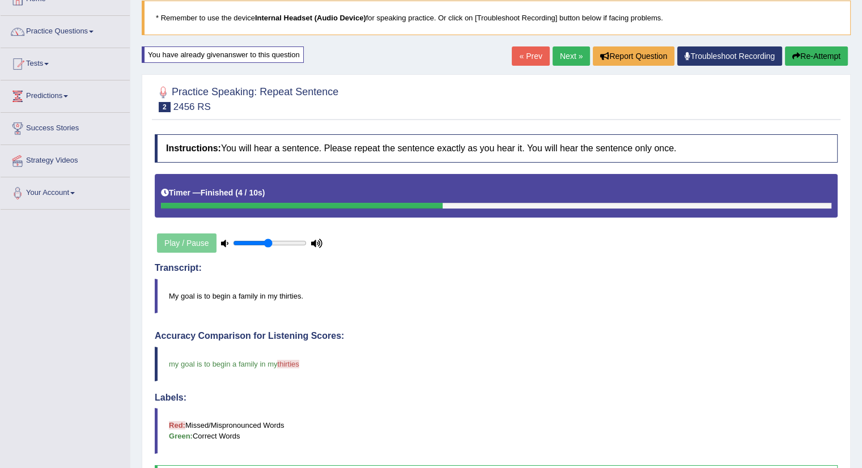
scroll to position [57, 0]
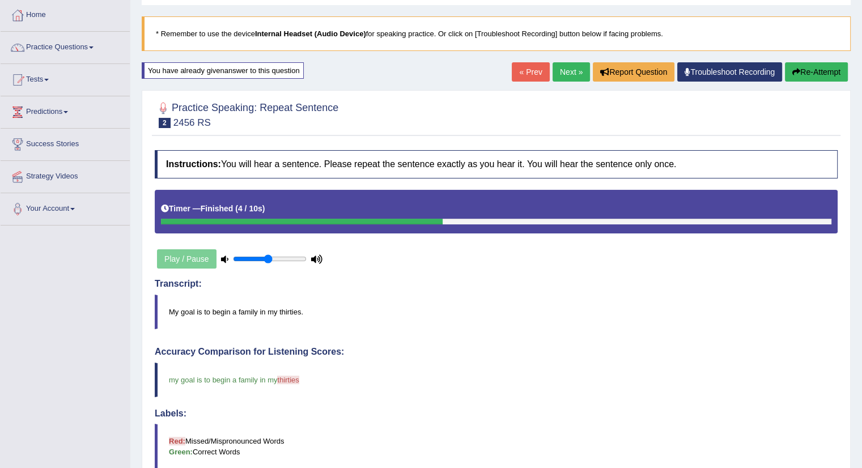
click at [567, 71] on link "Next »" at bounding box center [570, 71] width 37 height 19
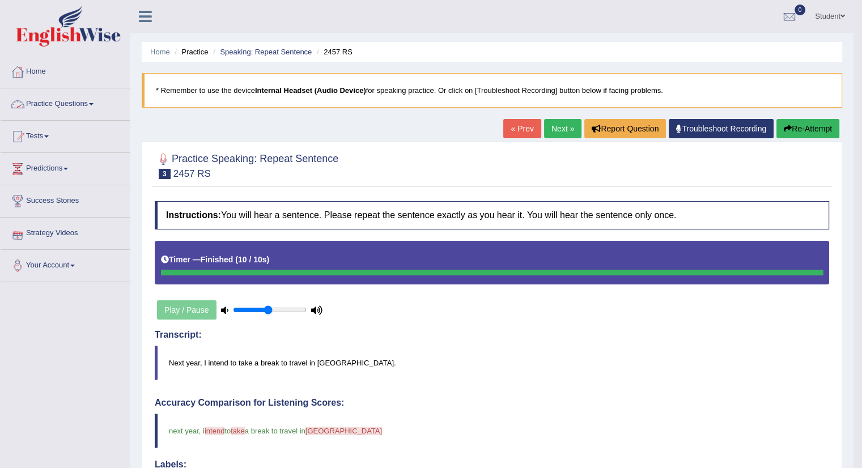
click at [805, 127] on button "Re-Attempt" at bounding box center [807, 128] width 63 height 19
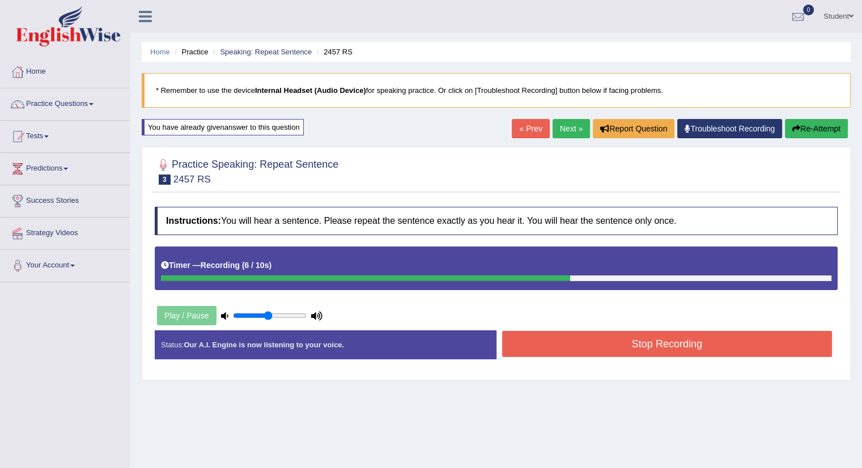
drag, startPoint x: 669, startPoint y: 343, endPoint x: 674, endPoint y: 338, distance: 6.4
click at [670, 343] on button "Stop Recording" at bounding box center [667, 344] width 330 height 26
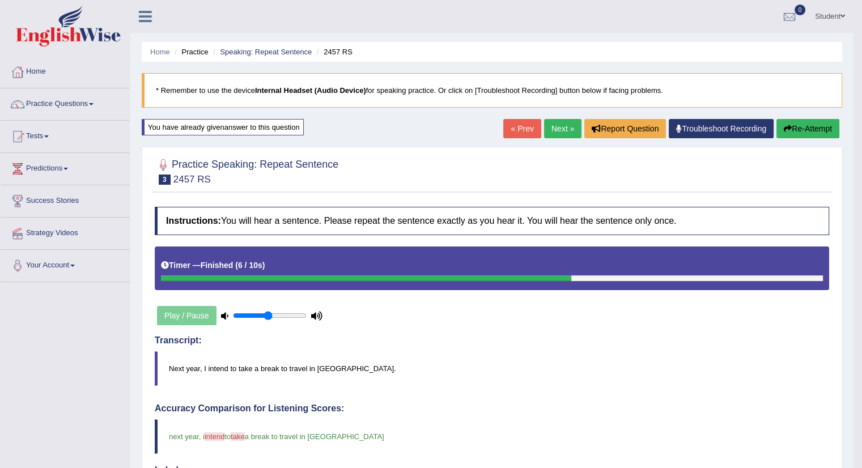
click at [561, 129] on link "Next »" at bounding box center [562, 128] width 37 height 19
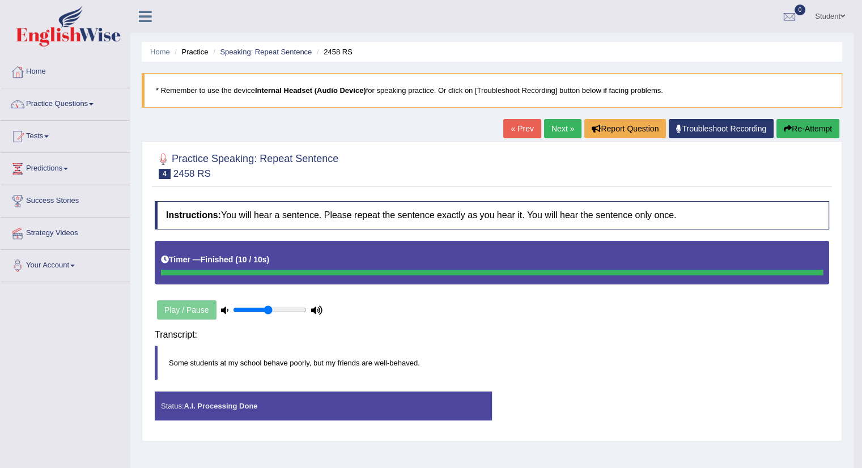
click at [644, 391] on div "Status: A.I. Processing Done Start Answering Stop Recording" at bounding box center [492, 411] width 674 height 40
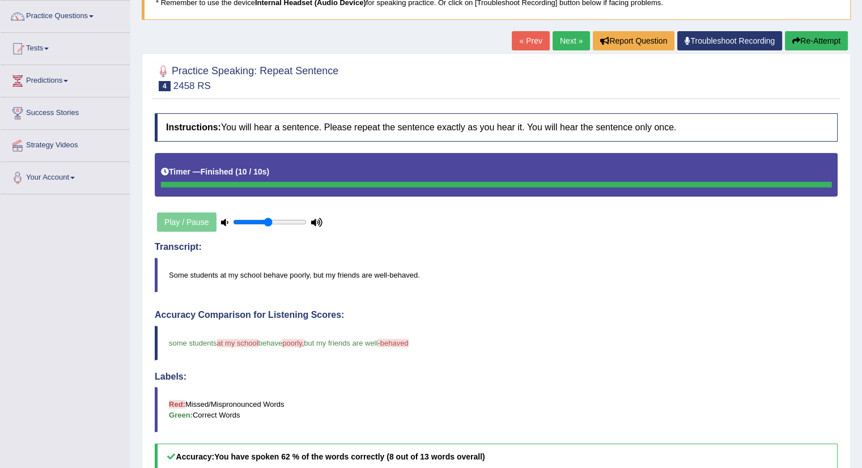
scroll to position [113, 0]
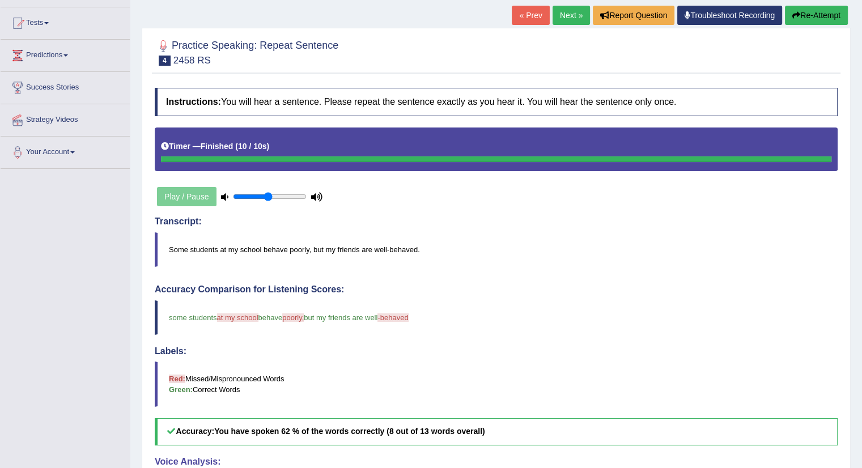
drag, startPoint x: 508, startPoint y: 295, endPoint x: 517, endPoint y: 296, distance: 9.1
click at [509, 295] on div "Accuracy Comparison for Listening Scores: some students at my school may behave…" at bounding box center [496, 364] width 683 height 161
click at [818, 12] on button "Re-Attempt" at bounding box center [816, 15] width 63 height 19
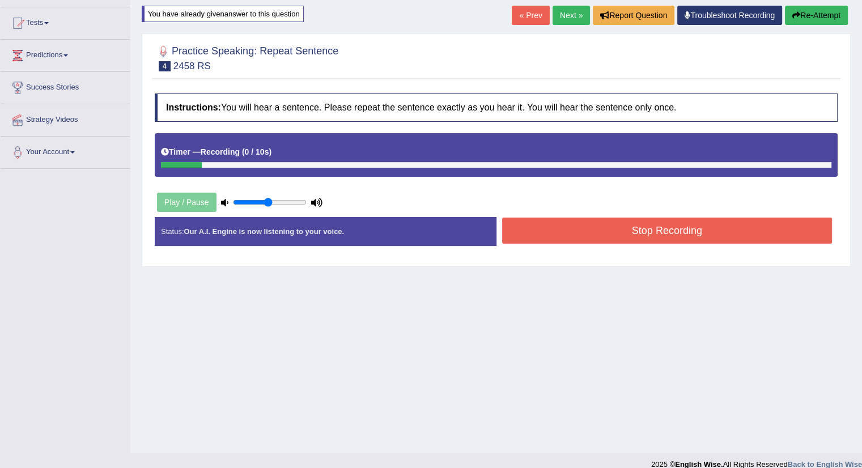
scroll to position [113, 0]
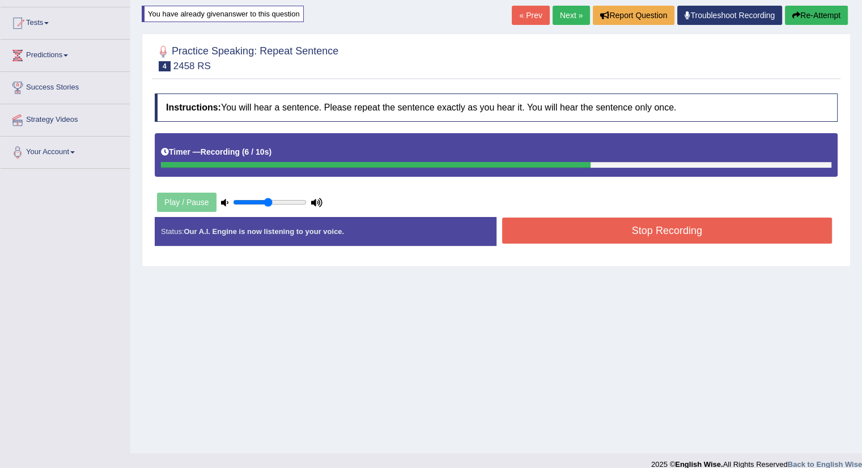
click at [603, 226] on button "Stop Recording" at bounding box center [667, 231] width 330 height 26
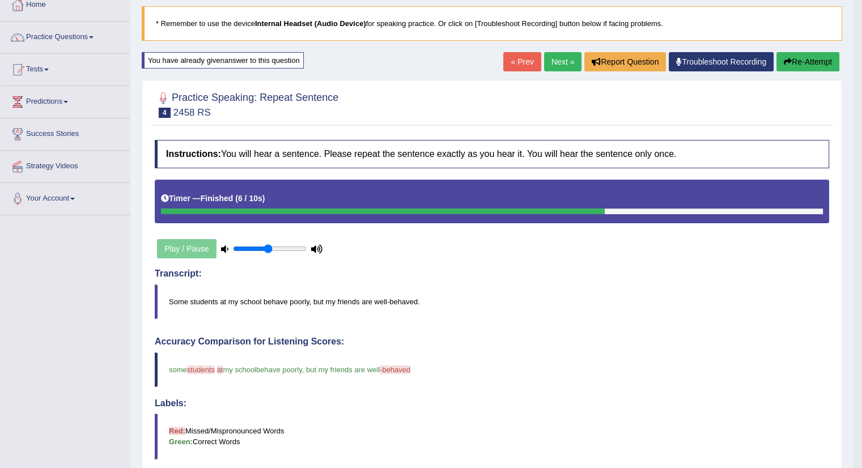
scroll to position [57, 0]
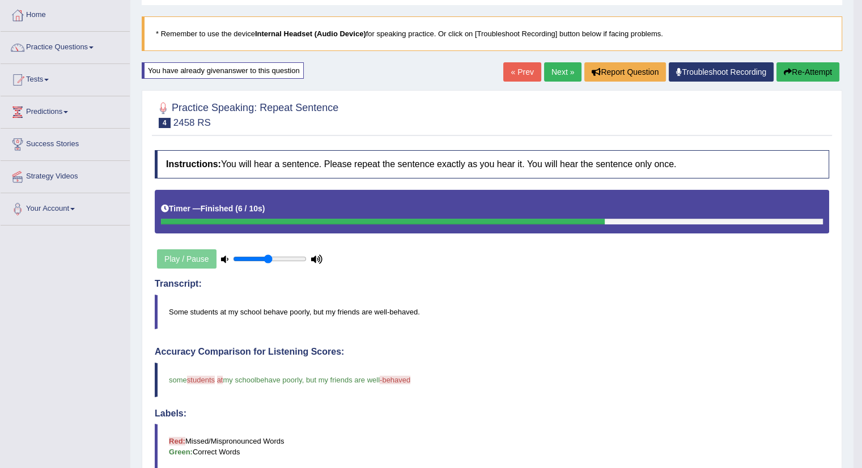
click at [564, 69] on link "Next »" at bounding box center [562, 71] width 37 height 19
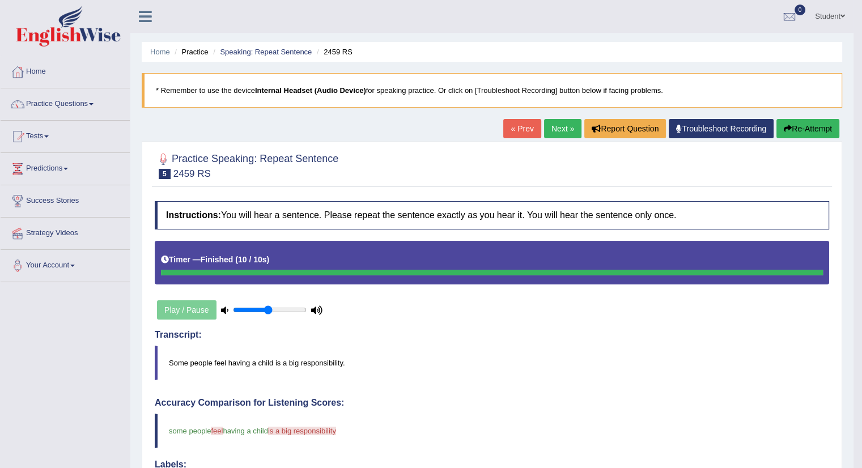
click at [810, 128] on button "Re-Attempt" at bounding box center [807, 128] width 63 height 19
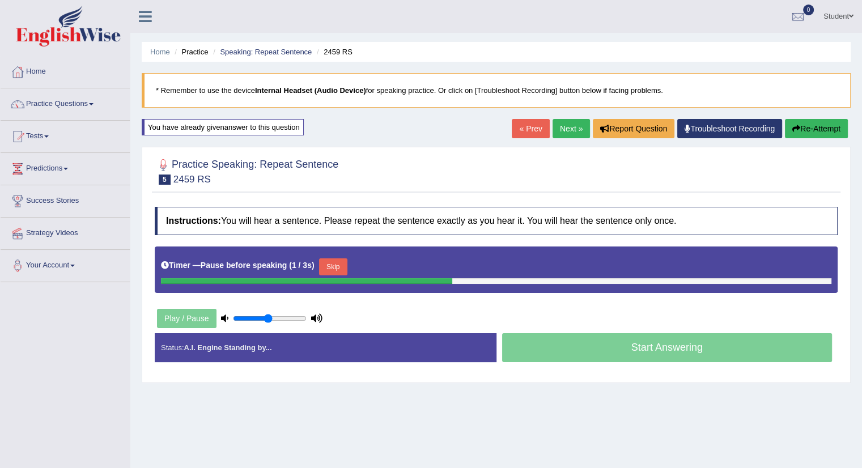
click at [341, 261] on button "Skip" at bounding box center [333, 266] width 28 height 17
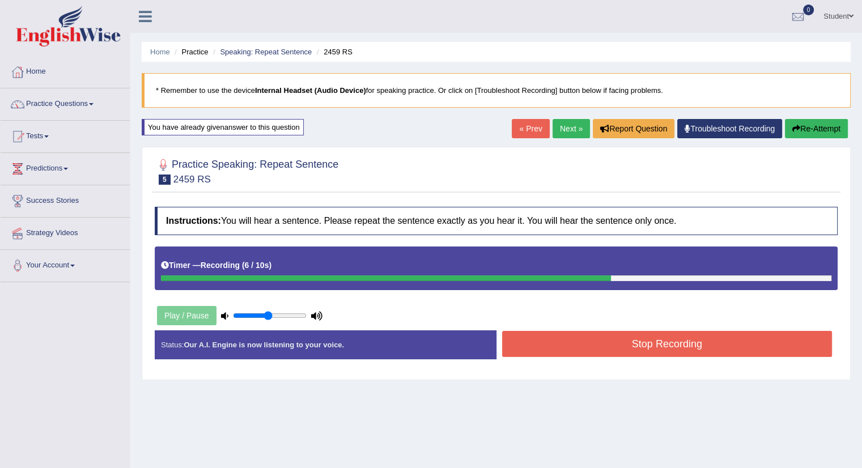
click at [634, 341] on button "Stop Recording" at bounding box center [667, 344] width 330 height 26
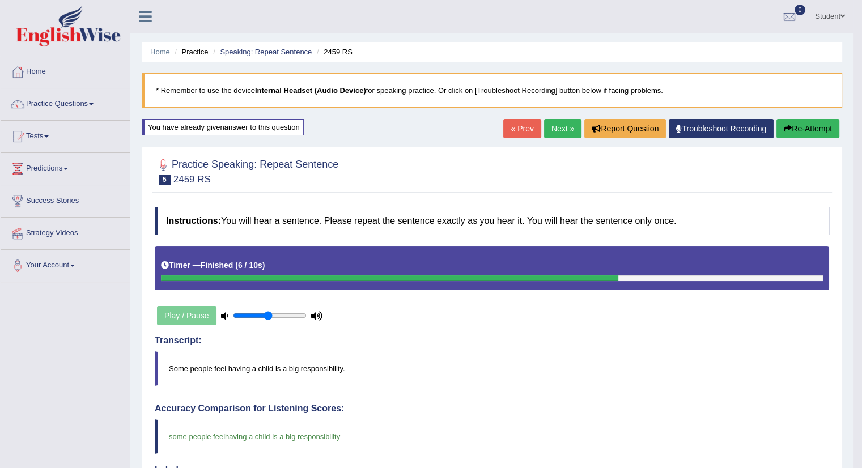
click at [558, 133] on link "Next »" at bounding box center [562, 128] width 37 height 19
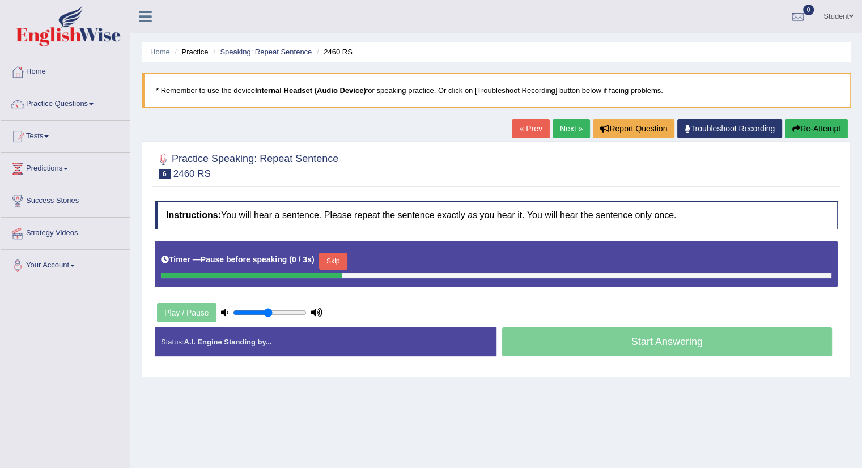
click at [331, 257] on button "Skip" at bounding box center [333, 261] width 28 height 17
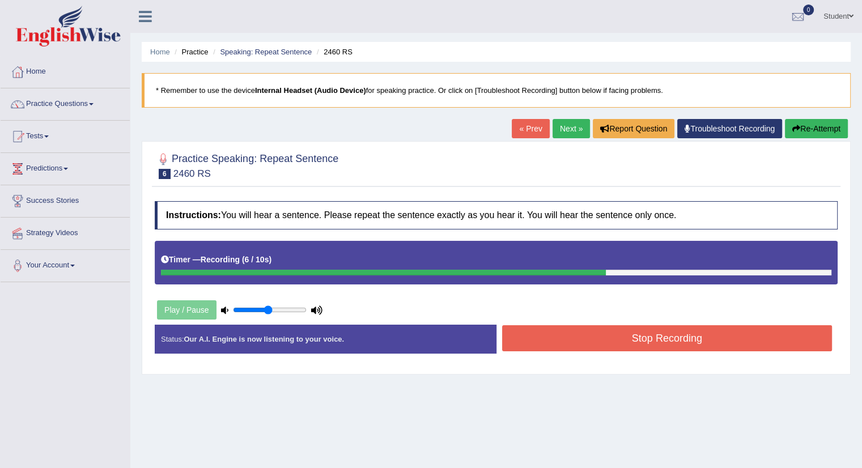
click at [627, 327] on button "Stop Recording" at bounding box center [667, 338] width 330 height 26
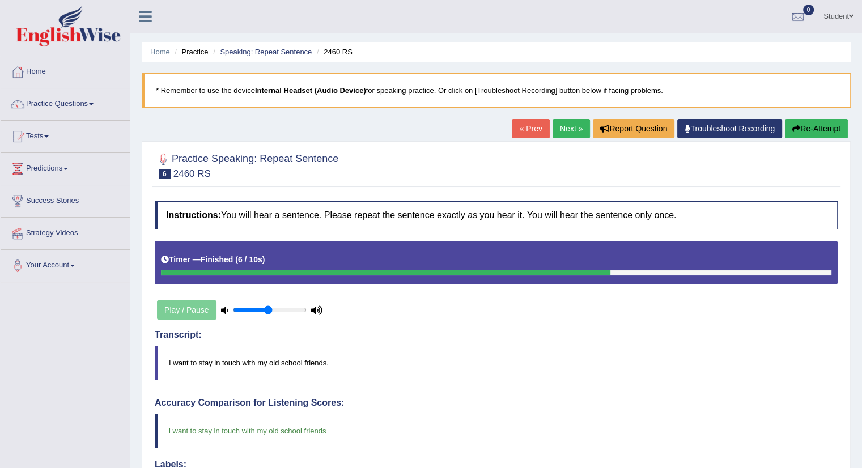
click at [561, 129] on link "Next »" at bounding box center [570, 128] width 37 height 19
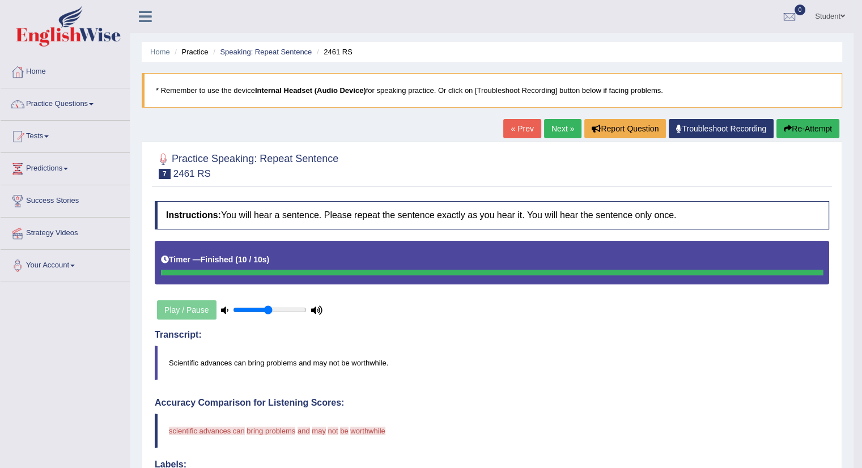
click at [814, 127] on button "Re-Attempt" at bounding box center [807, 128] width 63 height 19
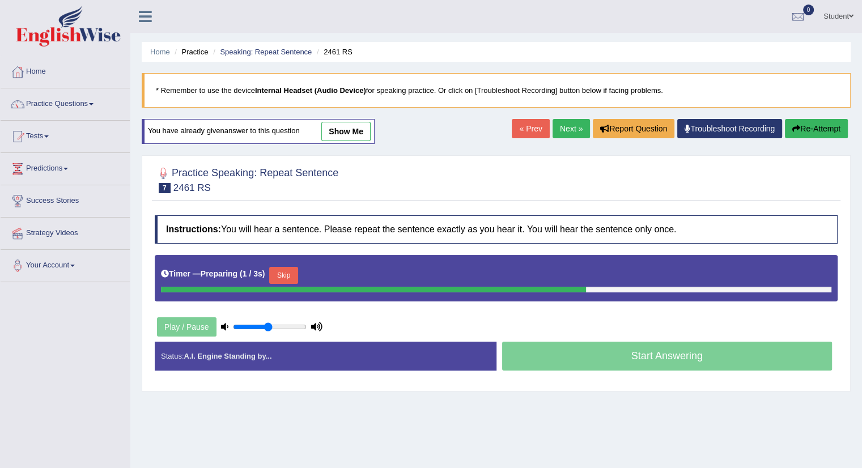
click at [292, 267] on button "Skip" at bounding box center [283, 275] width 28 height 17
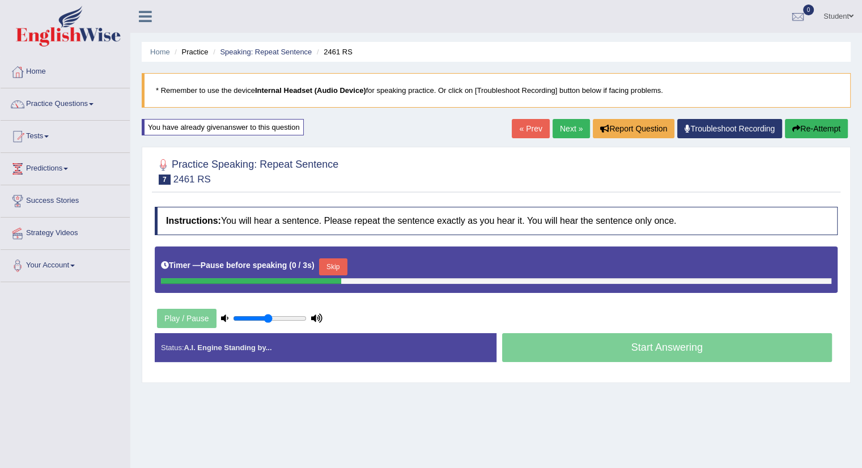
click at [338, 263] on button "Skip" at bounding box center [333, 266] width 28 height 17
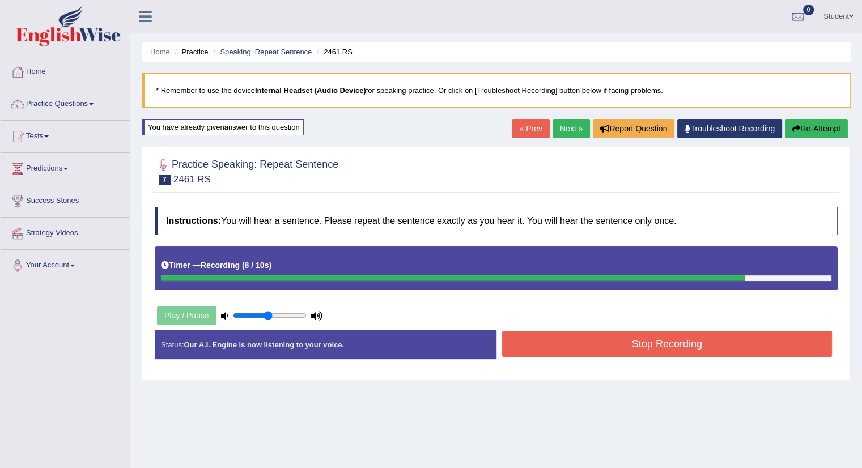
click at [691, 341] on button "Stop Recording" at bounding box center [667, 344] width 330 height 26
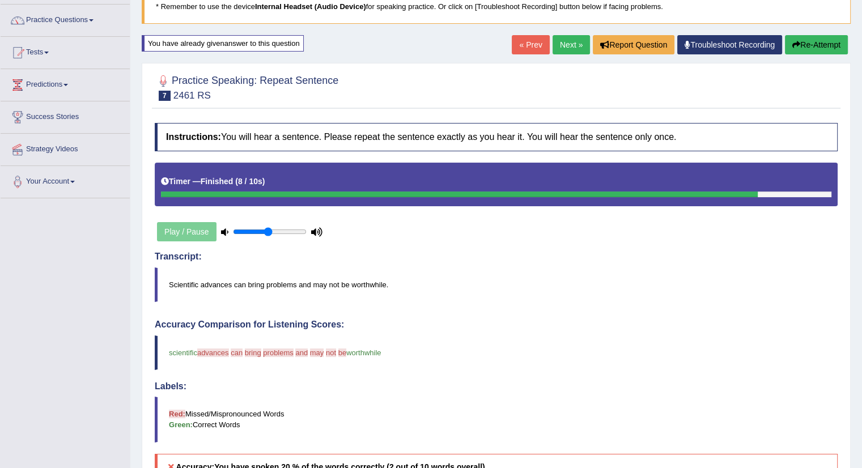
scroll to position [57, 0]
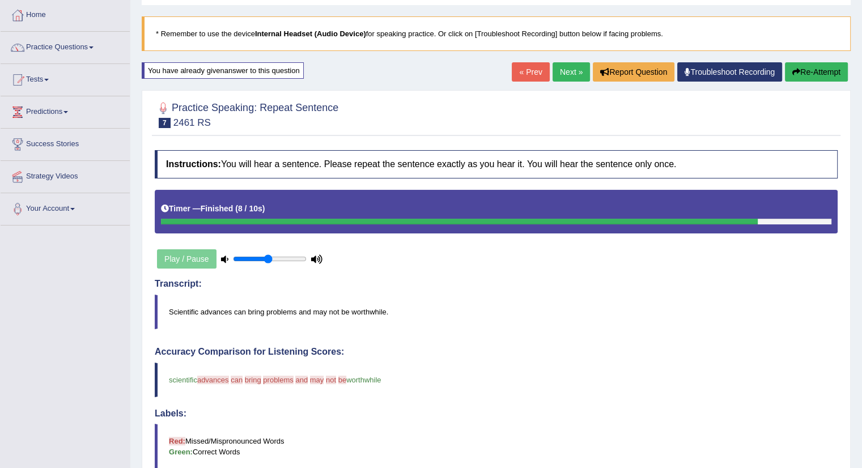
click at [462, 414] on h4 "Labels:" at bounding box center [496, 413] width 683 height 10
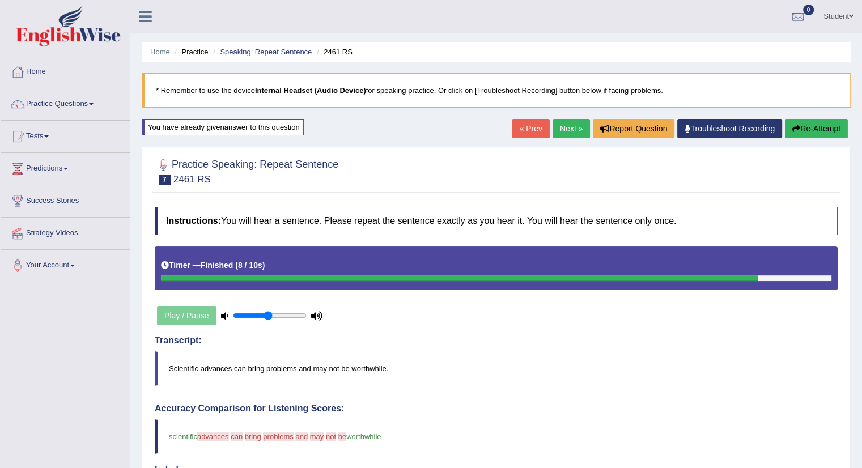
click at [823, 125] on button "Re-Attempt" at bounding box center [816, 128] width 63 height 19
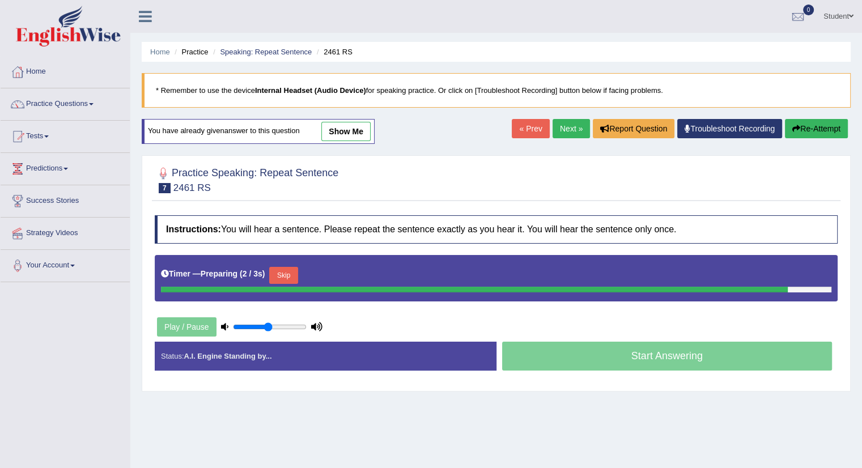
click at [316, 325] on icon at bounding box center [316, 326] width 11 height 7
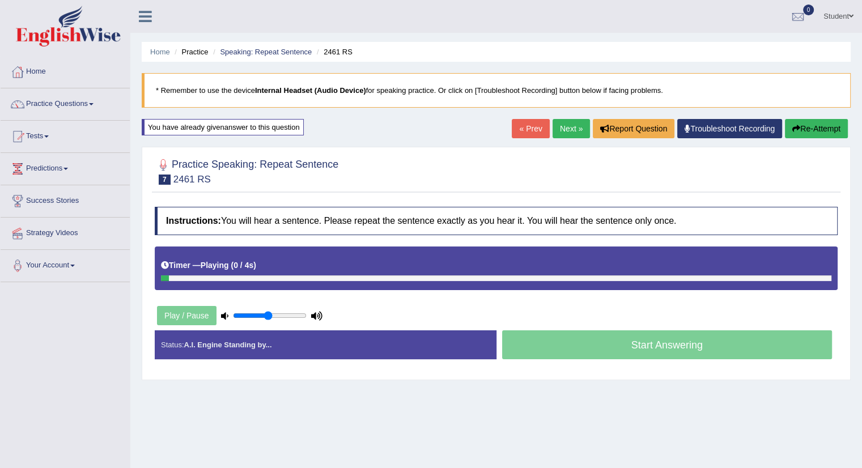
click at [316, 325] on div "Play / Pause" at bounding box center [240, 315] width 170 height 28
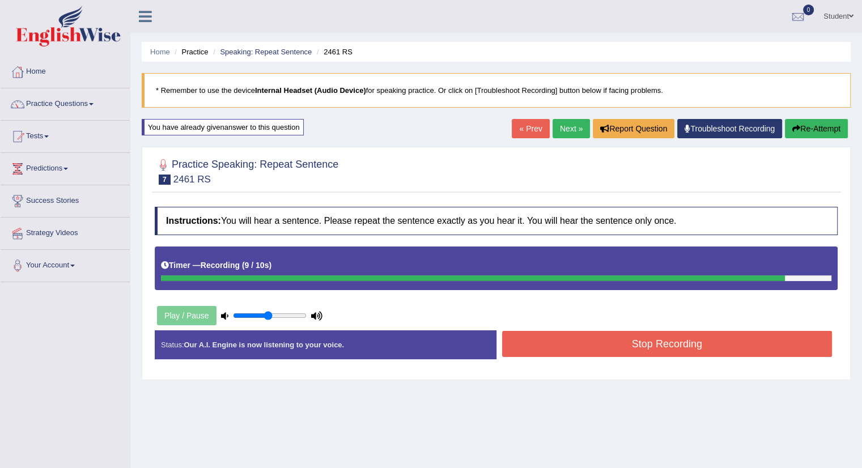
click at [607, 345] on button "Stop Recording" at bounding box center [667, 344] width 330 height 26
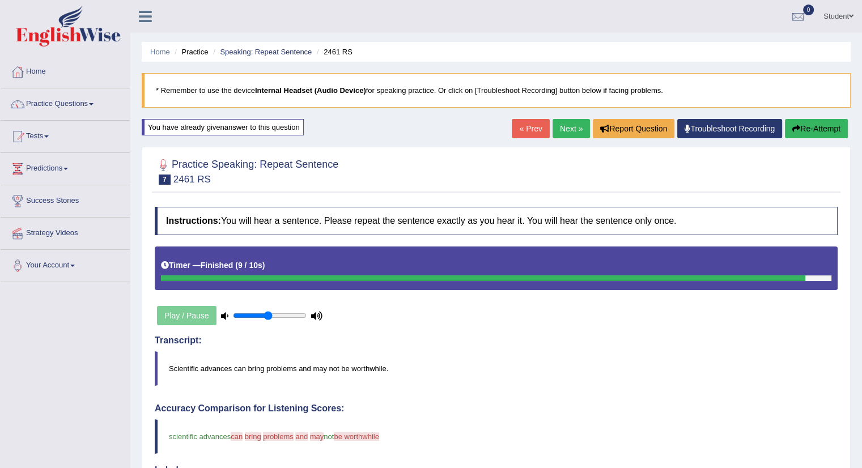
click at [814, 129] on button "Re-Attempt" at bounding box center [816, 128] width 63 height 19
click at [813, 123] on button "Re-Attempt" at bounding box center [816, 128] width 63 height 19
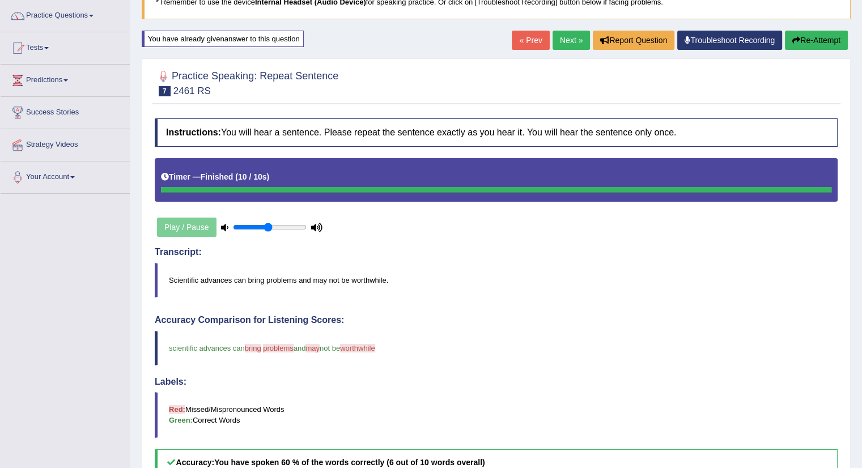
scroll to position [113, 0]
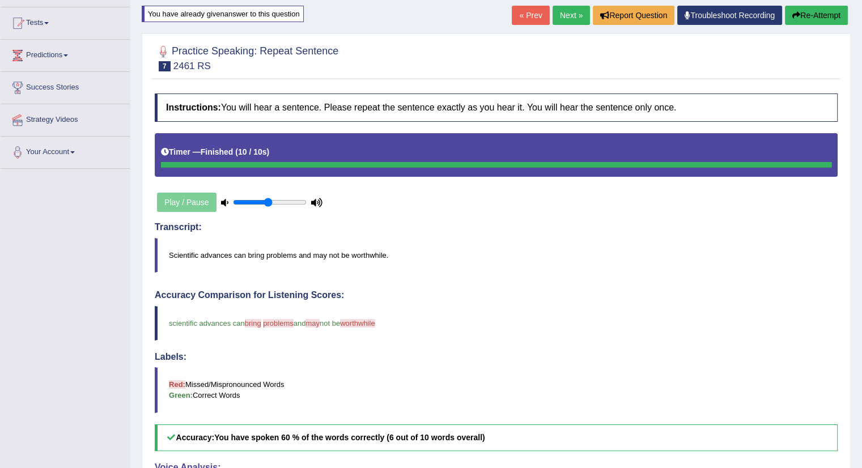
click at [805, 12] on button "Re-Attempt" at bounding box center [816, 15] width 63 height 19
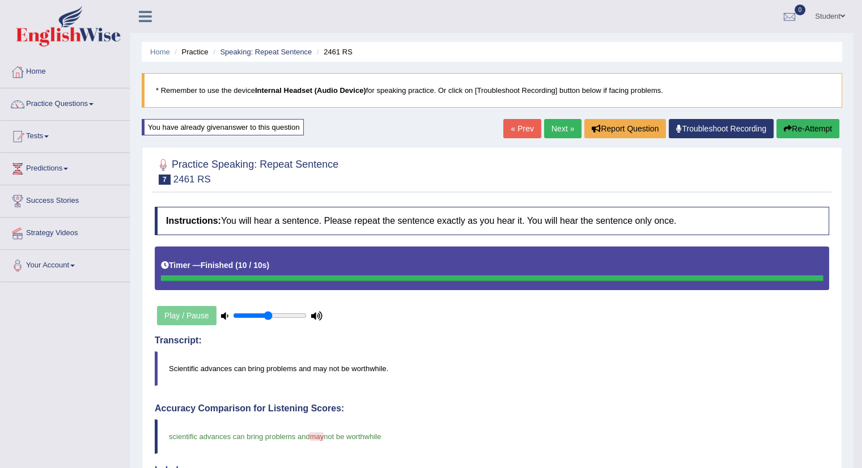
click at [819, 128] on button "Re-Attempt" at bounding box center [807, 128] width 63 height 19
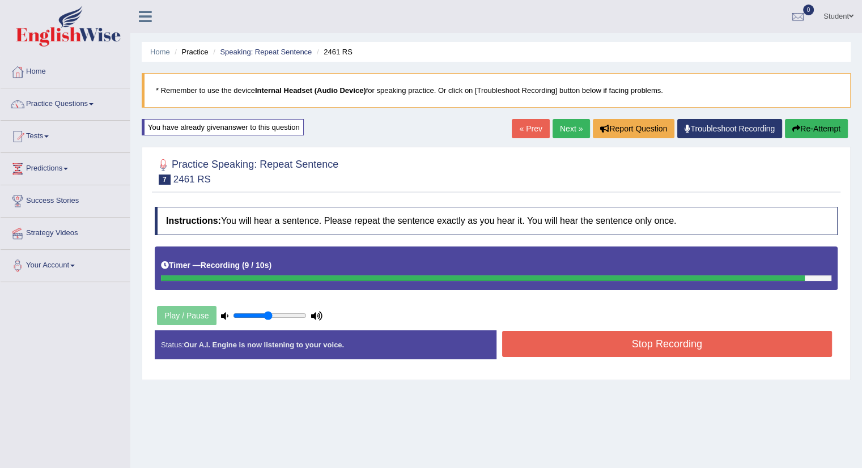
click at [642, 347] on button "Stop Recording" at bounding box center [667, 344] width 330 height 26
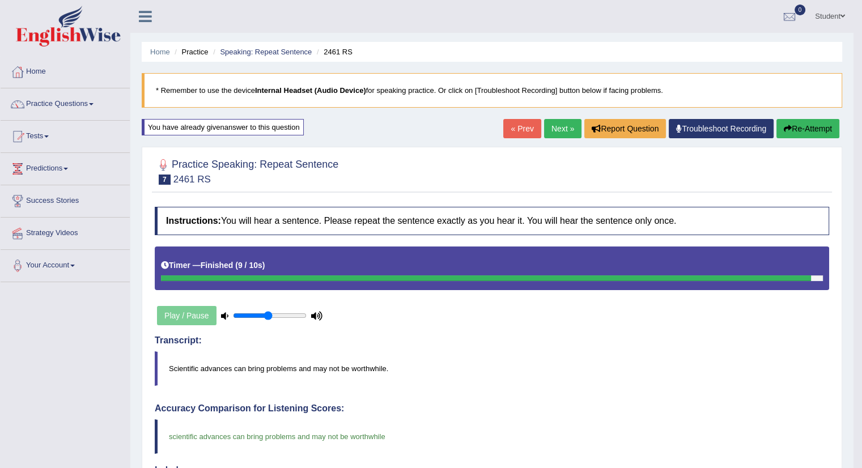
click at [805, 124] on button "Re-Attempt" at bounding box center [807, 128] width 63 height 19
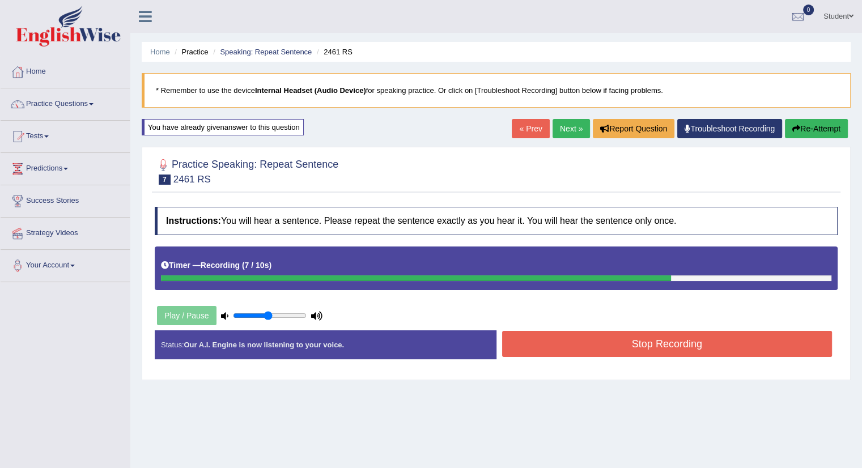
click at [699, 345] on button "Stop Recording" at bounding box center [667, 344] width 330 height 26
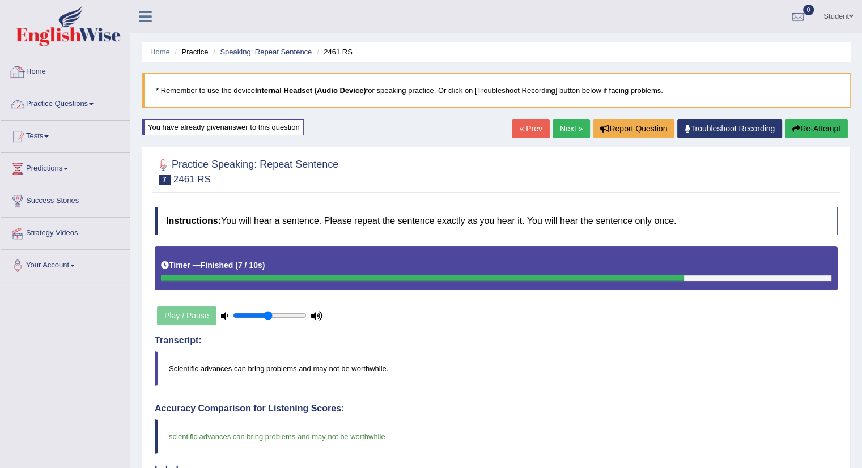
click at [33, 69] on link "Home" at bounding box center [65, 70] width 129 height 28
